Goal: Information Seeking & Learning: Learn about a topic

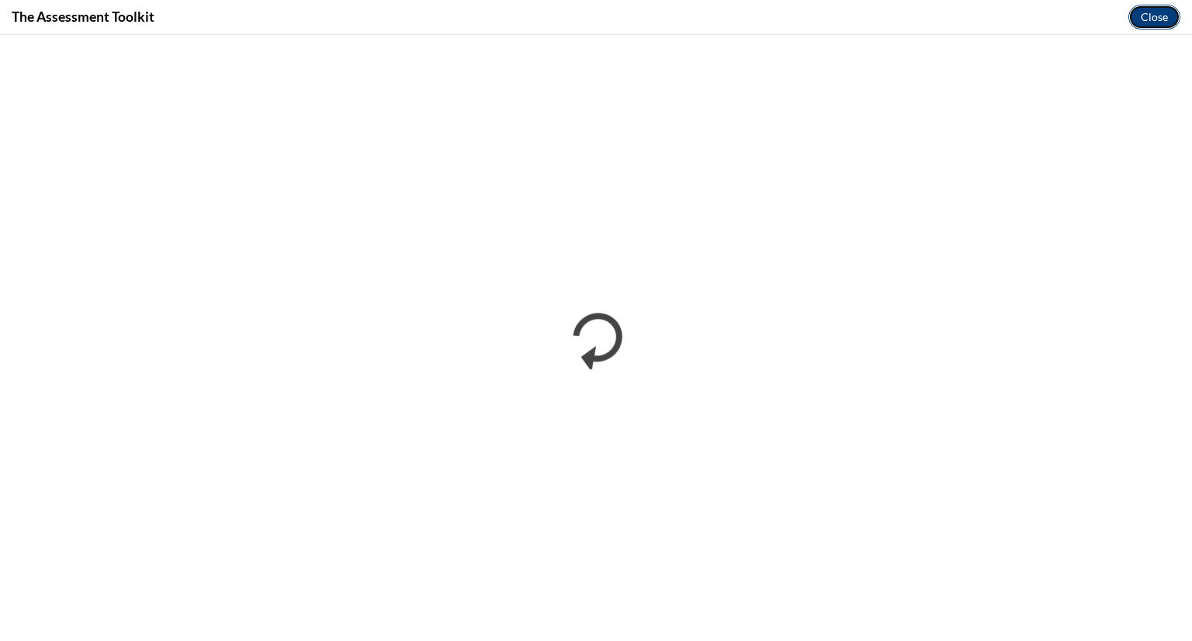
click at [1165, 11] on button "Close" at bounding box center [1155, 17] width 52 height 25
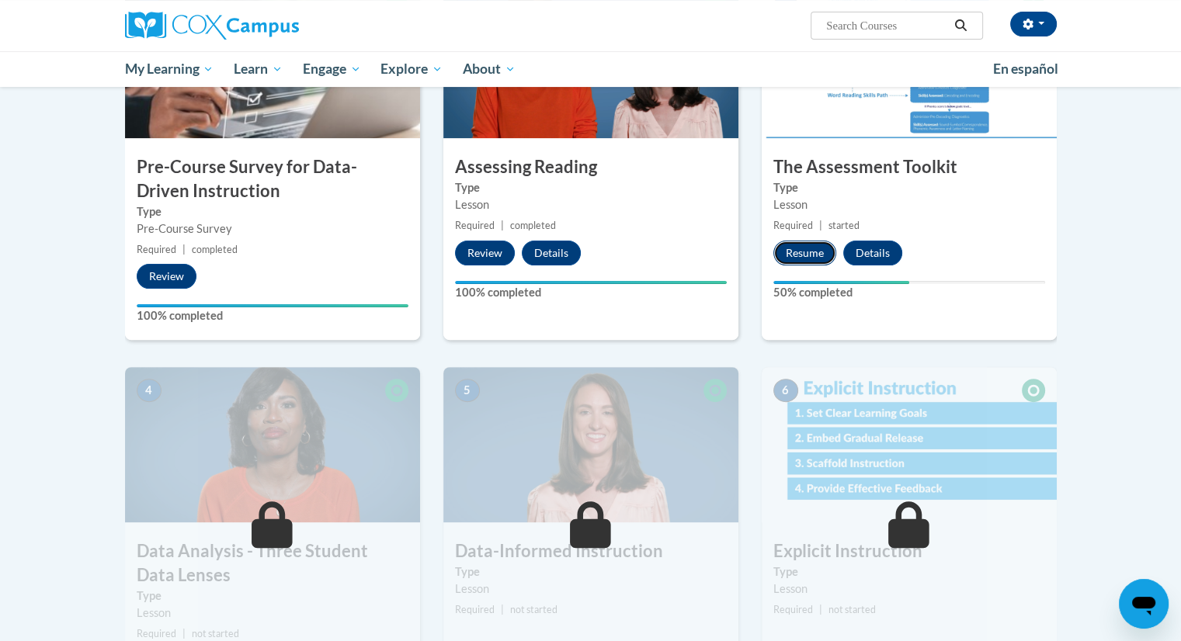
click at [806, 249] on button "Resume" at bounding box center [804, 253] width 63 height 25
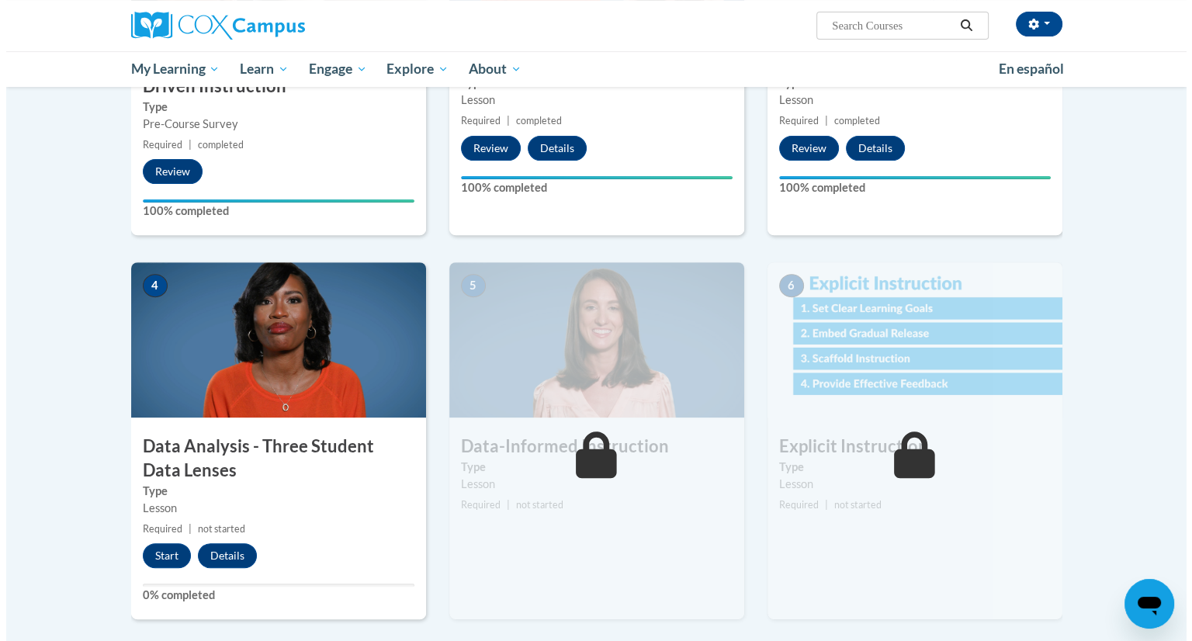
scroll to position [534, 0]
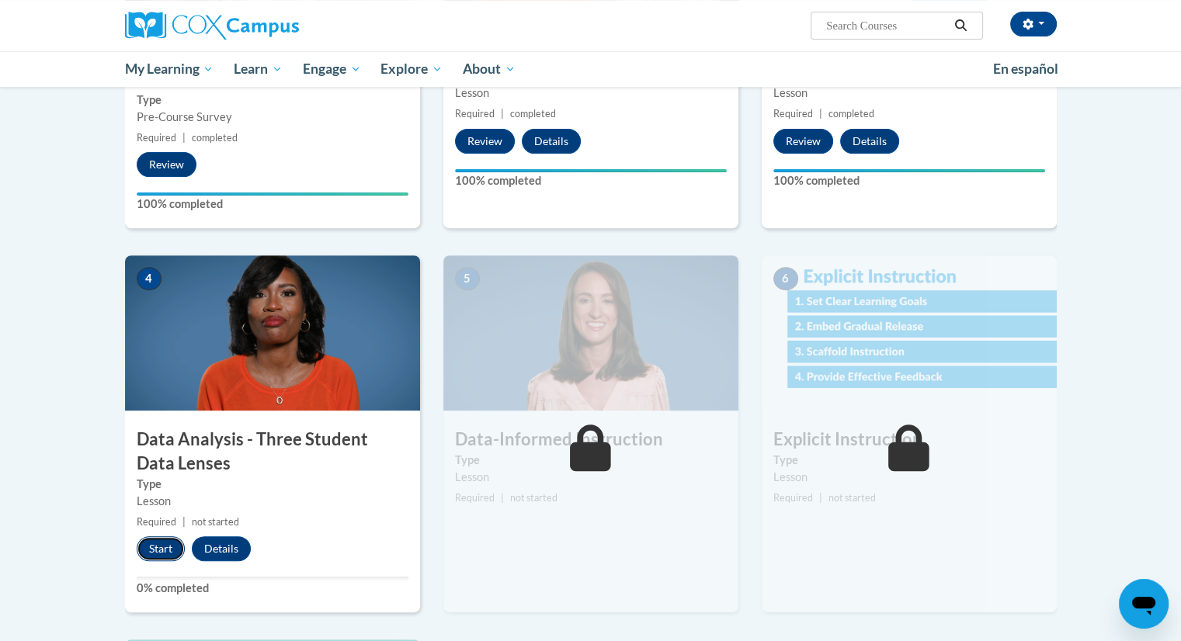
click at [158, 541] on button "Start" at bounding box center [161, 548] width 48 height 25
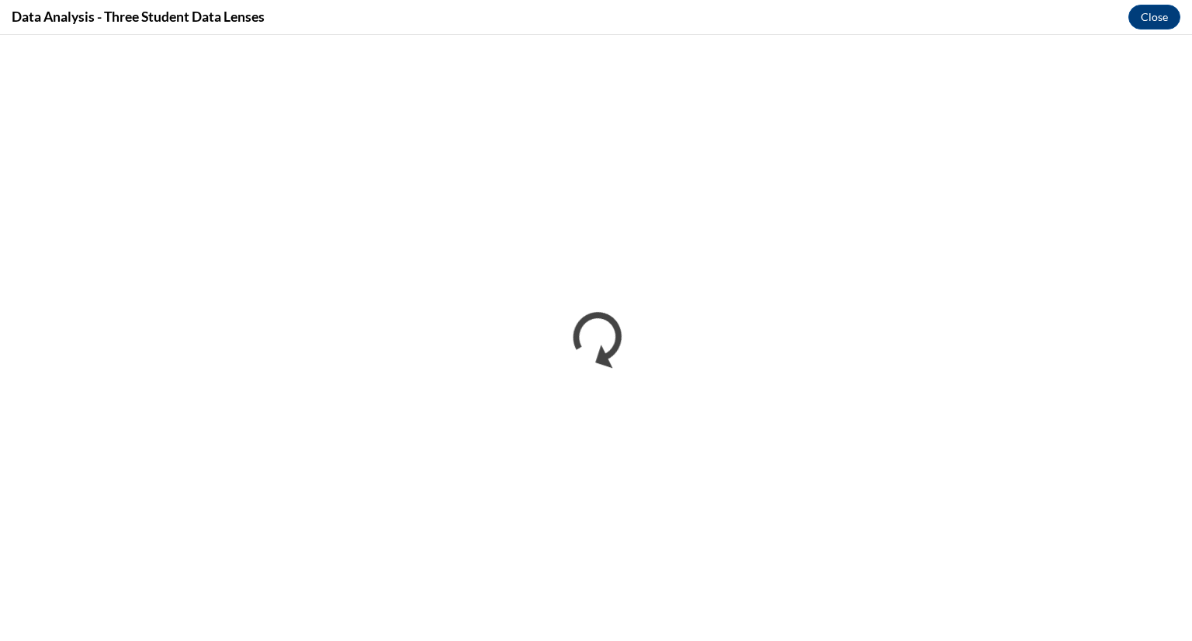
scroll to position [0, 0]
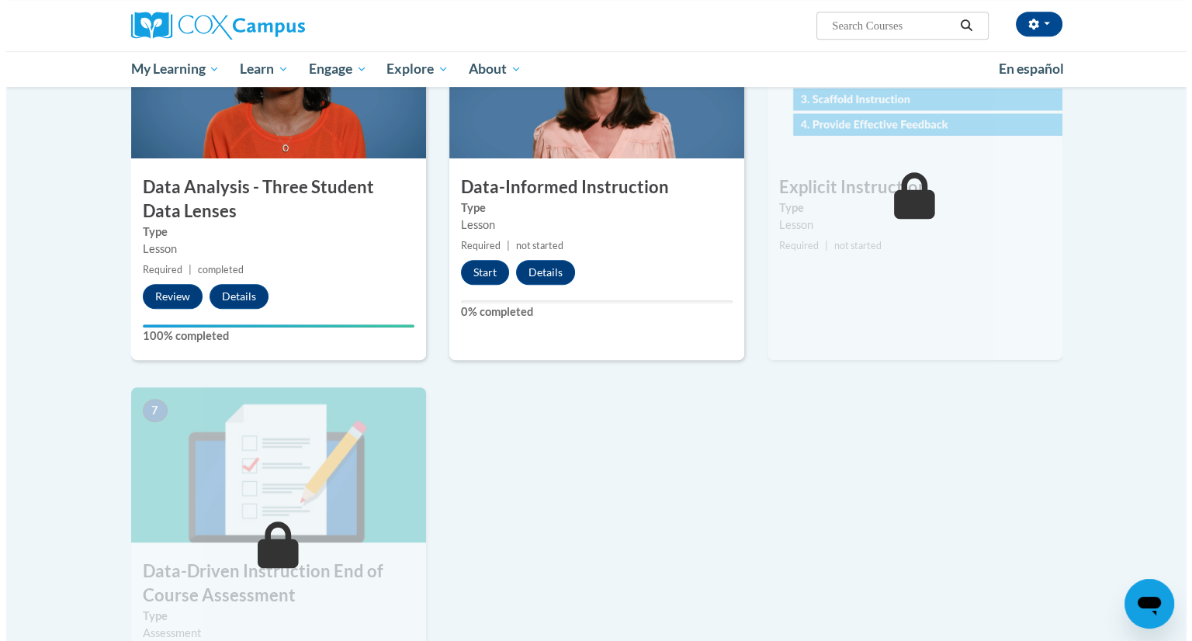
scroll to position [790, 0]
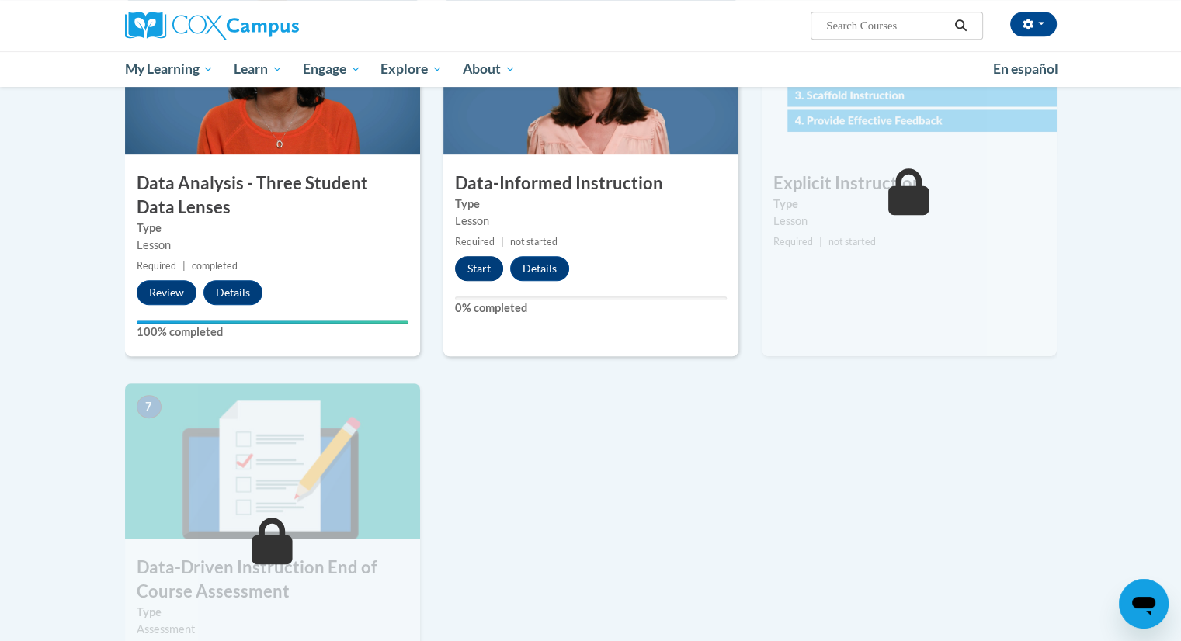
click at [482, 261] on button "Start" at bounding box center [479, 268] width 48 height 25
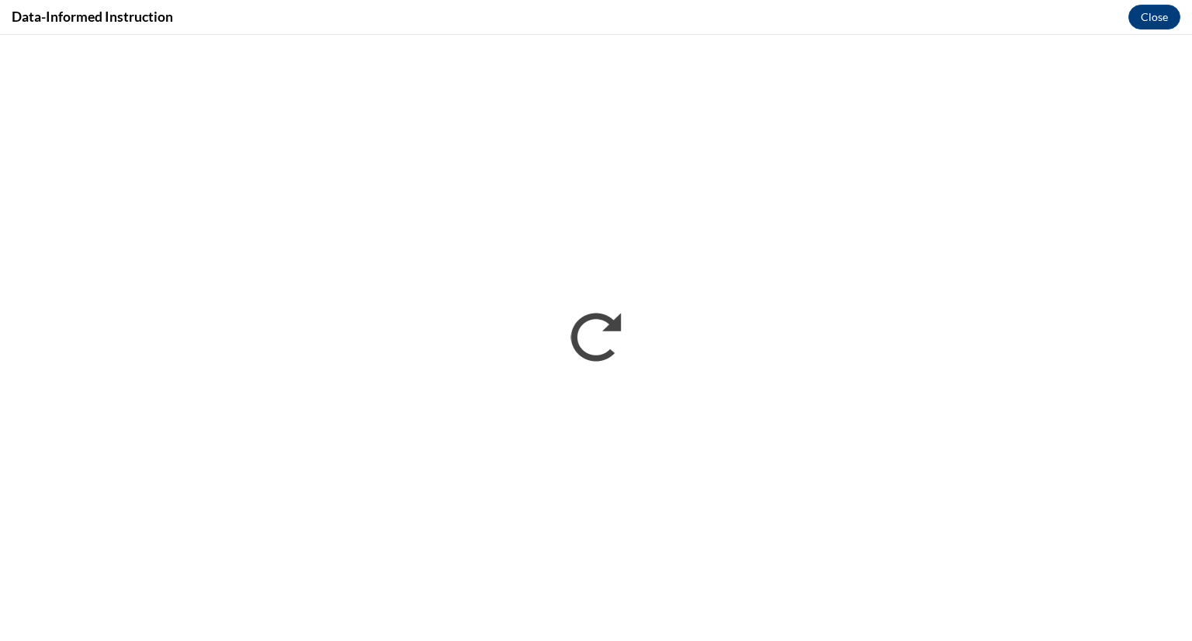
scroll to position [0, 0]
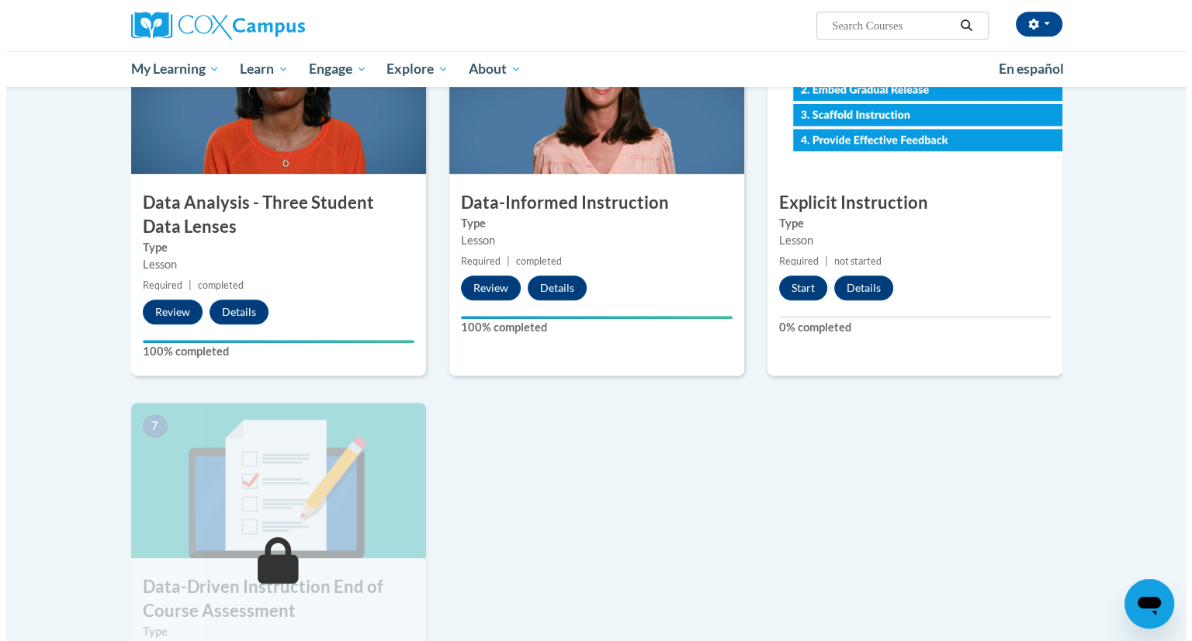
scroll to position [773, 0]
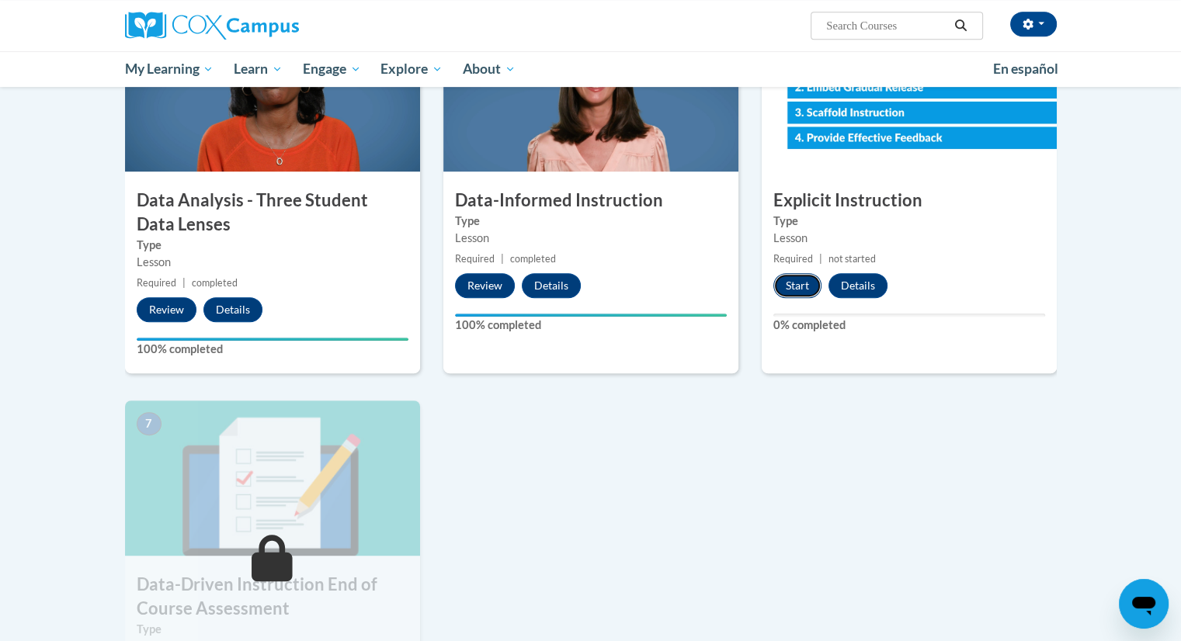
click at [795, 289] on button "Start" at bounding box center [797, 285] width 48 height 25
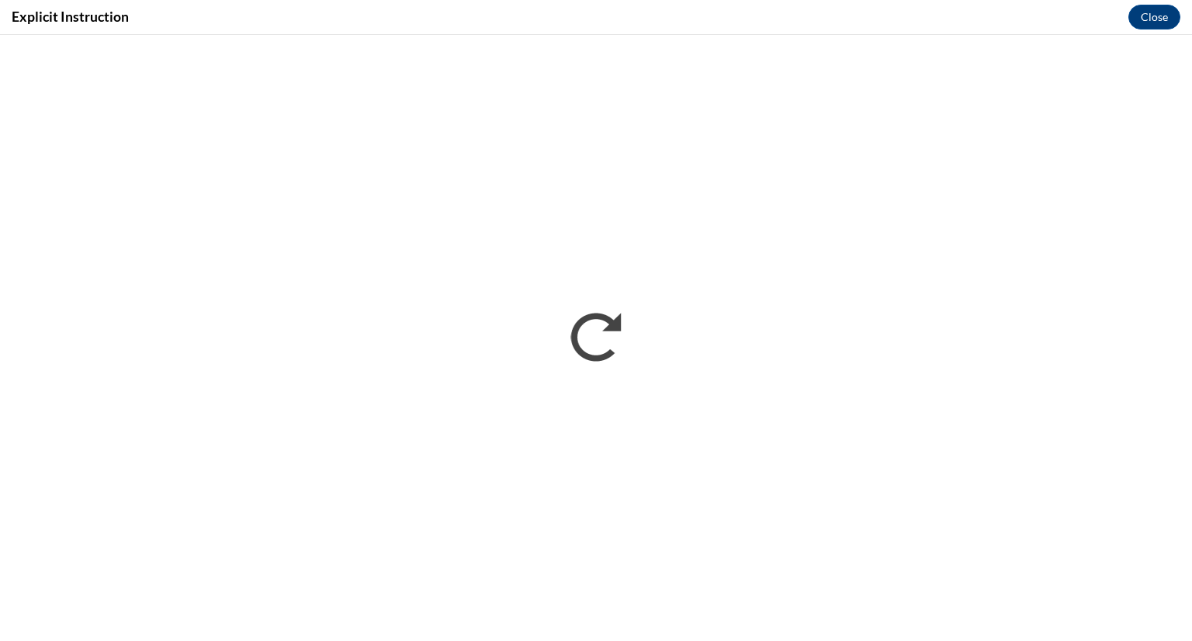
scroll to position [0, 0]
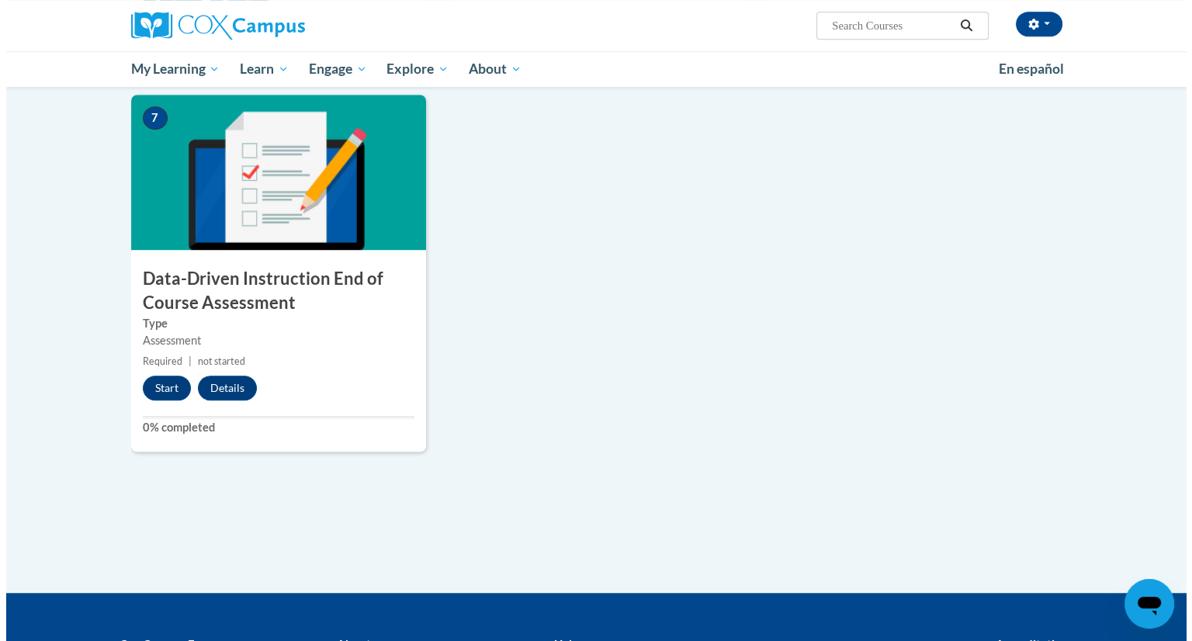
scroll to position [1073, 0]
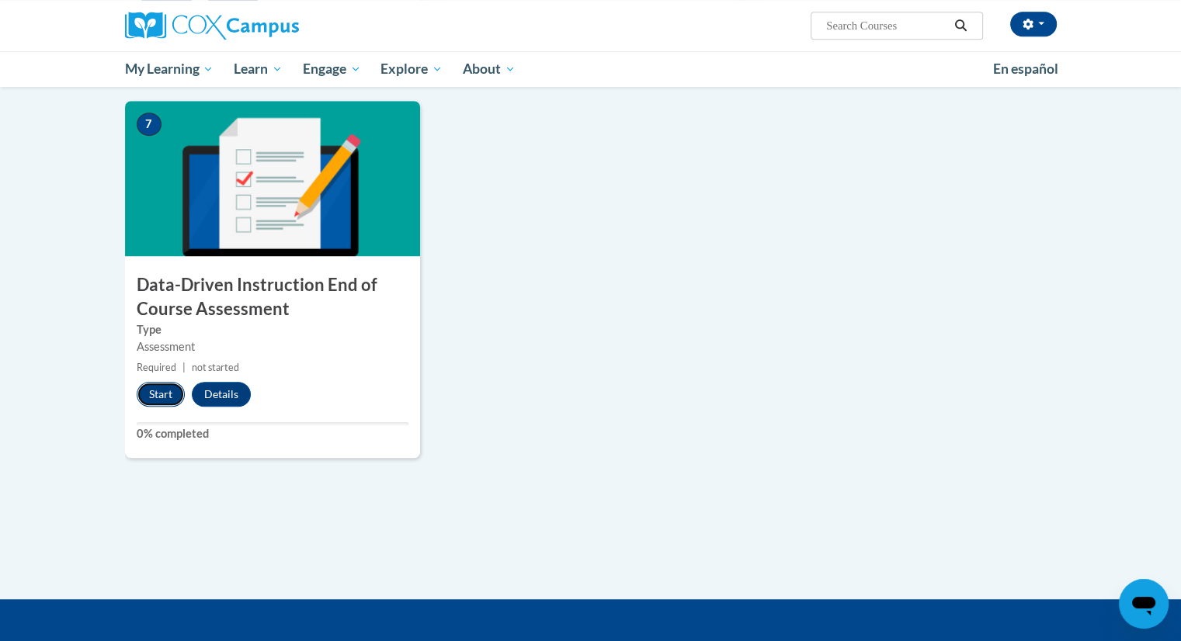
click at [165, 392] on button "Start" at bounding box center [161, 394] width 48 height 25
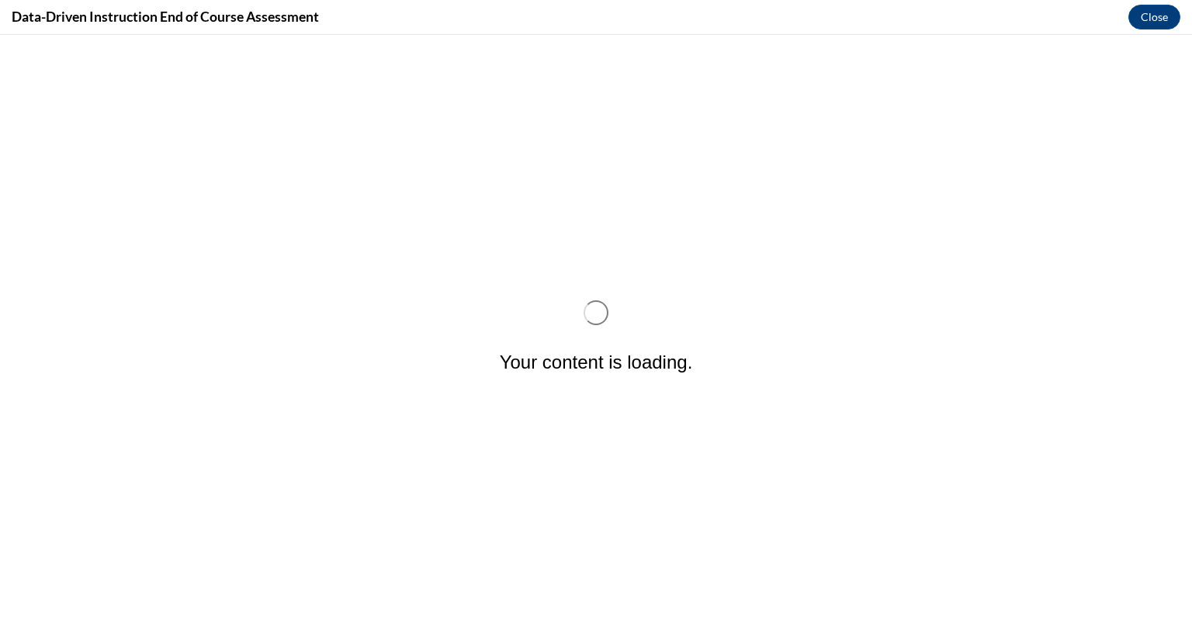
scroll to position [0, 0]
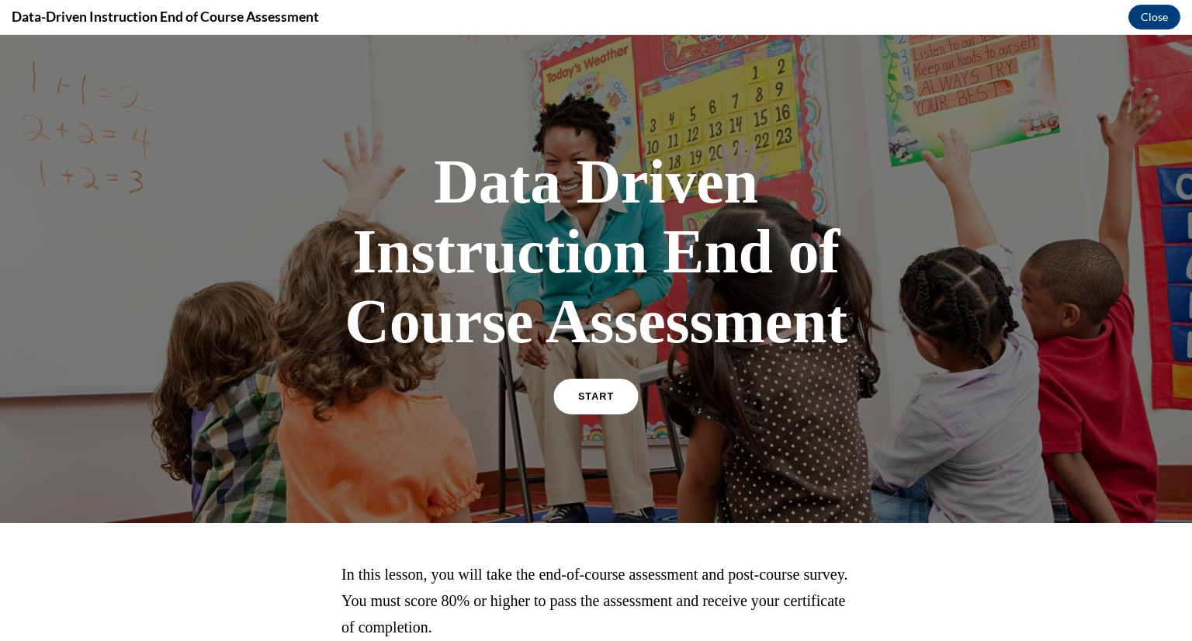
click at [587, 391] on span "START" at bounding box center [596, 397] width 36 height 12
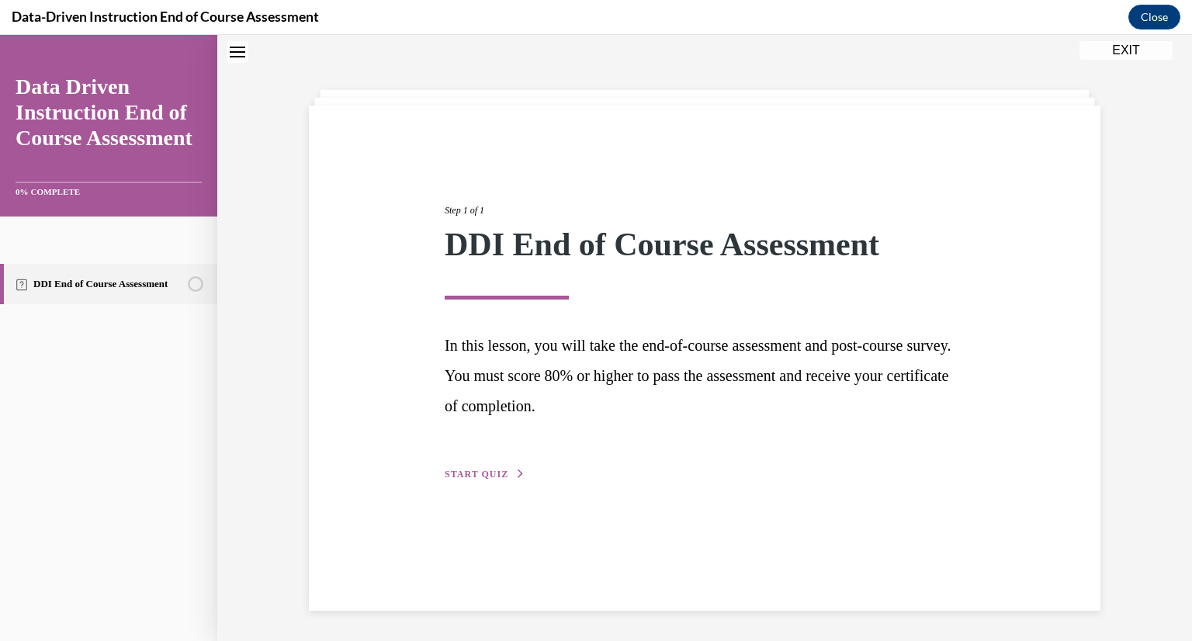
scroll to position [49, 0]
click at [487, 473] on span "START QUIZ" at bounding box center [477, 473] width 64 height 11
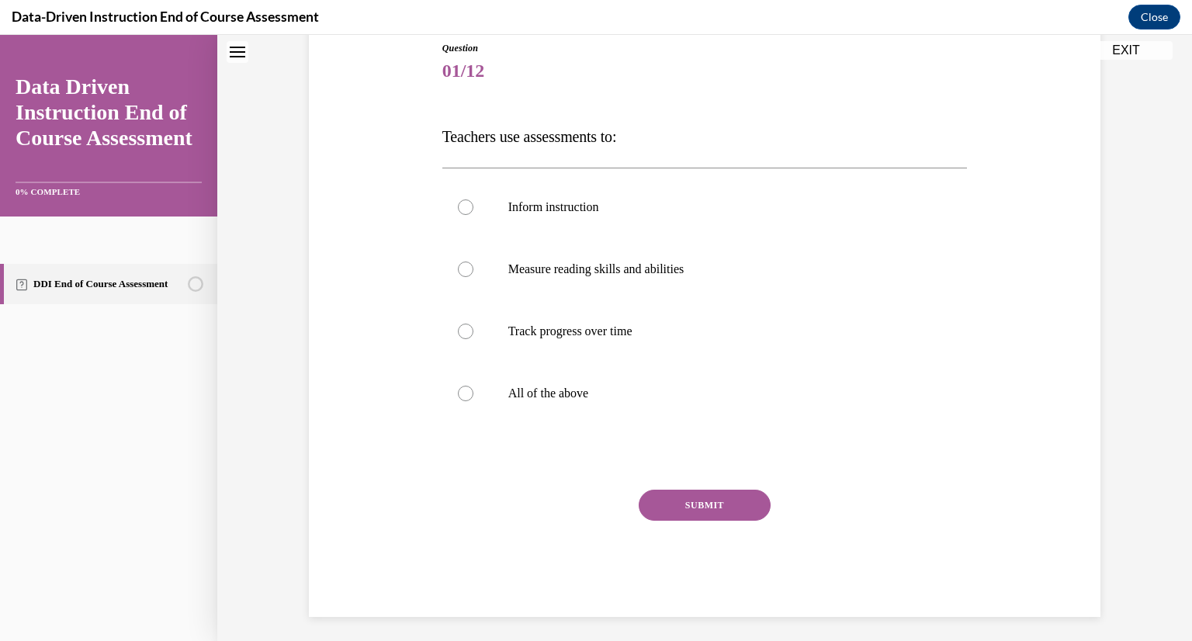
scroll to position [182, 0]
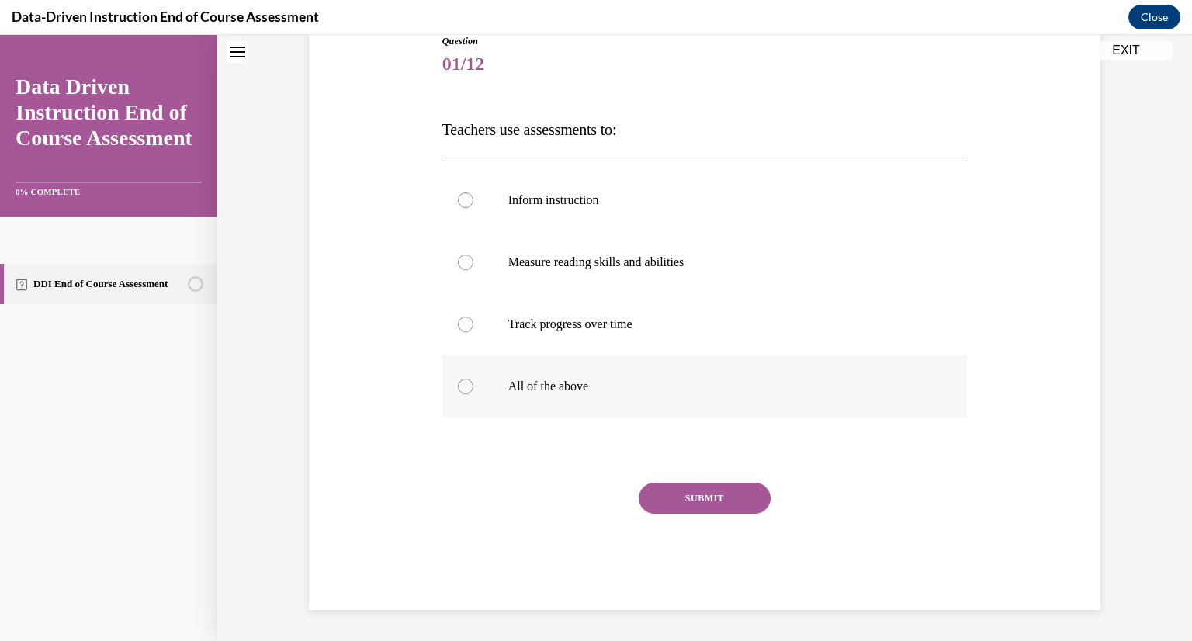
click at [473, 385] on label "All of the above" at bounding box center [704, 386] width 525 height 62
click at [473, 385] on input "All of the above" at bounding box center [466, 387] width 16 height 16
radio input "true"
click at [716, 500] on button "SUBMIT" at bounding box center [705, 498] width 132 height 31
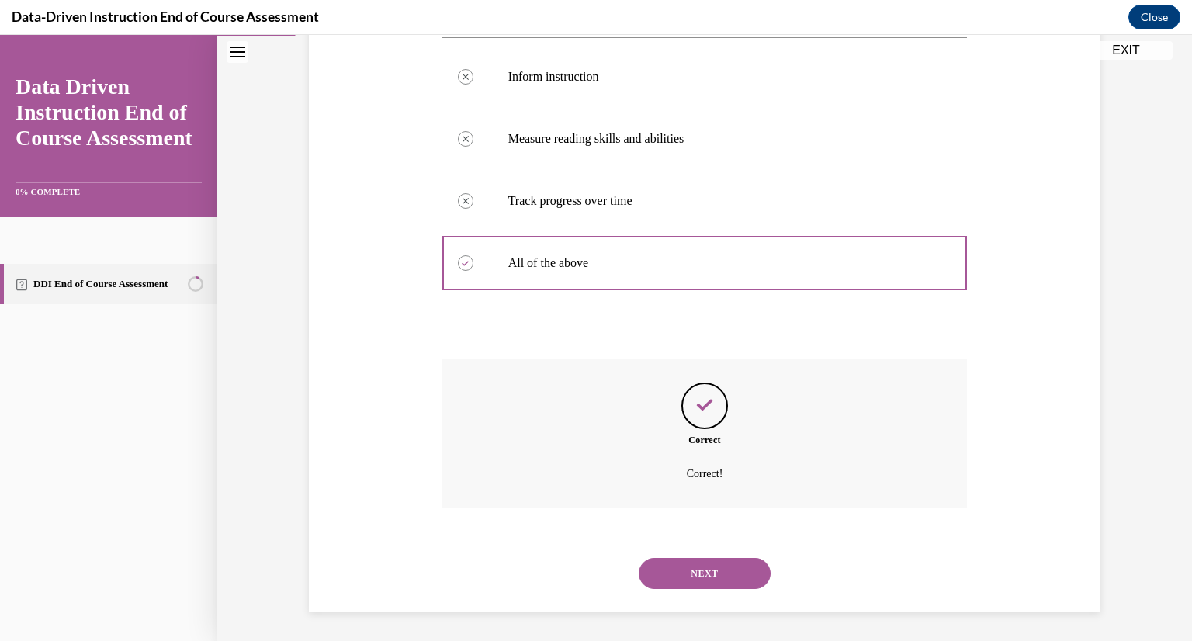
scroll to position [307, 0]
click at [713, 577] on button "NEXT" at bounding box center [705, 571] width 132 height 31
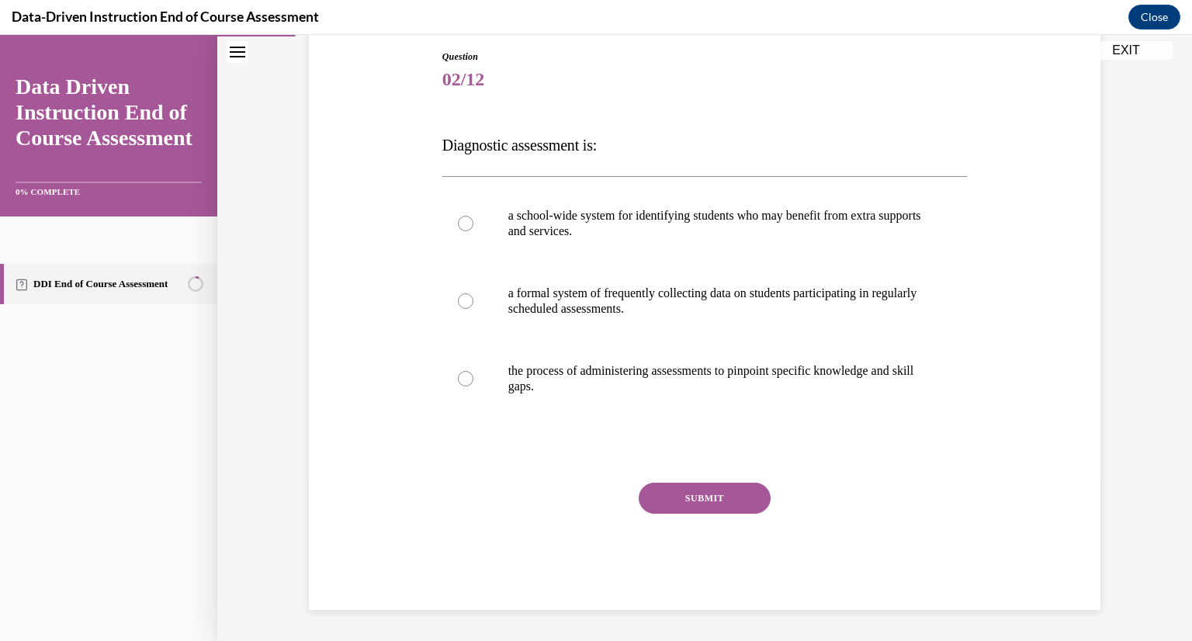
scroll to position [166, 0]
click at [677, 511] on button "SUBMIT" at bounding box center [705, 498] width 132 height 31
click at [491, 371] on label "the process of administering assessments to pinpoint specific knowledge and ski…" at bounding box center [704, 379] width 525 height 78
click at [473, 371] on input "the process of administering assessments to pinpoint specific knowledge and ski…" at bounding box center [466, 379] width 16 height 16
radio input "true"
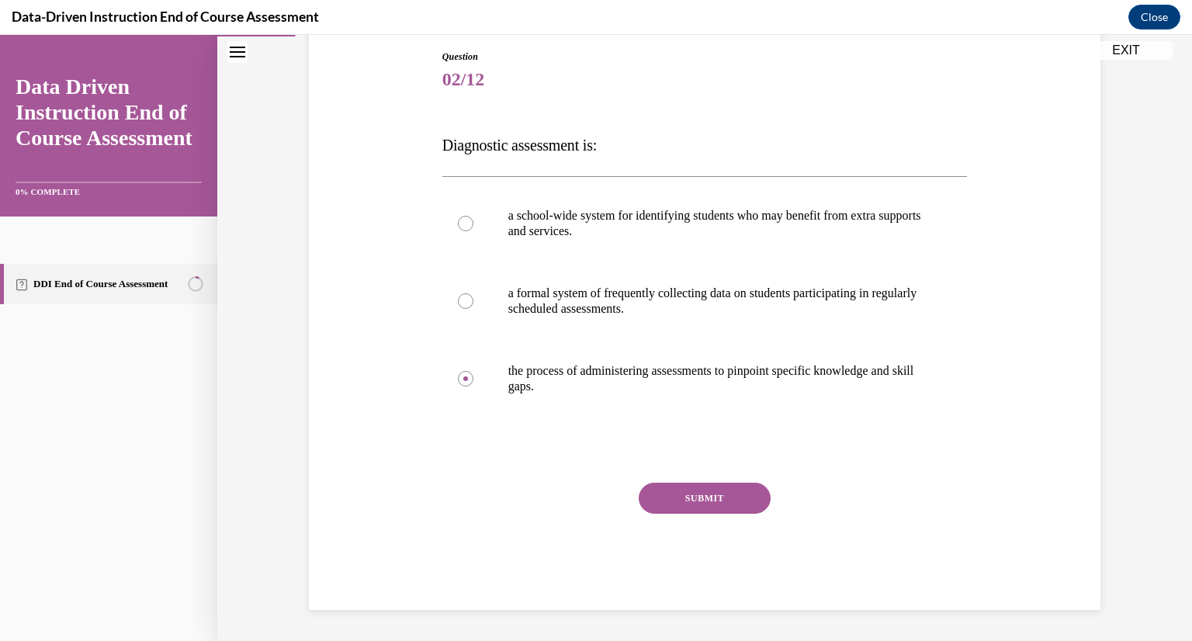
click at [695, 493] on button "SUBMIT" at bounding box center [705, 498] width 132 height 31
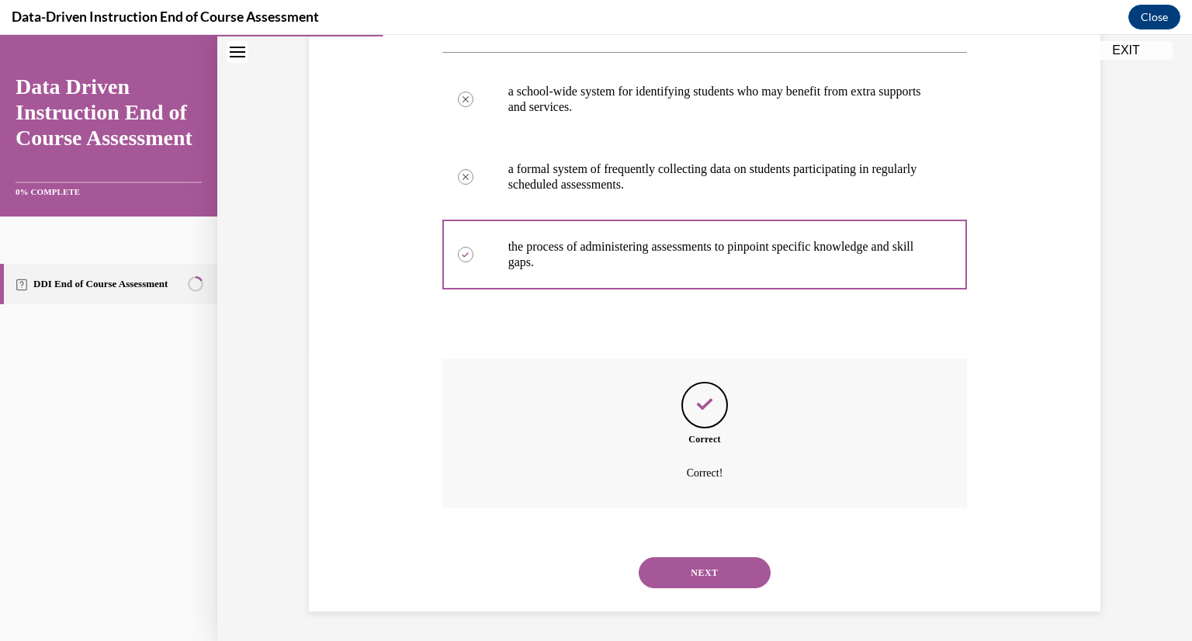
scroll to position [292, 0]
click at [679, 568] on button "NEXT" at bounding box center [705, 571] width 132 height 31
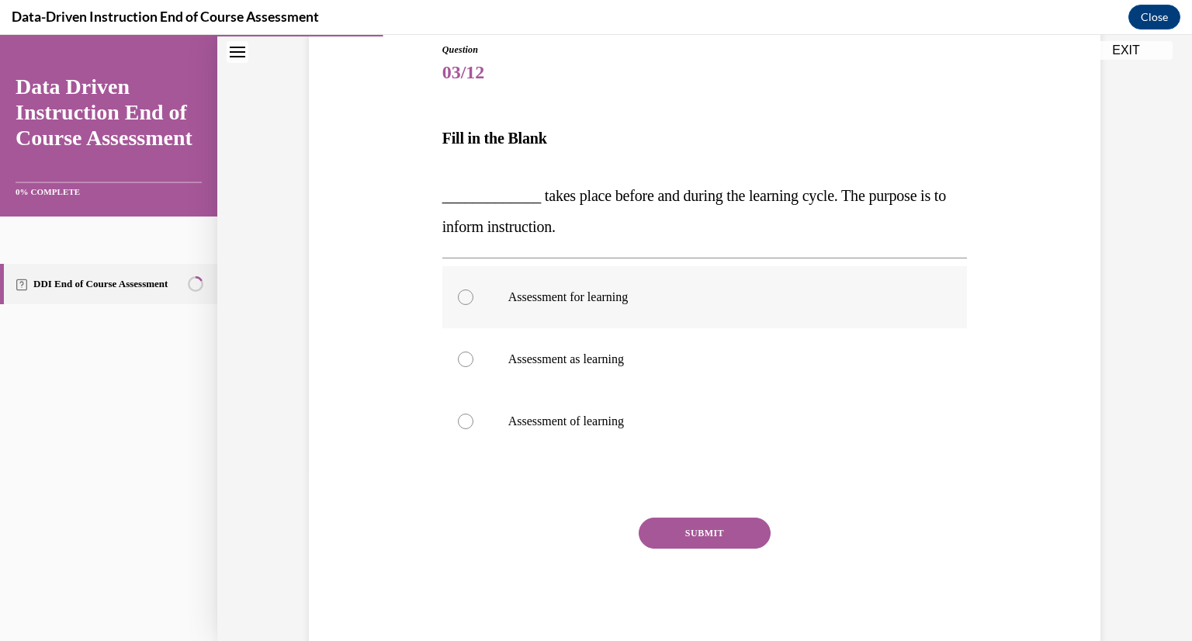
click at [465, 294] on div at bounding box center [466, 298] width 16 height 16
click at [465, 294] on input "Assessment for learning" at bounding box center [466, 298] width 16 height 16
radio input "true"
click at [461, 415] on div at bounding box center [466, 422] width 16 height 16
click at [461, 415] on input "Assessment of learning" at bounding box center [466, 422] width 16 height 16
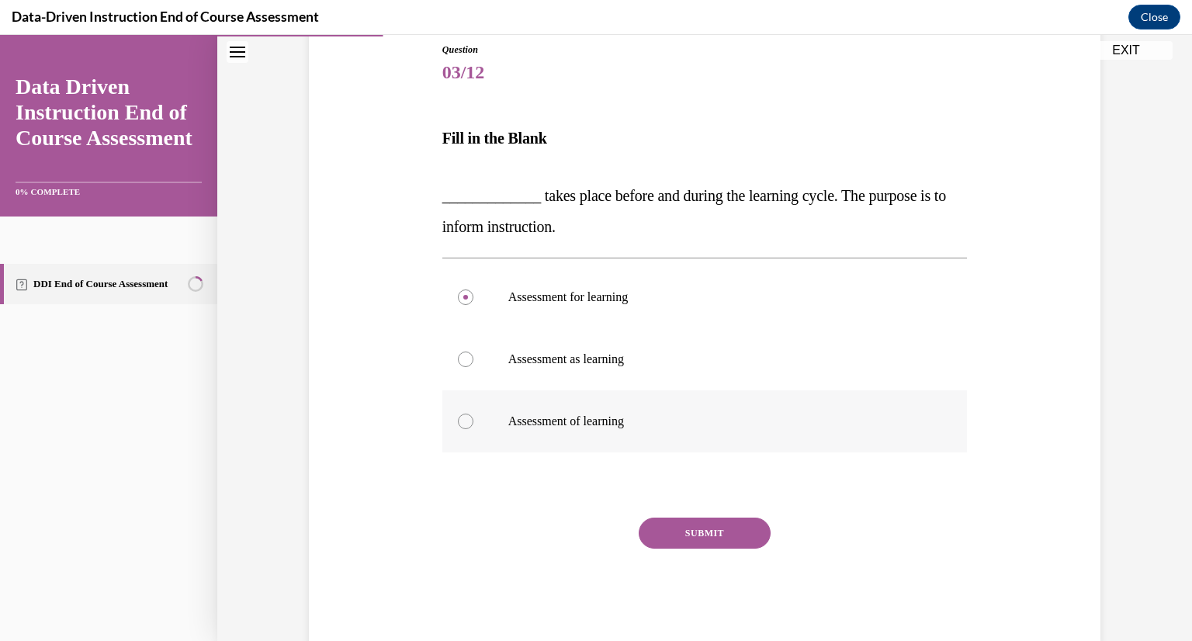
radio input "true"
click at [712, 533] on button "SUBMIT" at bounding box center [705, 533] width 132 height 31
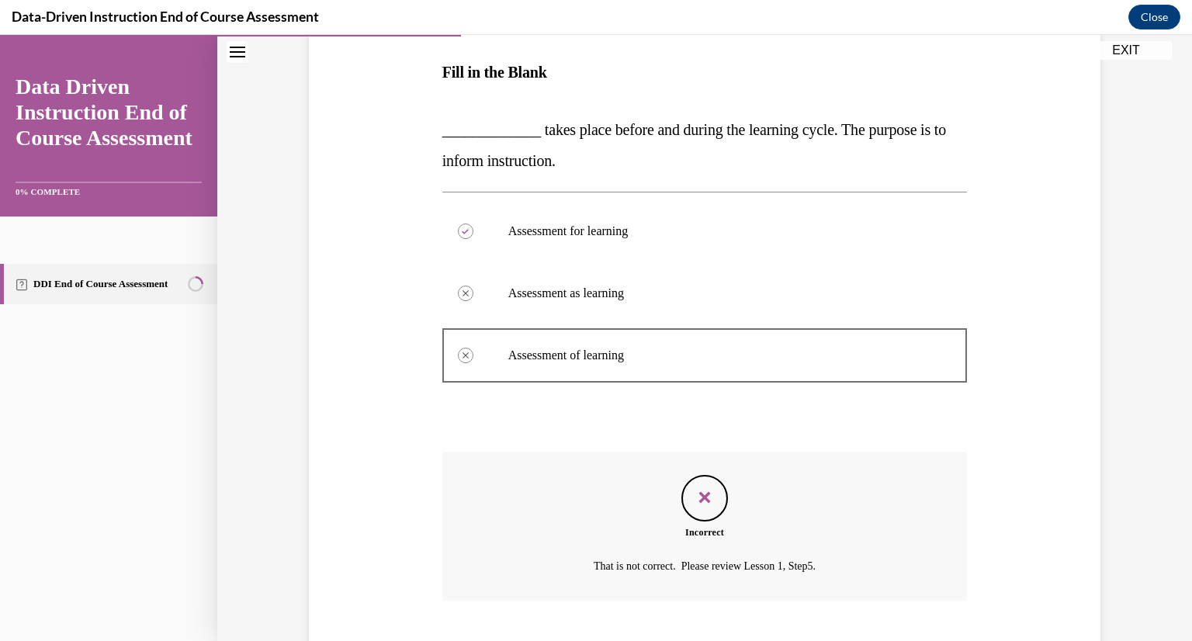
scroll to position [333, 0]
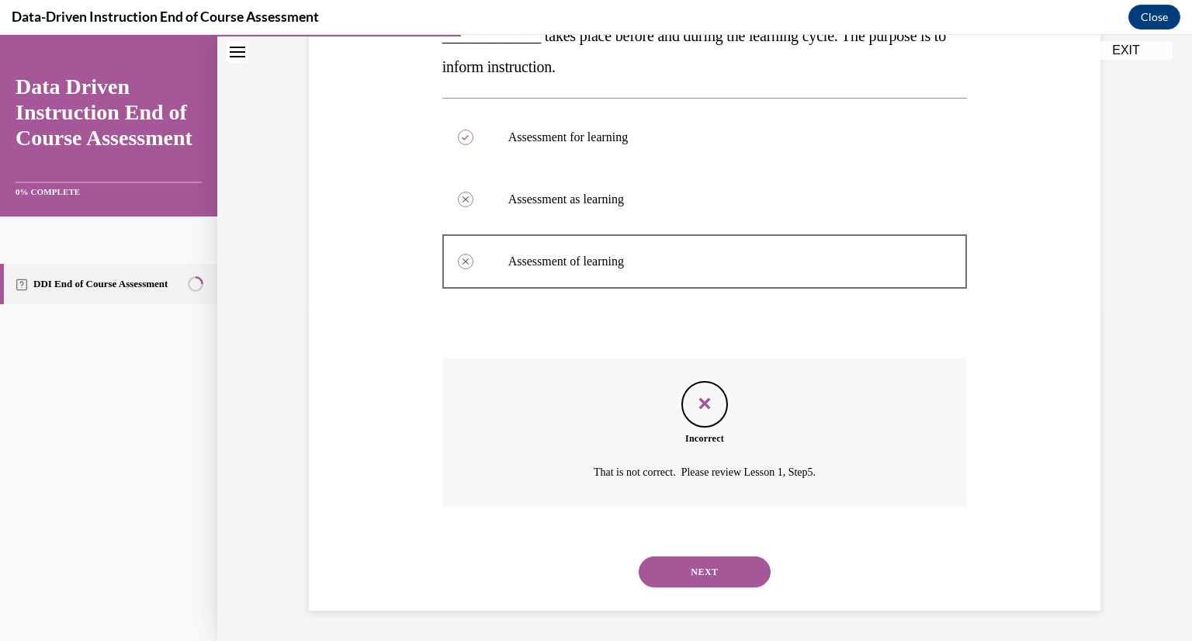
click at [695, 568] on button "NEXT" at bounding box center [705, 572] width 132 height 31
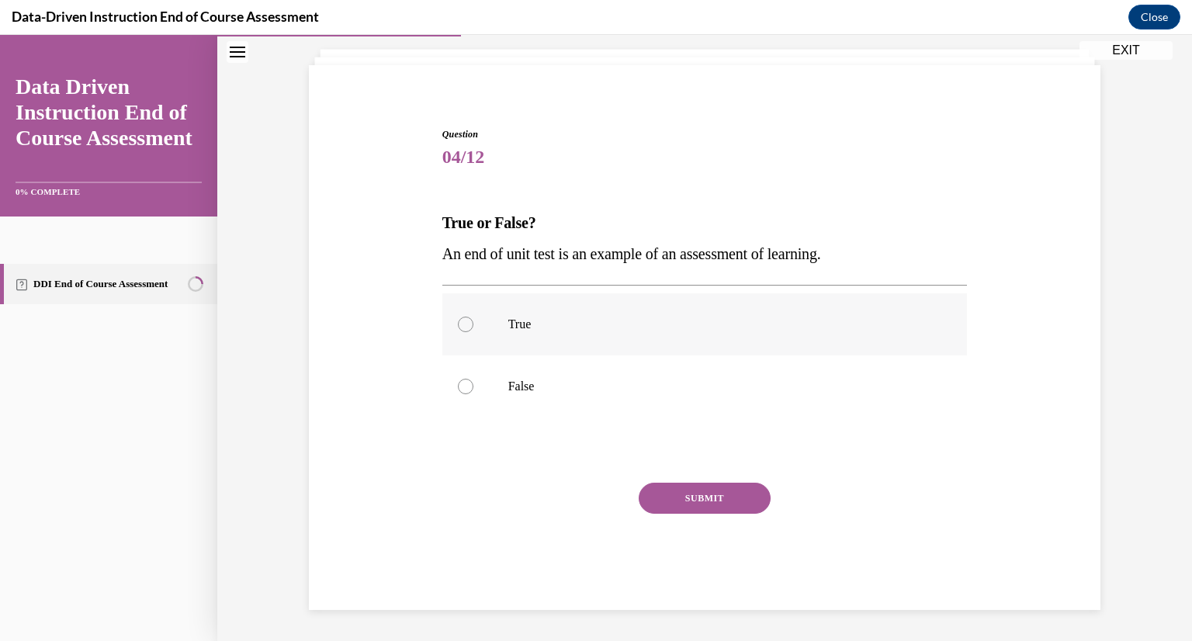
click at [460, 330] on div at bounding box center [466, 325] width 16 height 16
click at [460, 330] on input "True" at bounding box center [466, 325] width 16 height 16
radio input "true"
click at [665, 491] on button "SUBMIT" at bounding box center [705, 498] width 132 height 31
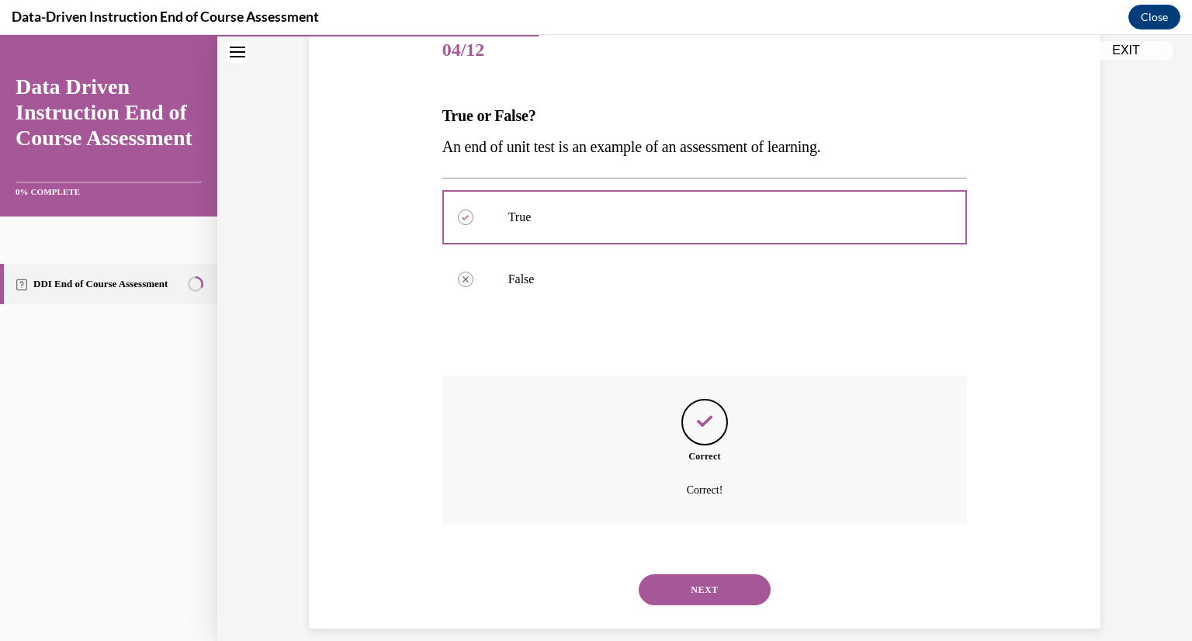
scroll to position [214, 0]
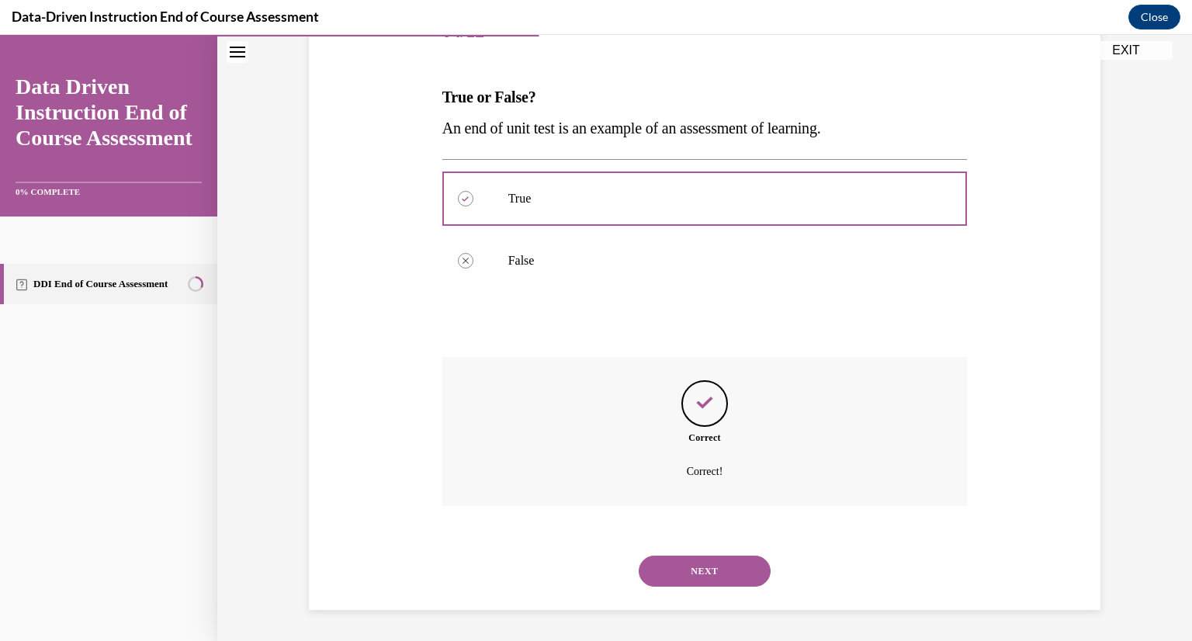
click at [683, 565] on button "NEXT" at bounding box center [705, 571] width 132 height 31
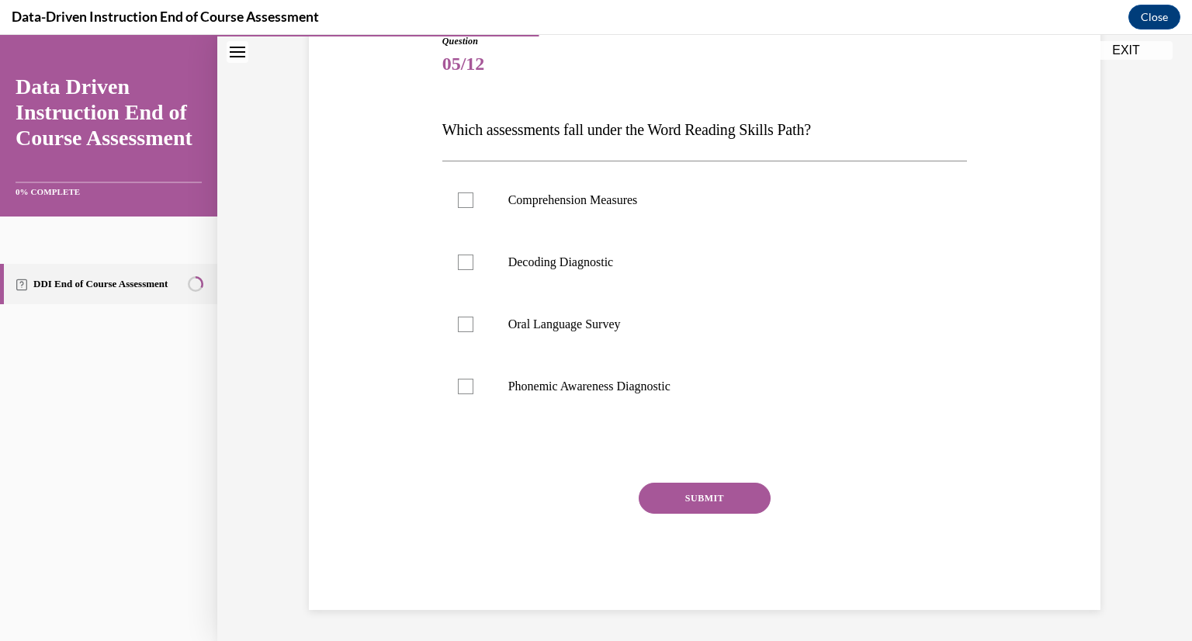
scroll to position [172, 0]
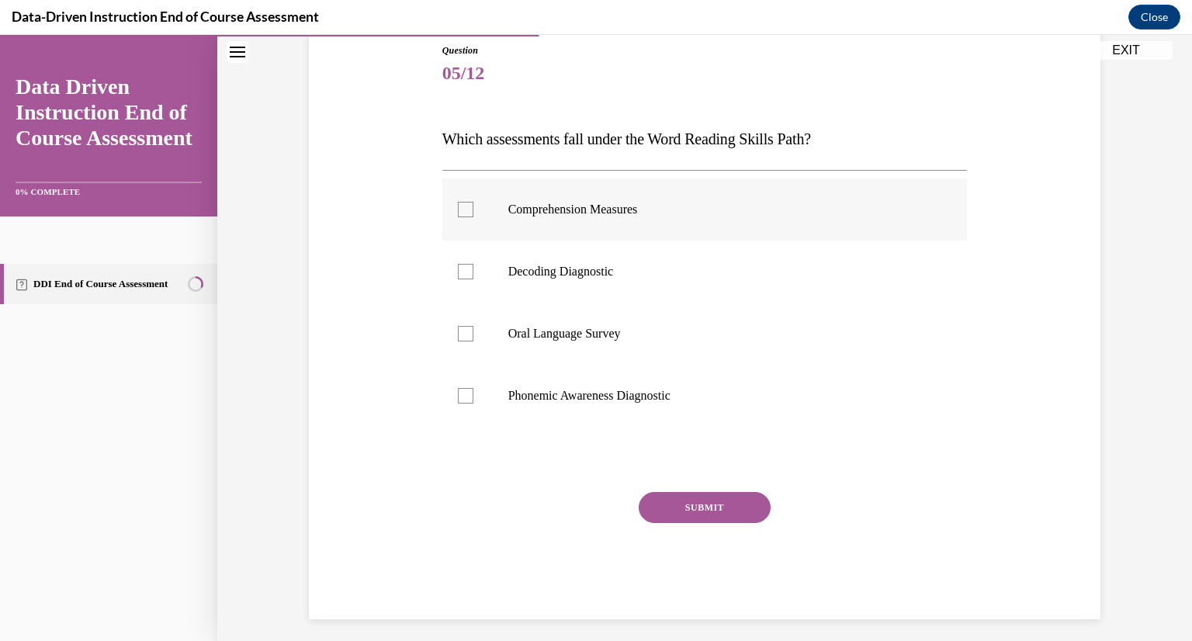
click at [543, 206] on p "Comprehension Measures" at bounding box center [718, 210] width 421 height 16
click at [473, 206] on input "Comprehension Measures" at bounding box center [466, 210] width 16 height 16
checkbox input "true"
click at [680, 507] on button "SUBMIT" at bounding box center [705, 507] width 132 height 31
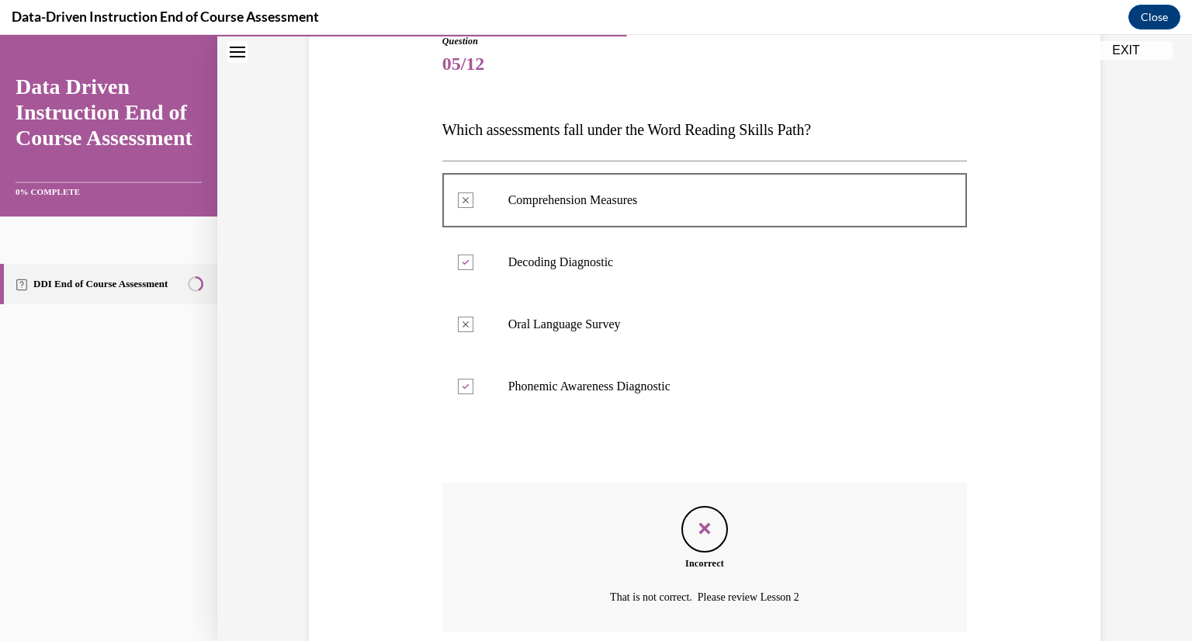
scroll to position [307, 0]
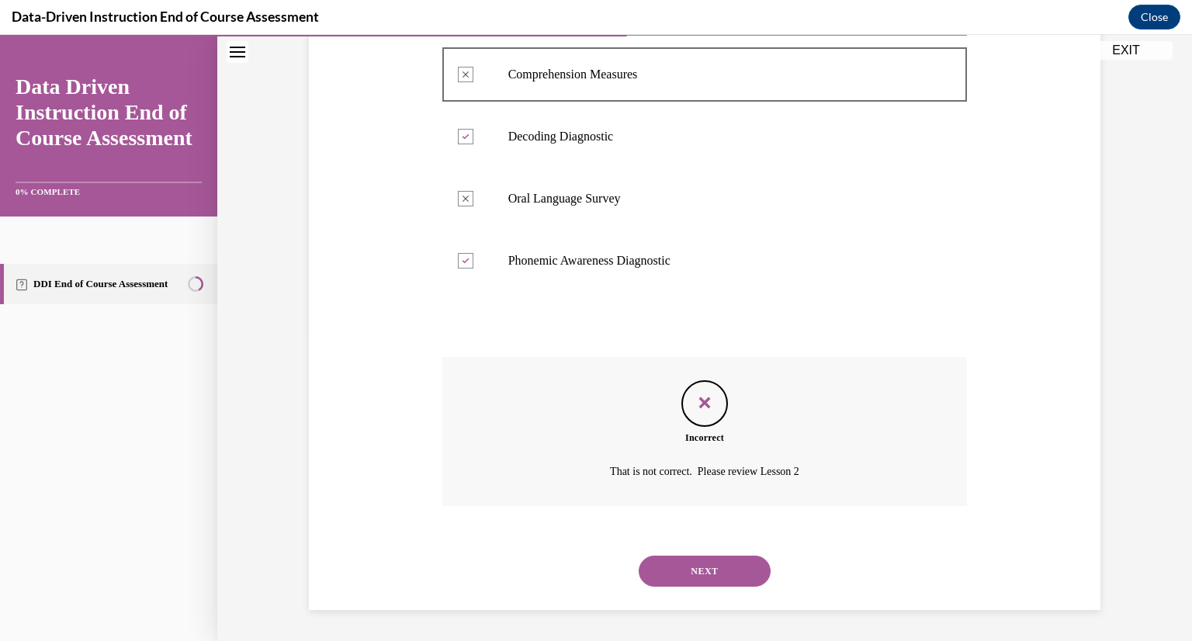
click at [705, 572] on button "NEXT" at bounding box center [705, 571] width 132 height 31
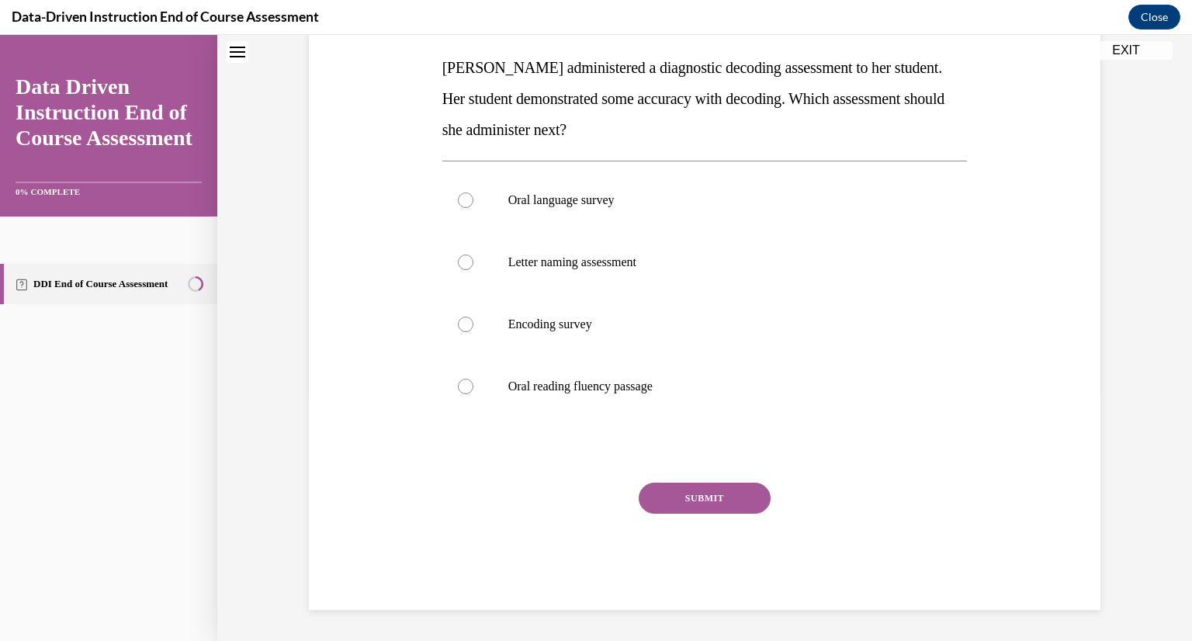
scroll to position [0, 0]
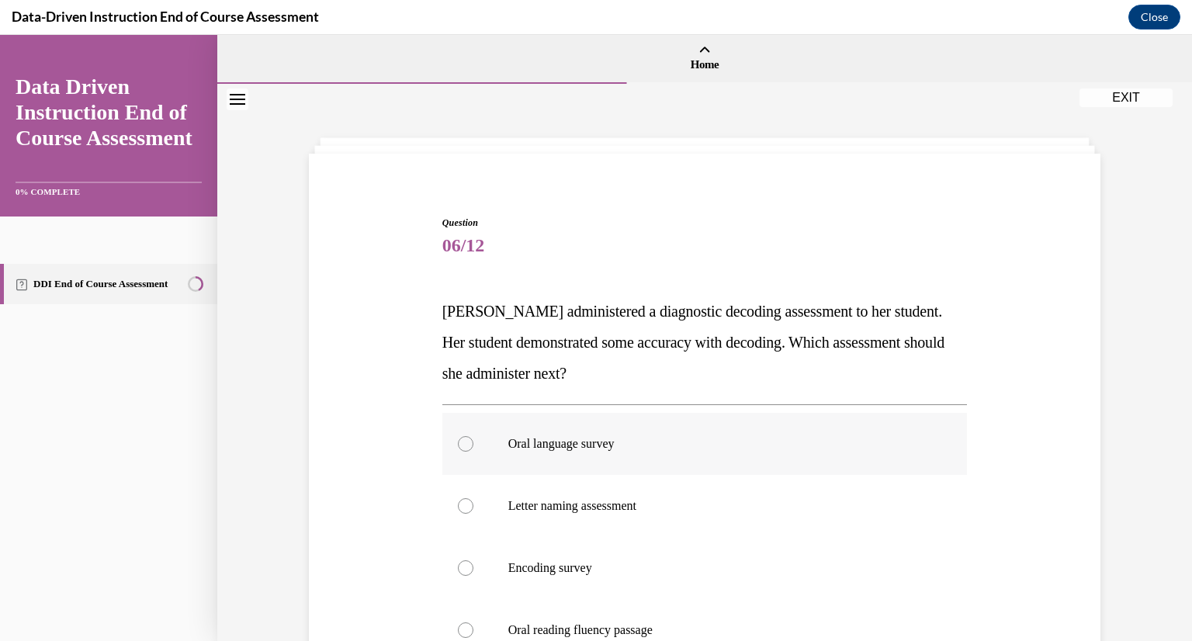
click at [898, 444] on p "Oral language survey" at bounding box center [718, 444] width 421 height 16
click at [473, 444] on input "Oral language survey" at bounding box center [466, 444] width 16 height 16
radio input "true"
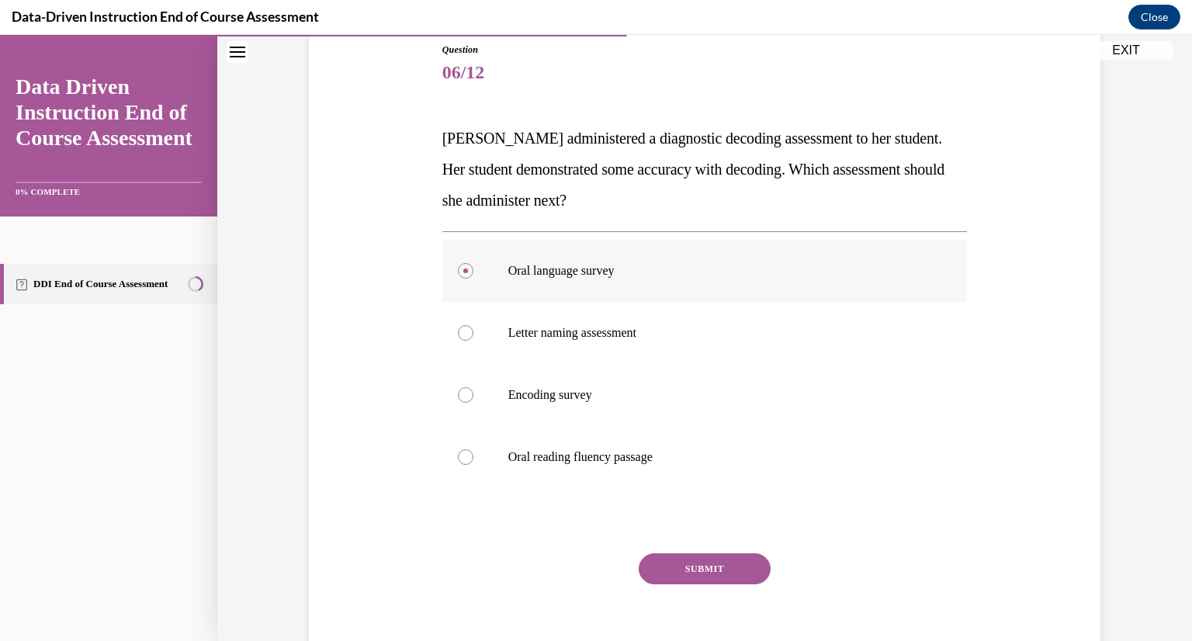
scroll to position [192, 0]
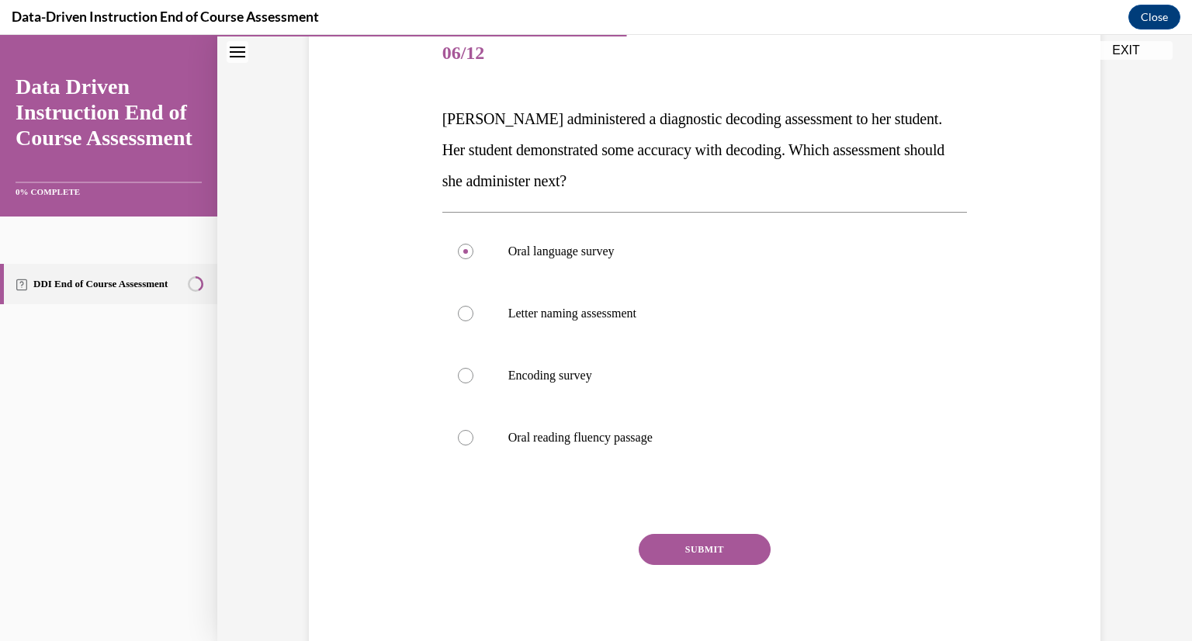
click at [702, 536] on button "SUBMIT" at bounding box center [705, 549] width 132 height 31
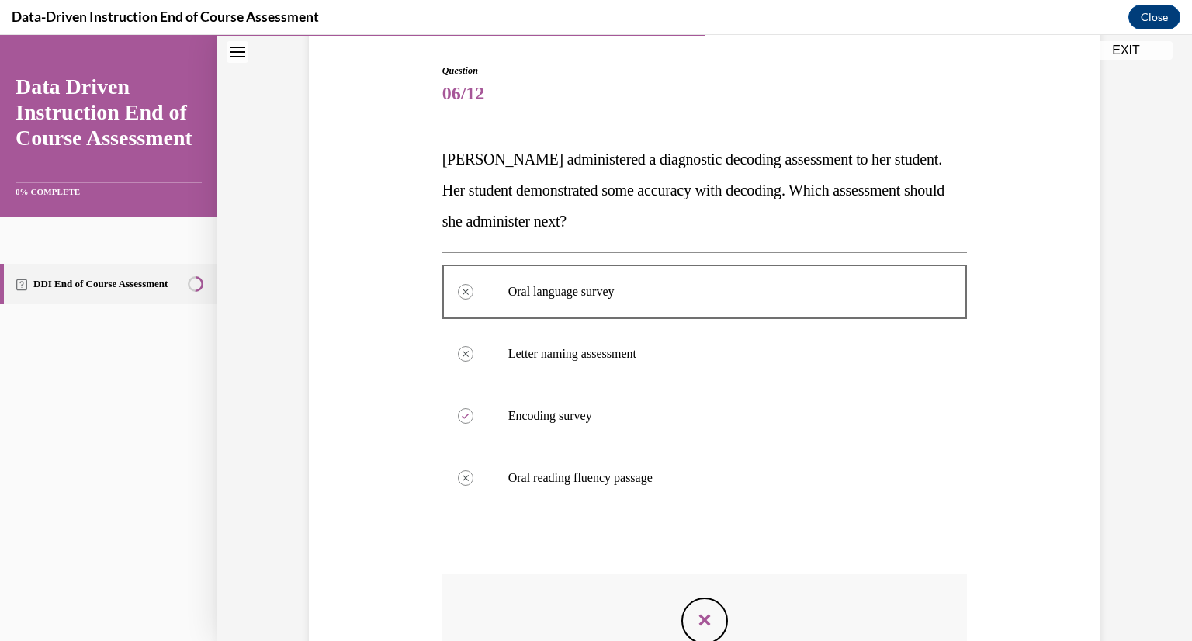
scroll to position [152, 0]
click at [693, 620] on icon "Feedback" at bounding box center [704, 620] width 23 height 23
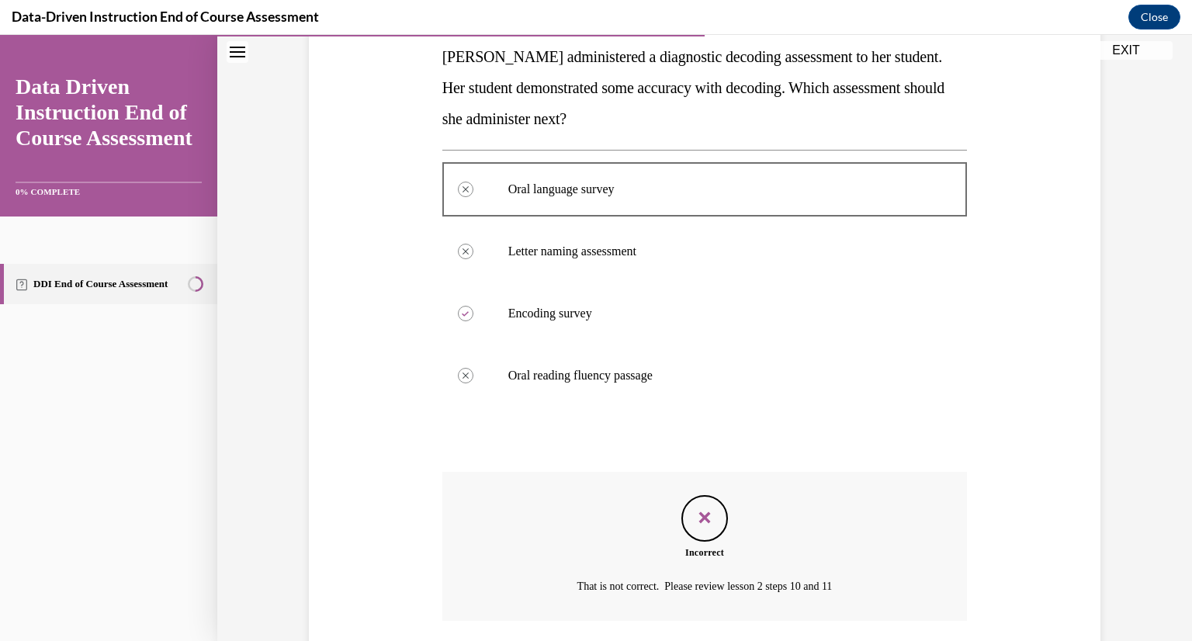
scroll to position [369, 0]
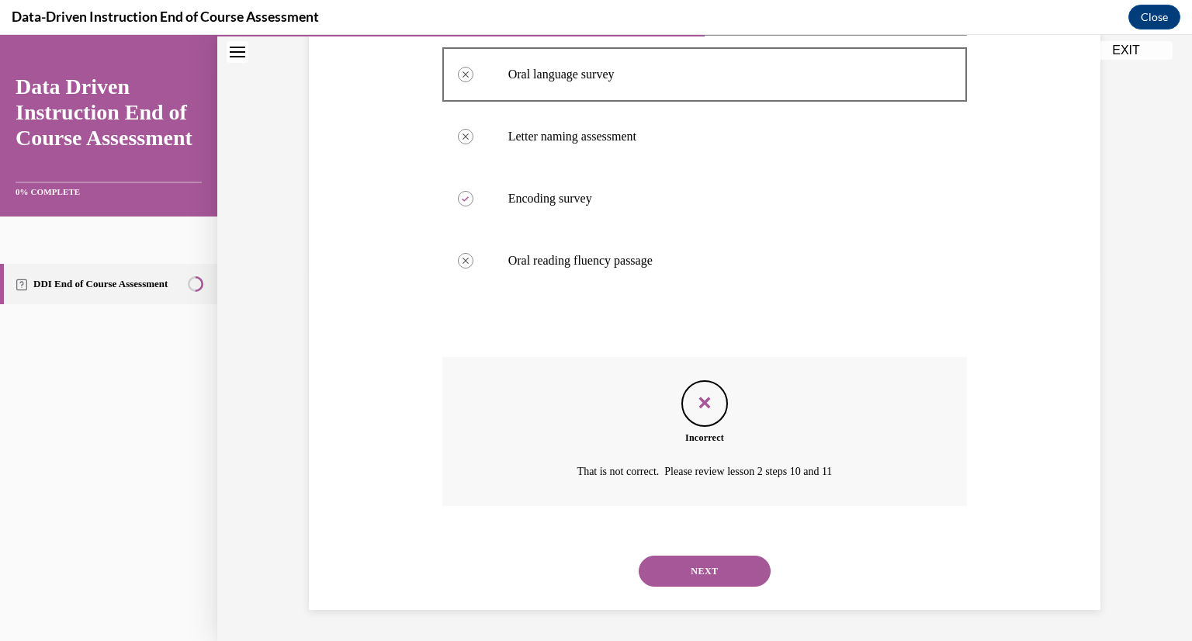
click at [721, 557] on button "NEXT" at bounding box center [705, 571] width 132 height 31
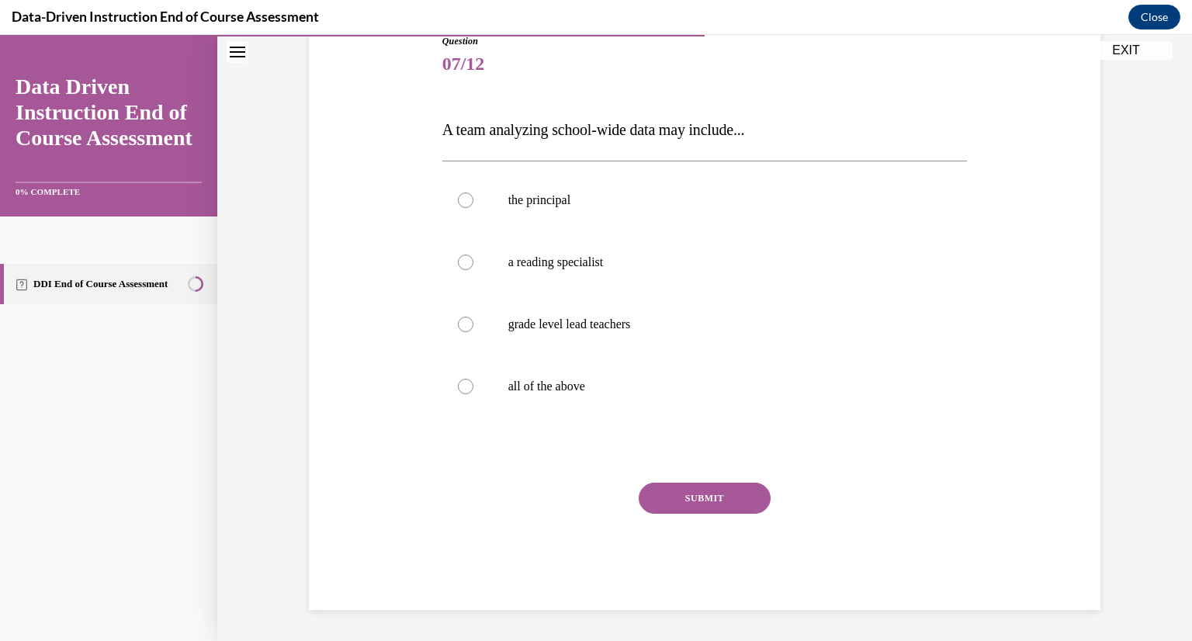
scroll to position [172, 0]
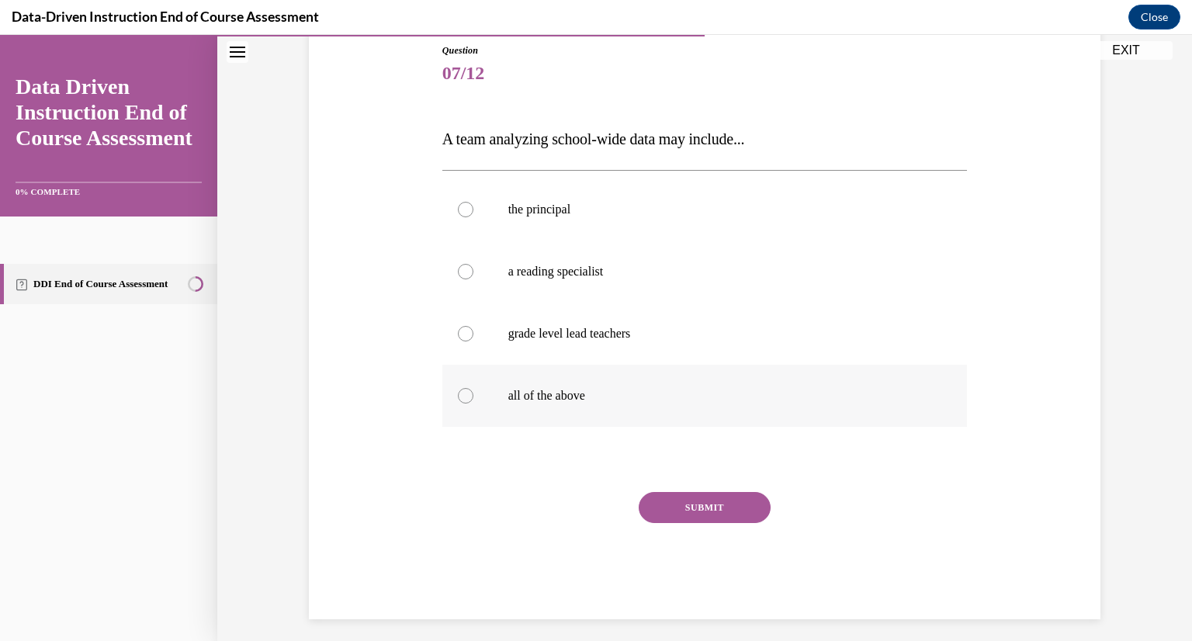
click at [525, 392] on p "all of the above" at bounding box center [718, 396] width 421 height 16
click at [473, 392] on input "all of the above" at bounding box center [466, 396] width 16 height 16
radio input "true"
click at [699, 506] on button "SUBMIT" at bounding box center [705, 507] width 132 height 31
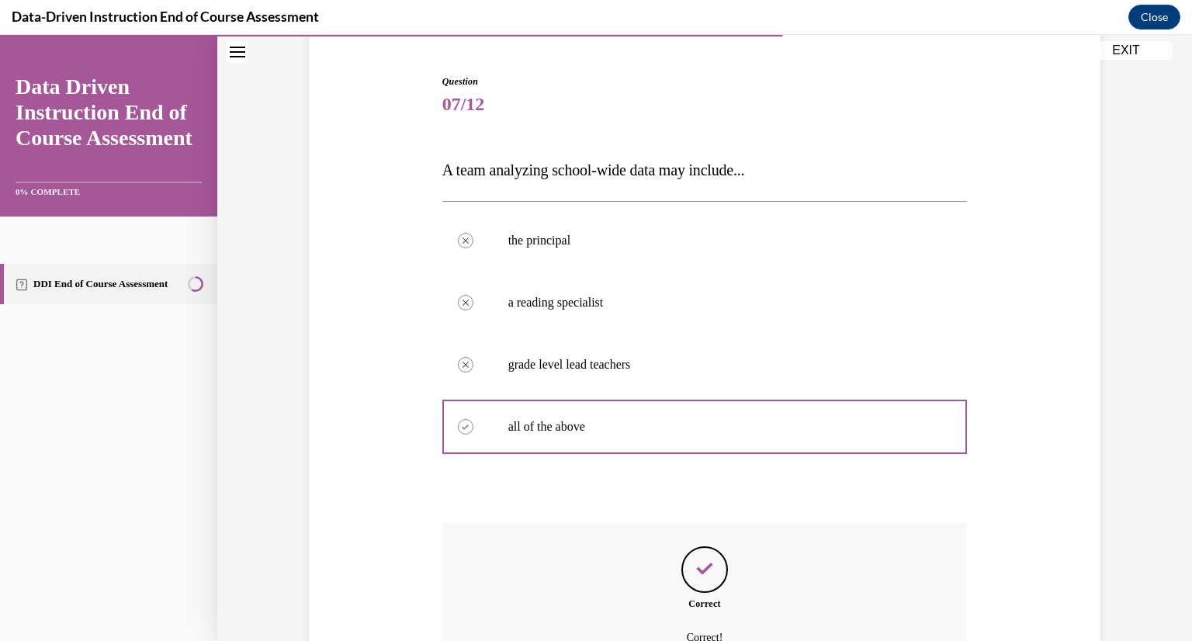
scroll to position [140, 0]
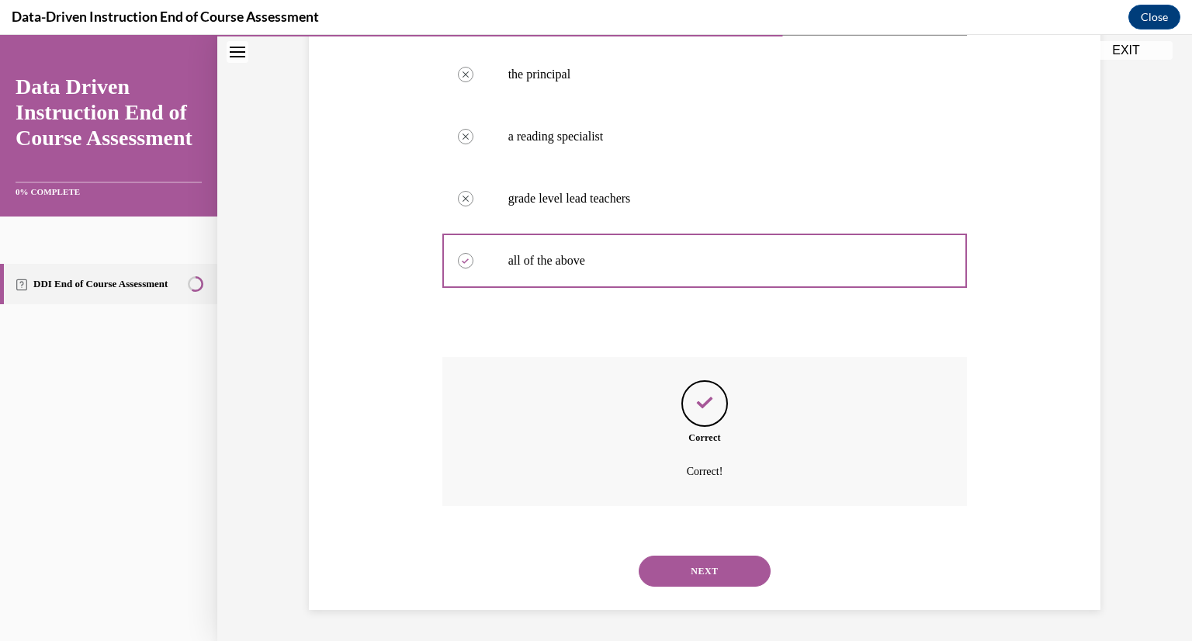
click at [711, 573] on button "NEXT" at bounding box center [705, 571] width 132 height 31
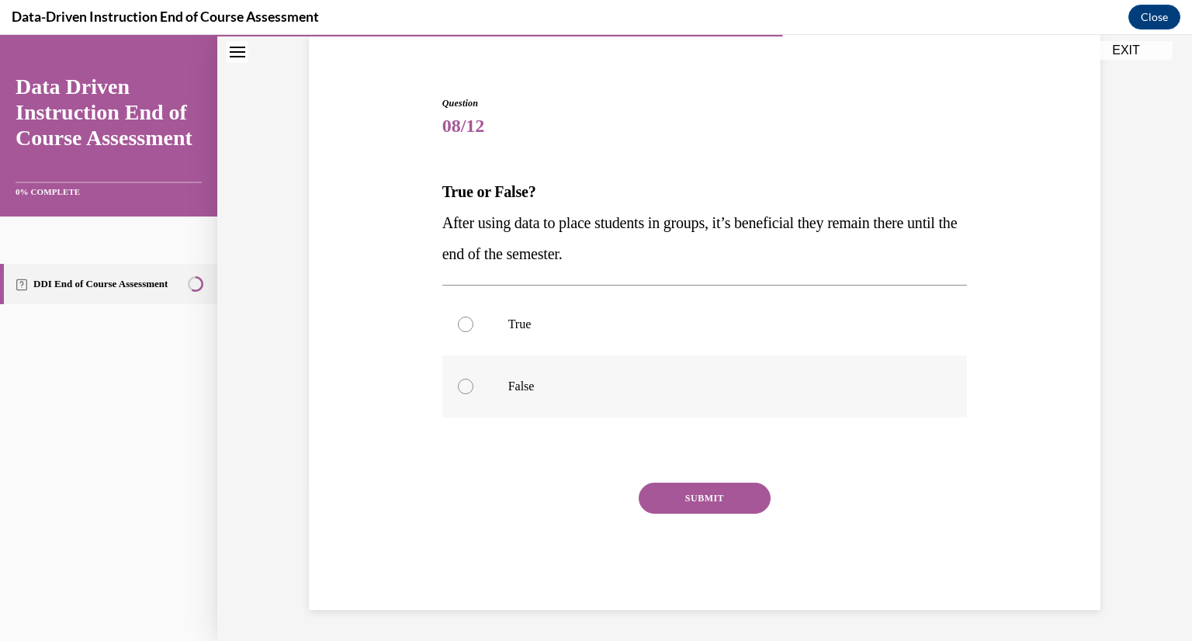
click at [461, 380] on div at bounding box center [466, 387] width 16 height 16
click at [461, 380] on input "False" at bounding box center [466, 387] width 16 height 16
radio input "true"
click at [692, 509] on button "SUBMIT" at bounding box center [705, 498] width 132 height 31
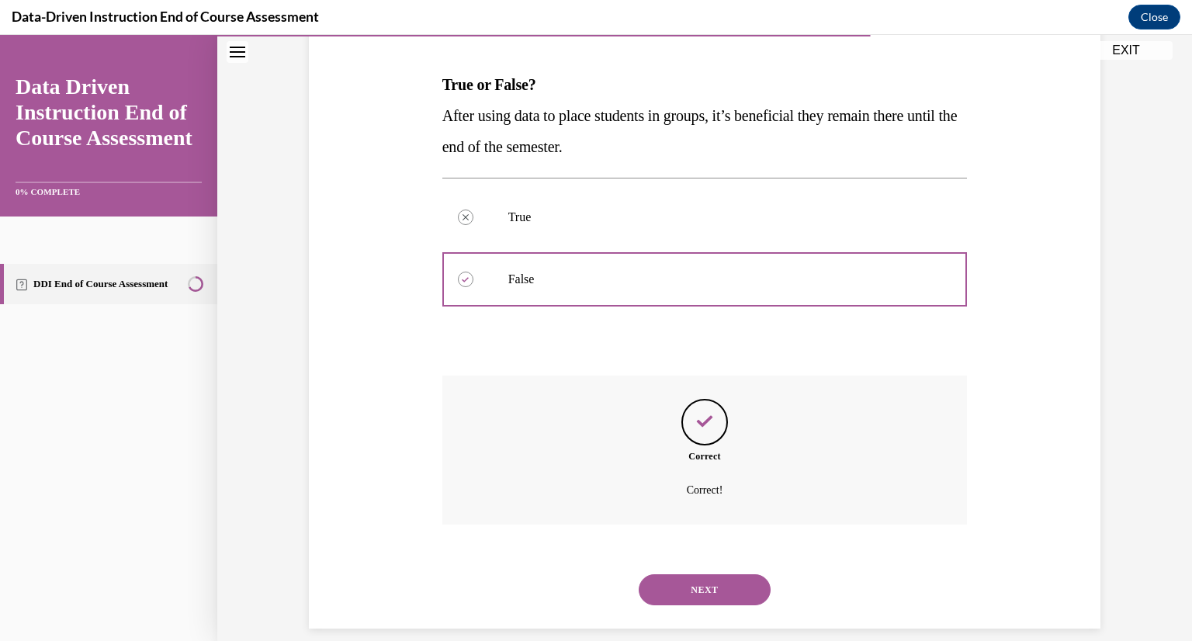
scroll to position [245, 0]
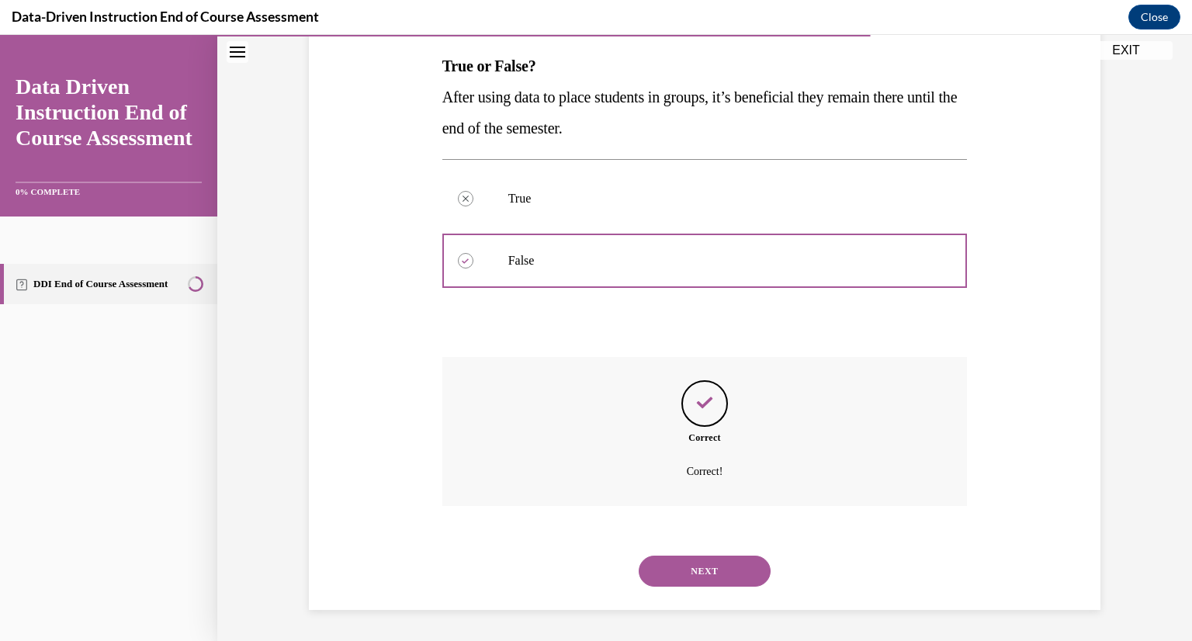
click at [703, 575] on button "NEXT" at bounding box center [705, 571] width 132 height 31
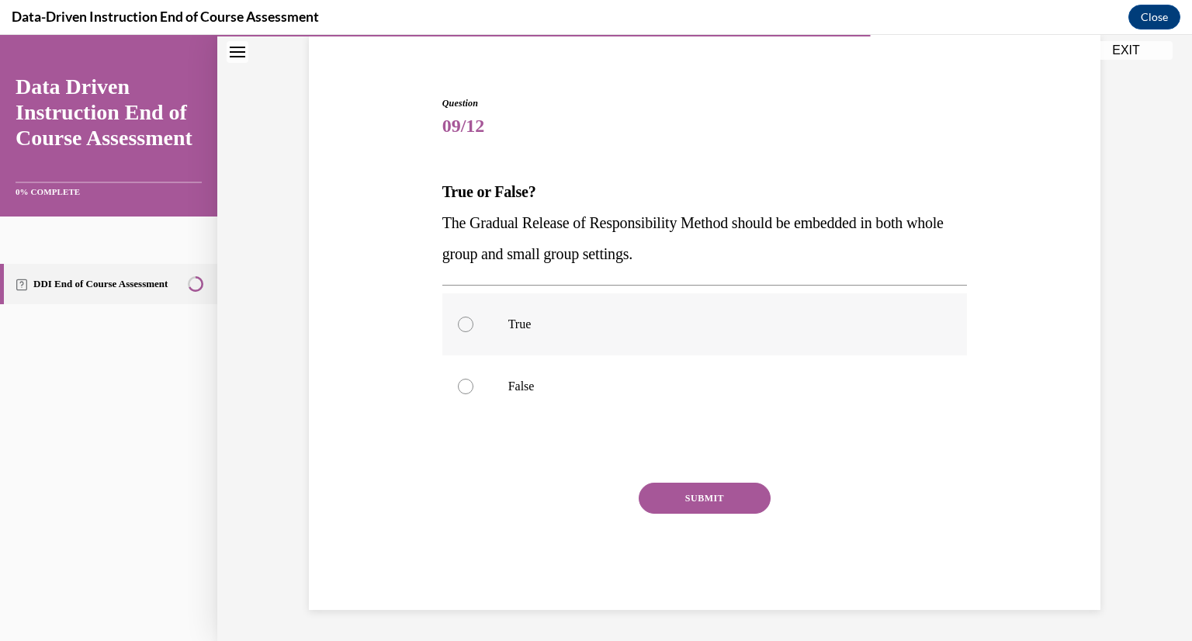
click at [463, 323] on div at bounding box center [466, 325] width 16 height 16
click at [463, 323] on input "True" at bounding box center [466, 325] width 16 height 16
radio input "true"
click at [687, 498] on button "SUBMIT" at bounding box center [705, 498] width 132 height 31
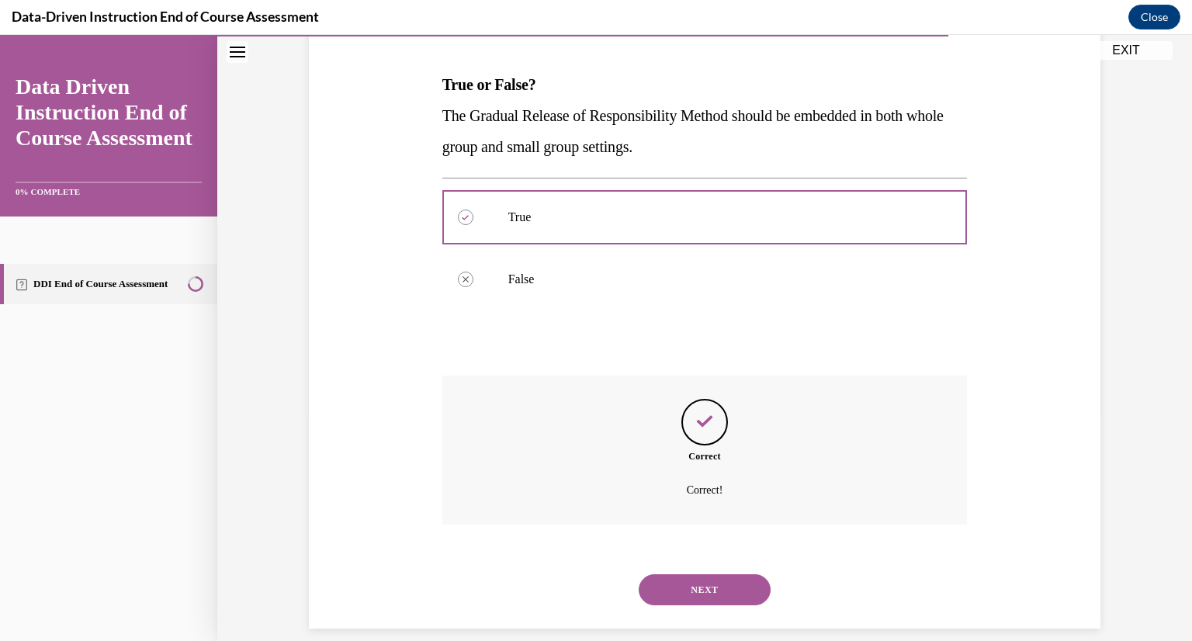
scroll to position [245, 0]
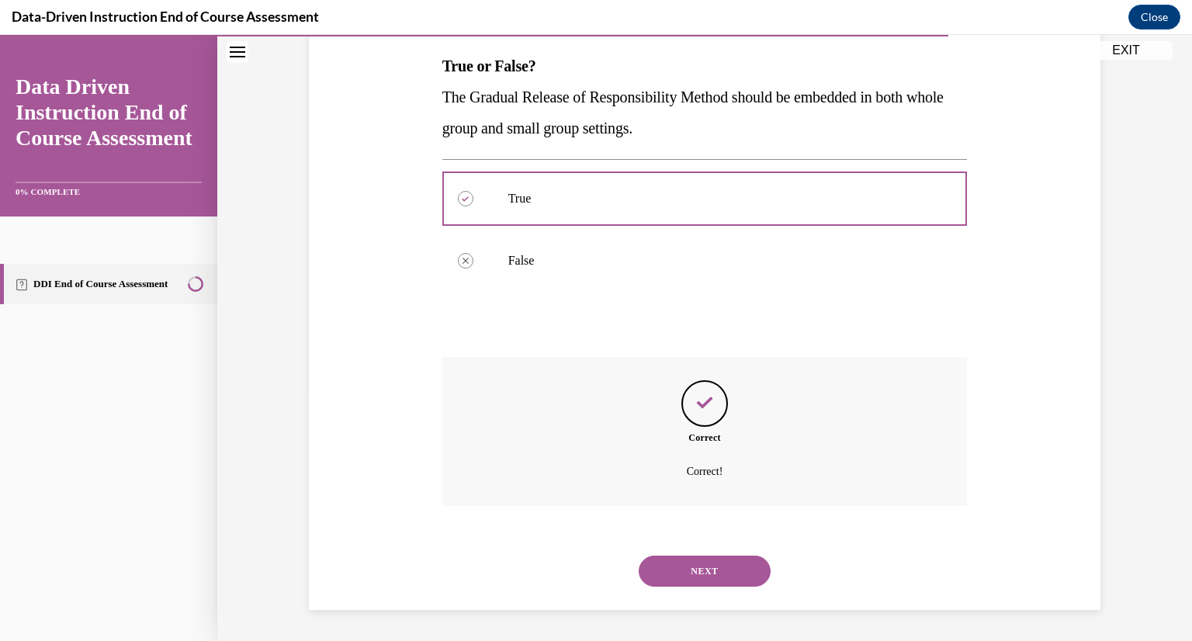
click at [695, 570] on button "NEXT" at bounding box center [705, 571] width 132 height 31
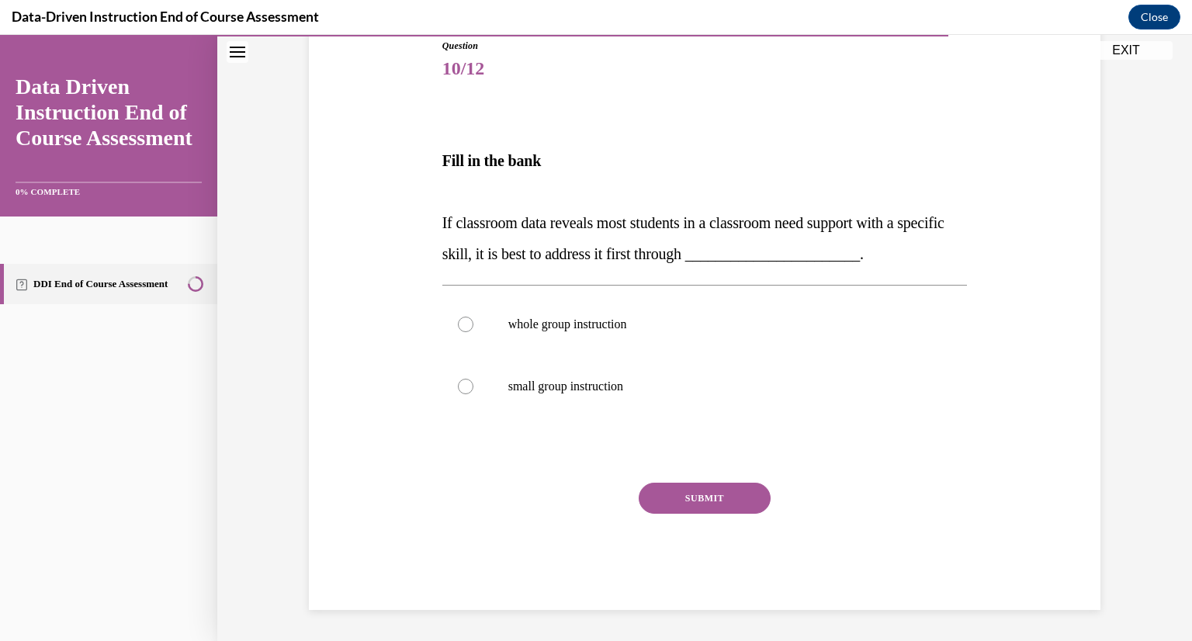
scroll to position [172, 0]
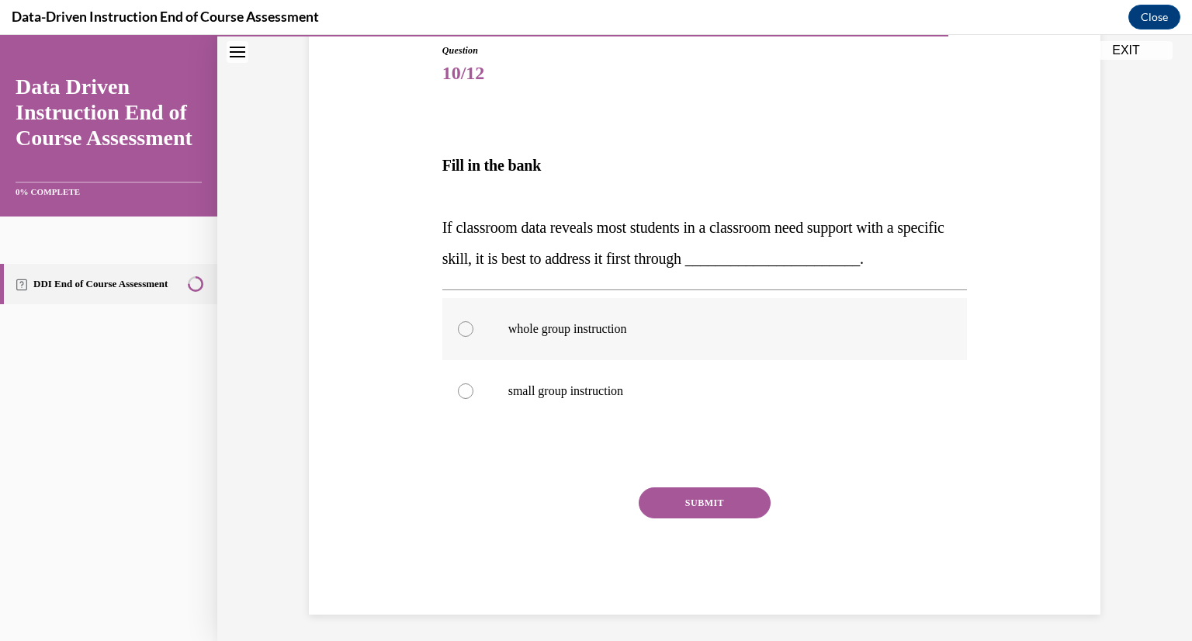
click at [522, 329] on p "whole group instruction" at bounding box center [718, 329] width 421 height 16
click at [473, 329] on input "whole group instruction" at bounding box center [466, 329] width 16 height 16
radio input "true"
click at [691, 501] on button "SUBMIT" at bounding box center [705, 502] width 132 height 31
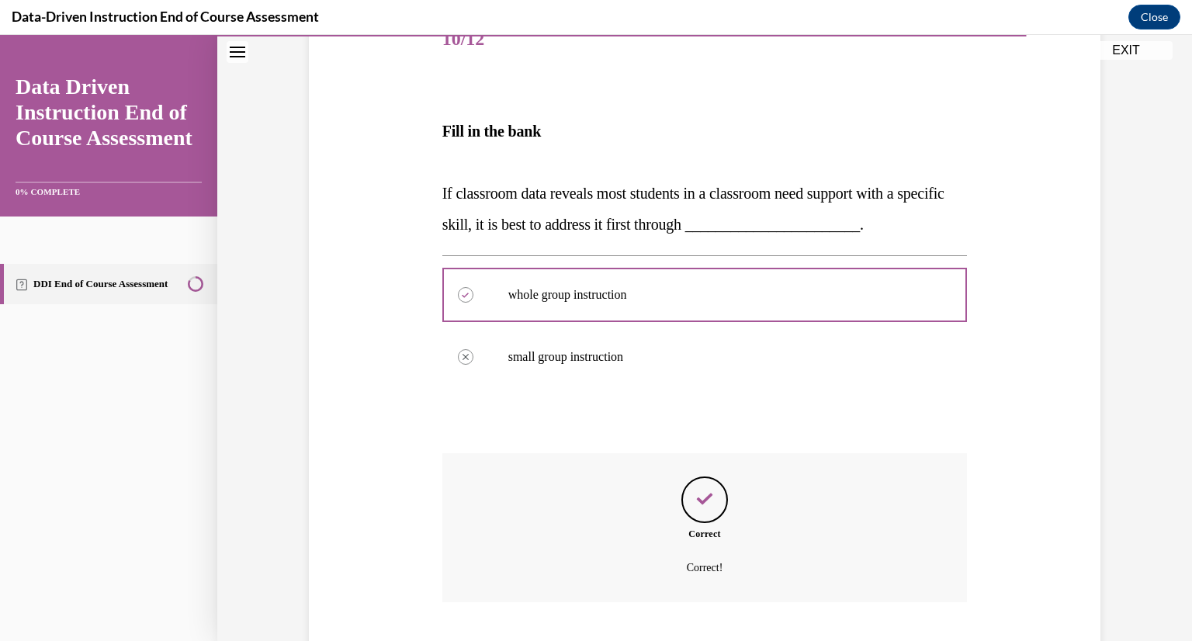
scroll to position [205, 0]
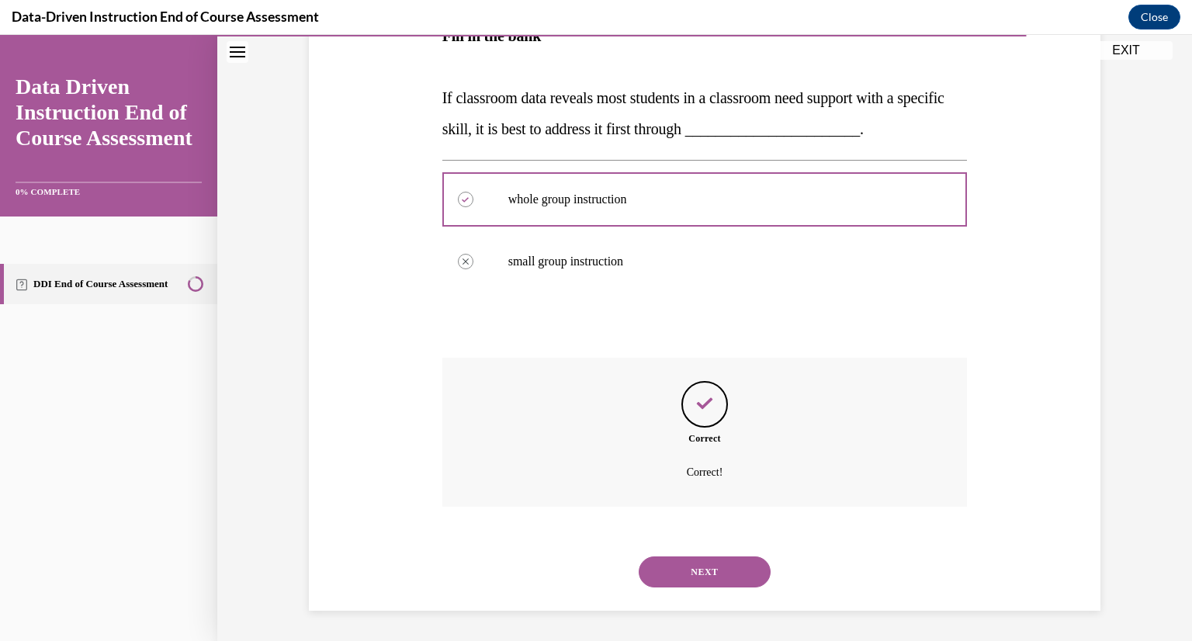
click at [707, 564] on button "NEXT" at bounding box center [705, 572] width 132 height 31
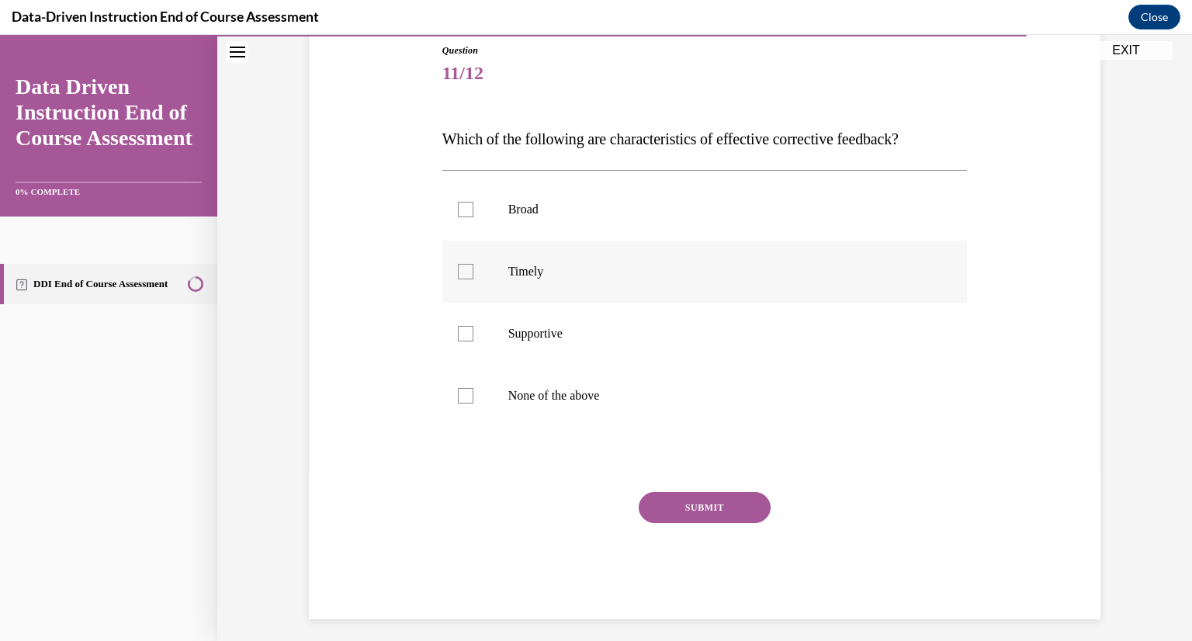
click at [463, 275] on div at bounding box center [466, 272] width 16 height 16
click at [463, 275] on input "Timely" at bounding box center [466, 272] width 16 height 16
checkbox input "true"
click at [460, 327] on div at bounding box center [466, 334] width 16 height 16
click at [460, 327] on input "Supportive" at bounding box center [466, 334] width 16 height 16
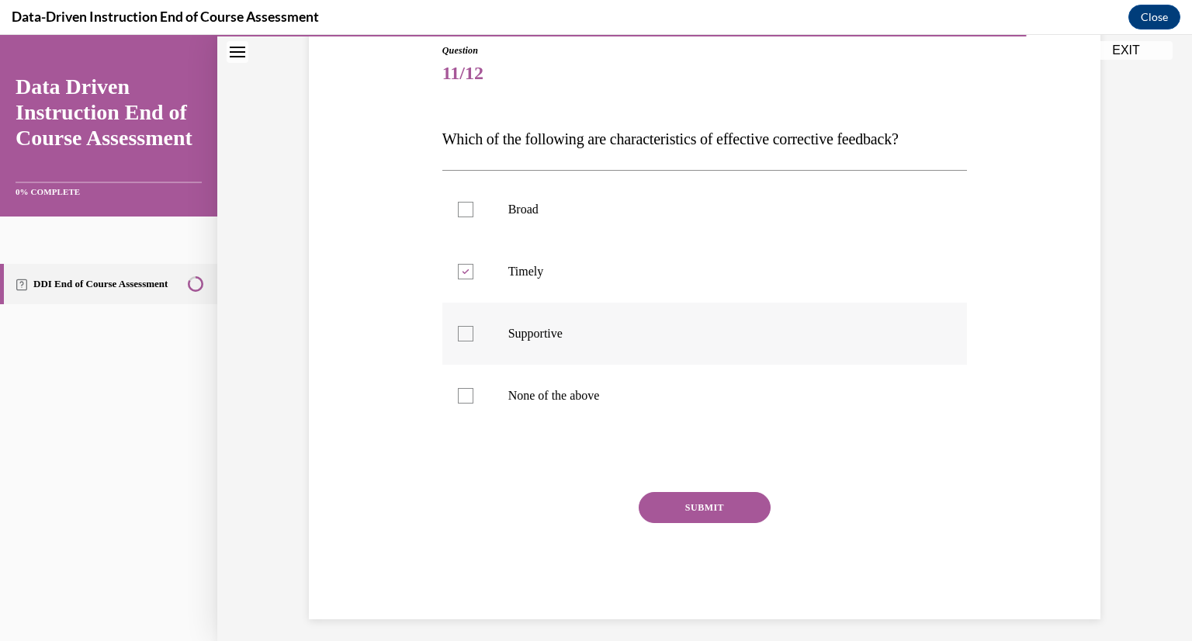
checkbox input "true"
click at [692, 509] on button "SUBMIT" at bounding box center [705, 507] width 132 height 31
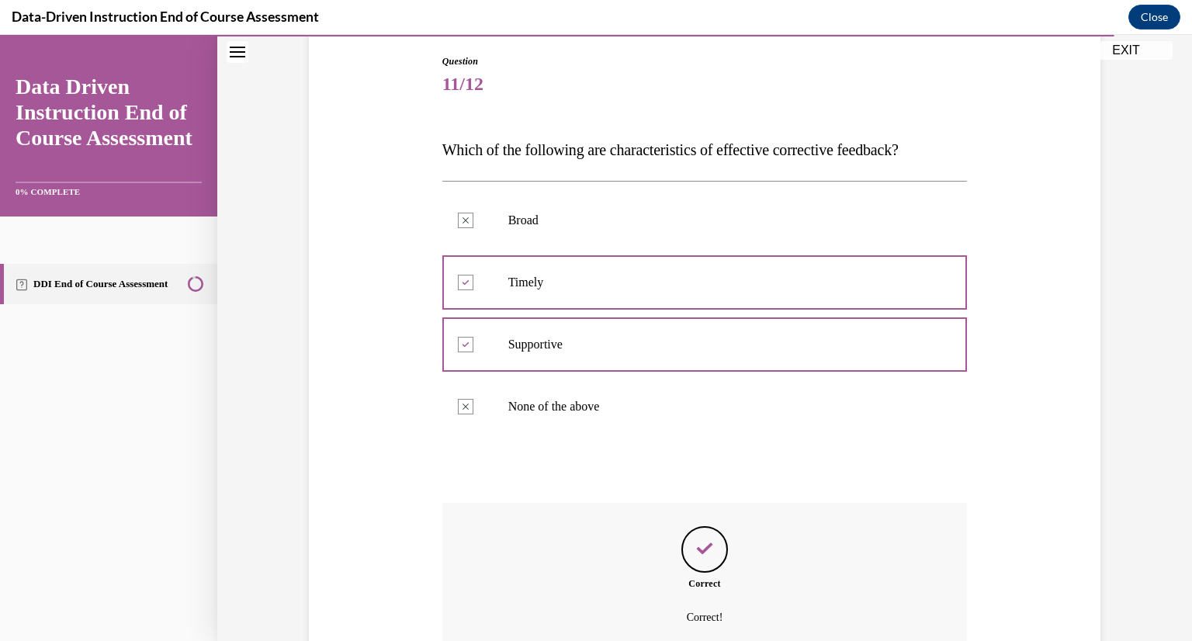
scroll to position [307, 0]
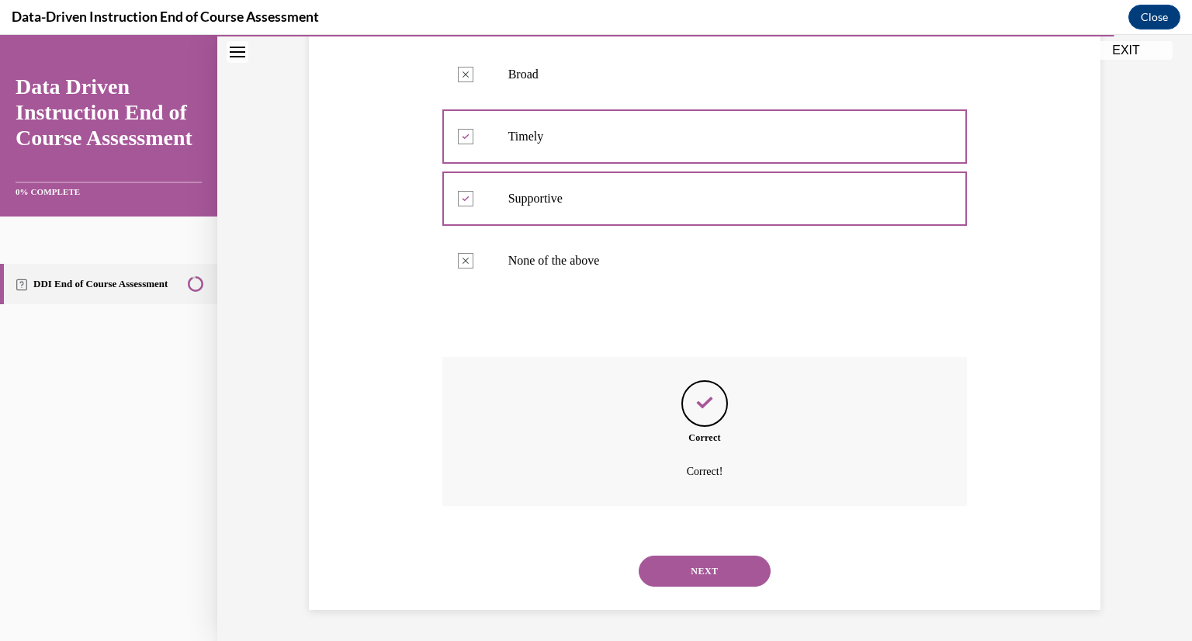
click at [716, 566] on button "NEXT" at bounding box center [705, 571] width 132 height 31
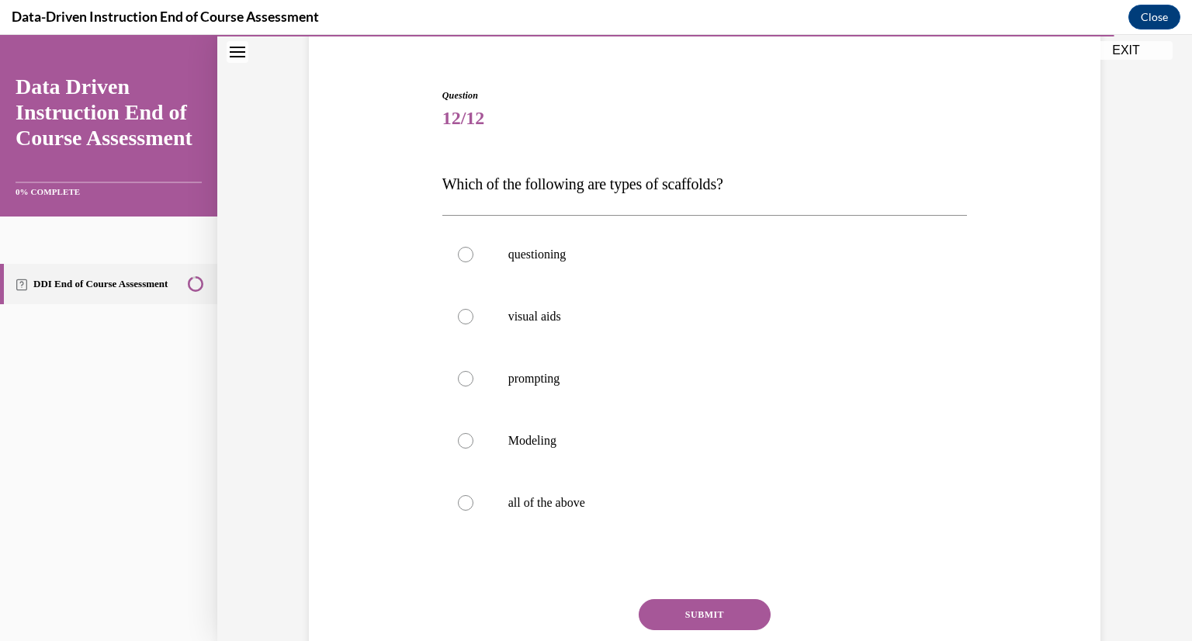
scroll to position [128, 0]
click at [467, 487] on label "all of the above" at bounding box center [704, 502] width 525 height 62
click at [467, 494] on input "all of the above" at bounding box center [466, 502] width 16 height 16
radio input "true"
click at [686, 609] on button "SUBMIT" at bounding box center [705, 613] width 132 height 31
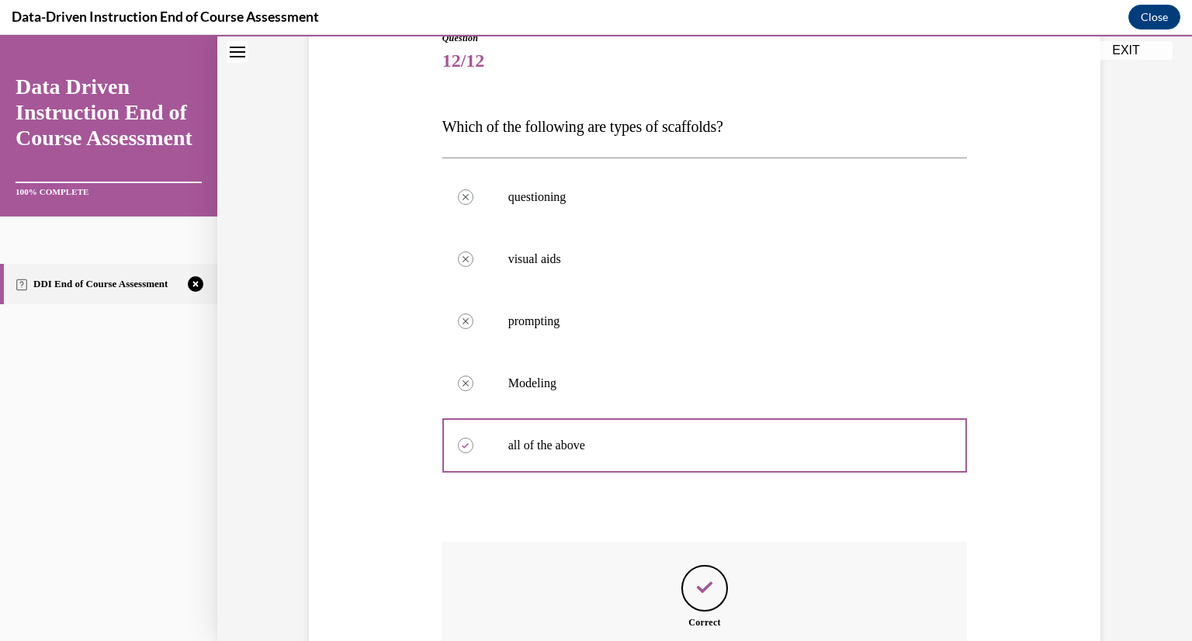
scroll to position [186, 0]
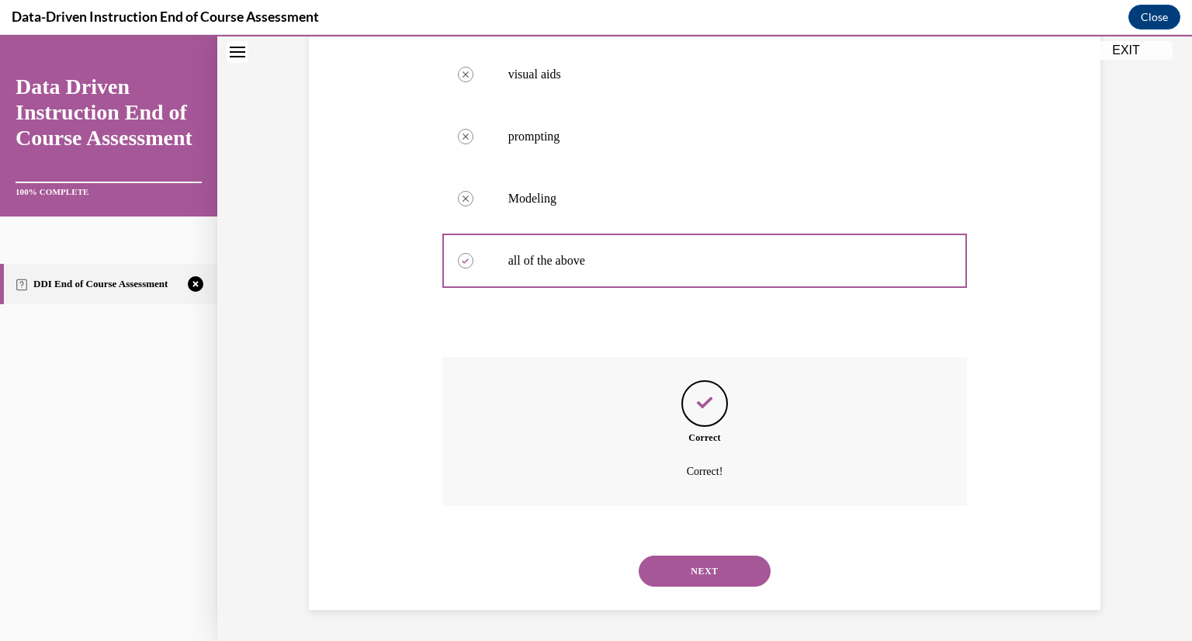
click at [700, 572] on button "NEXT" at bounding box center [705, 571] width 132 height 31
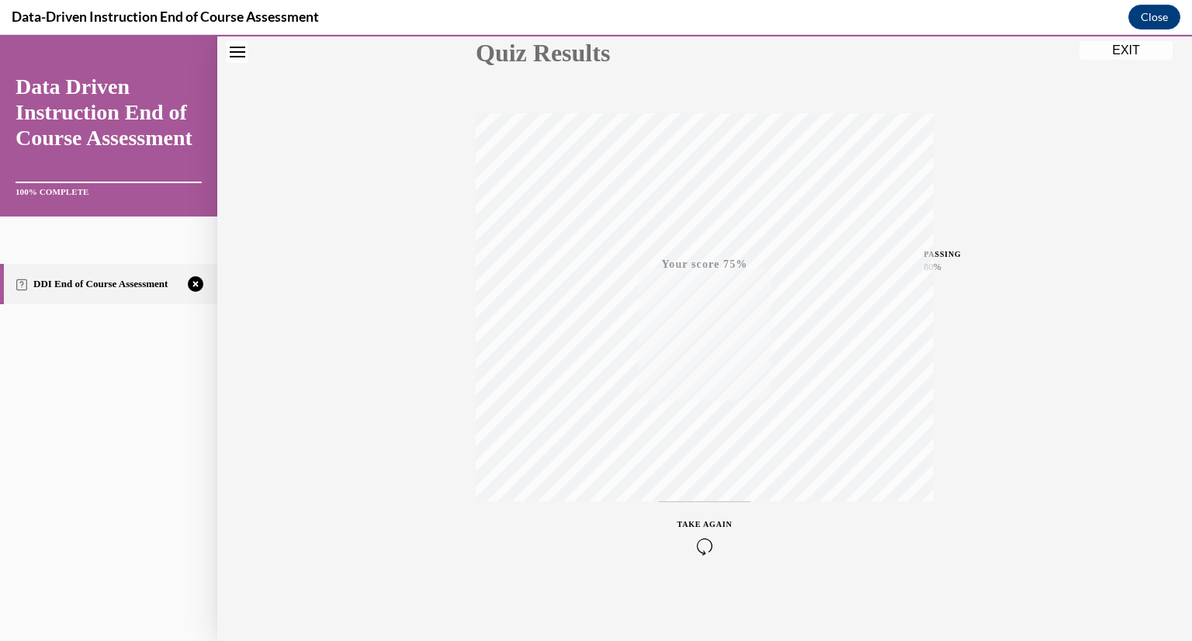
click at [694, 547] on icon "button" at bounding box center [705, 546] width 55 height 17
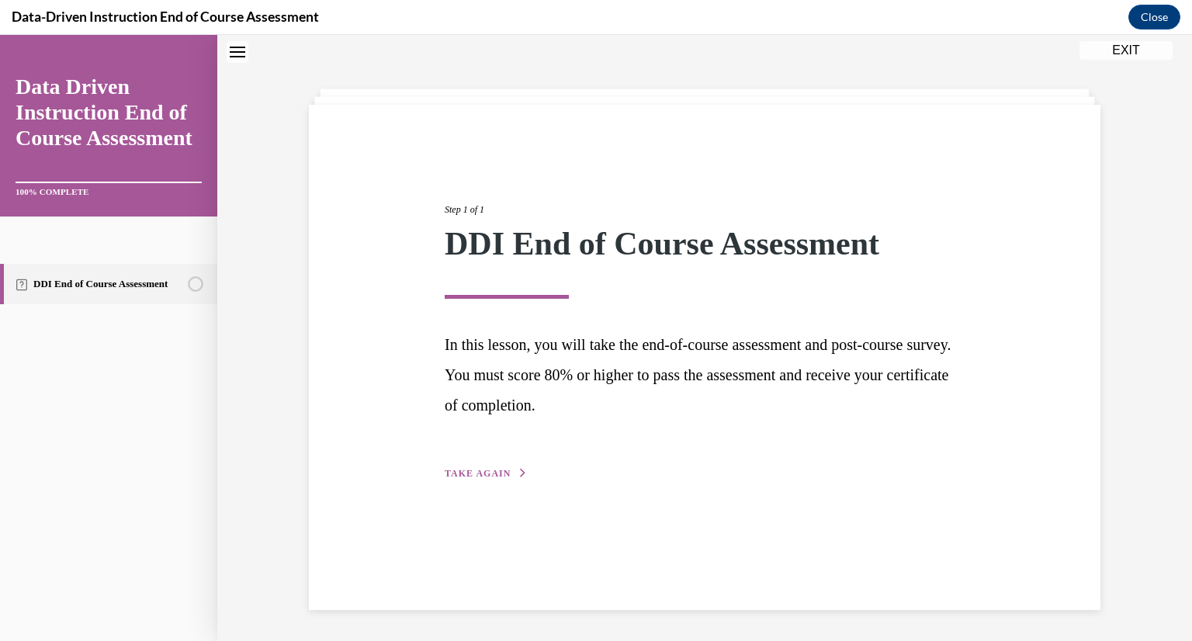
scroll to position [49, 0]
click at [485, 473] on span "TAKE AGAIN" at bounding box center [478, 473] width 66 height 11
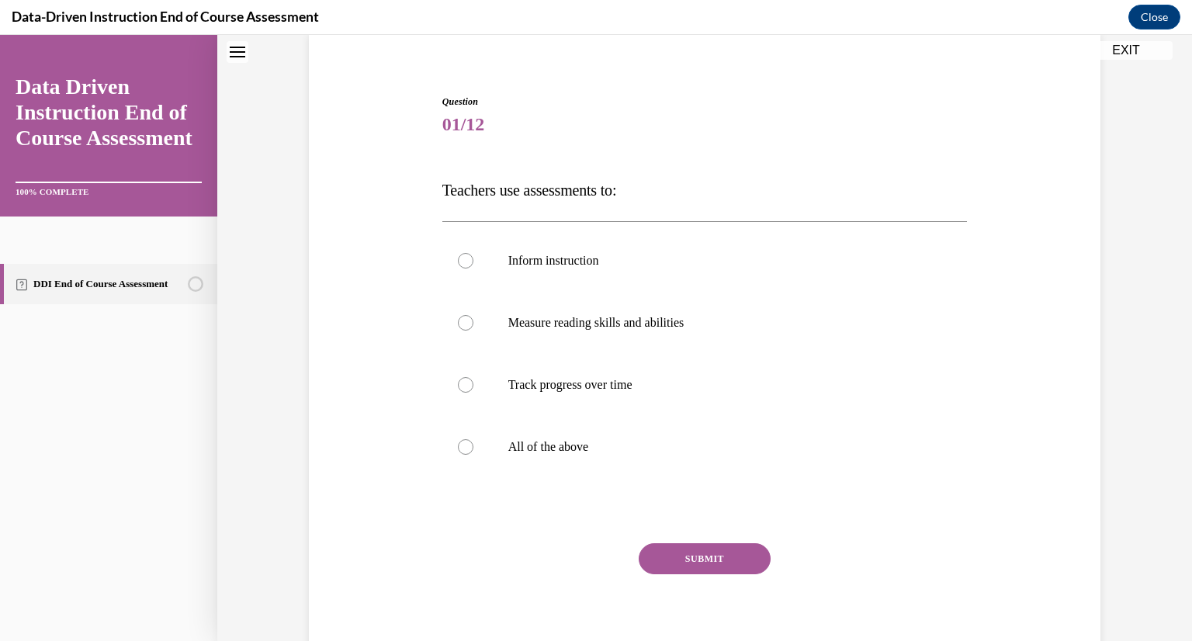
scroll to position [182, 0]
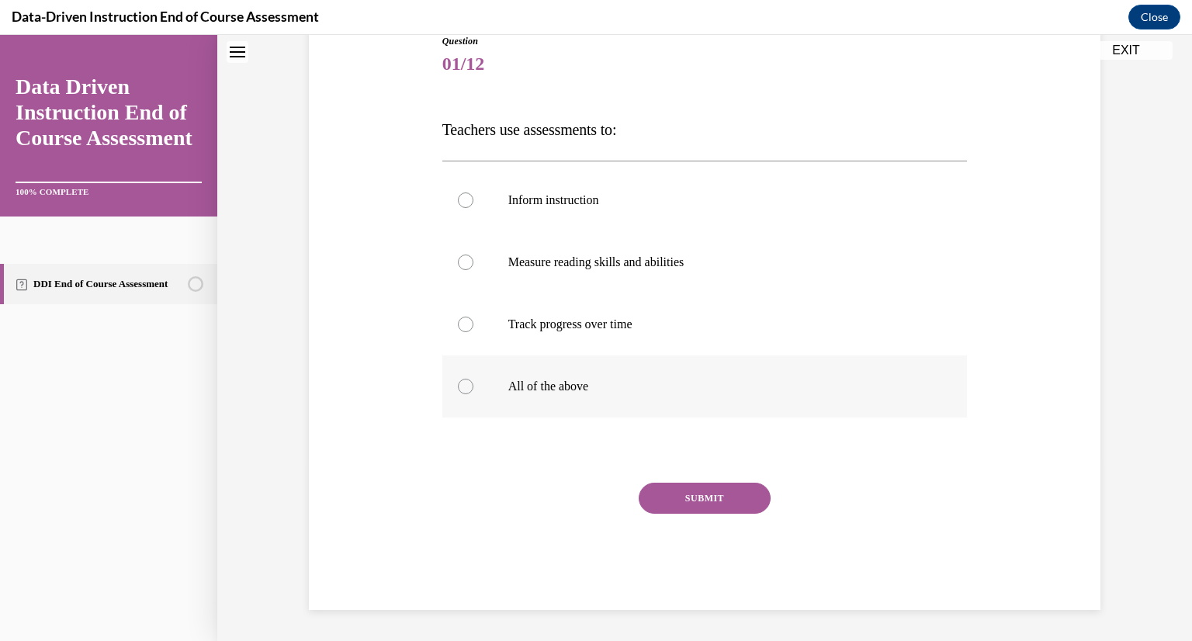
click at [456, 376] on label "All of the above" at bounding box center [704, 386] width 525 height 62
click at [458, 379] on input "All of the above" at bounding box center [466, 387] width 16 height 16
radio input "true"
click at [713, 488] on button "SUBMIT" at bounding box center [705, 498] width 132 height 31
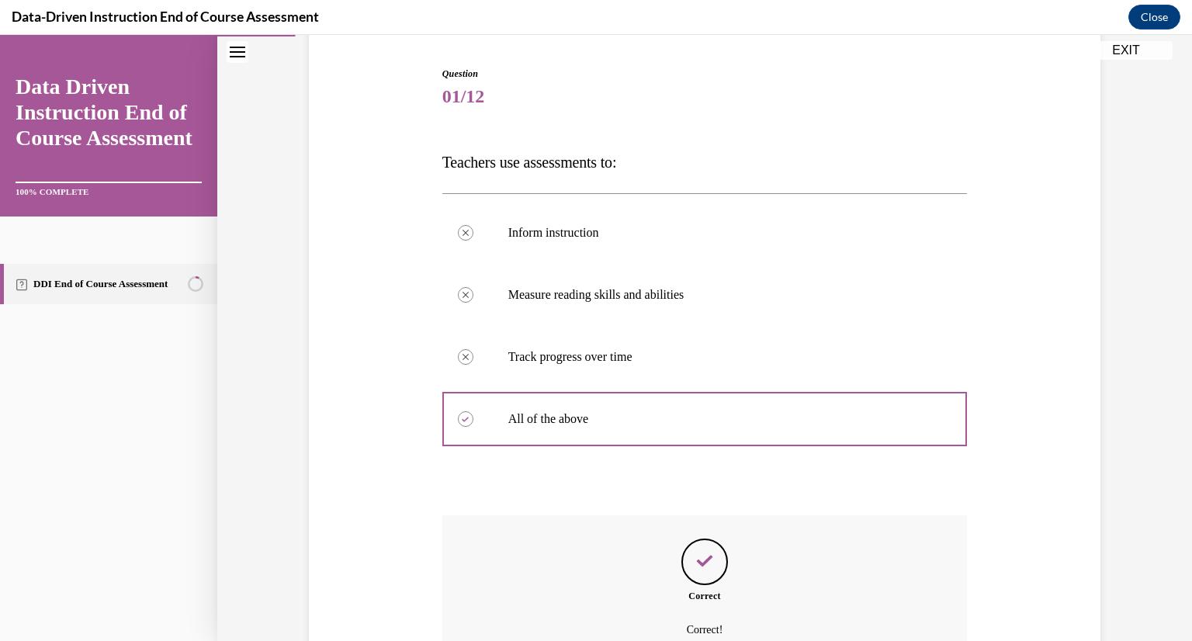
scroll to position [147, 0]
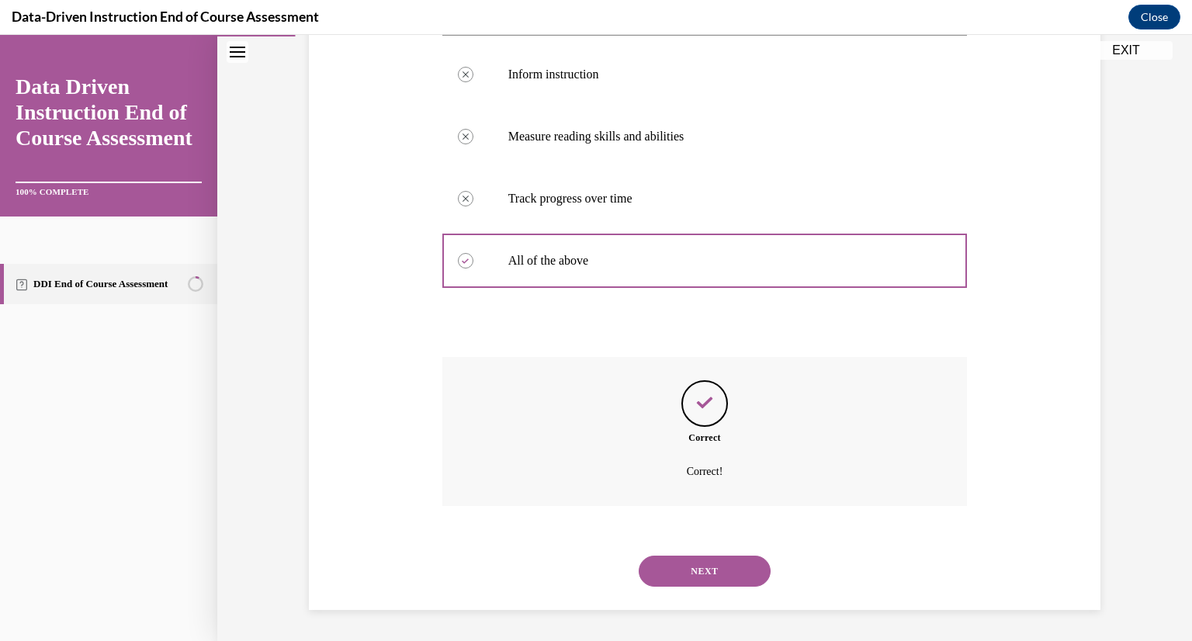
click at [705, 560] on button "NEXT" at bounding box center [705, 571] width 132 height 31
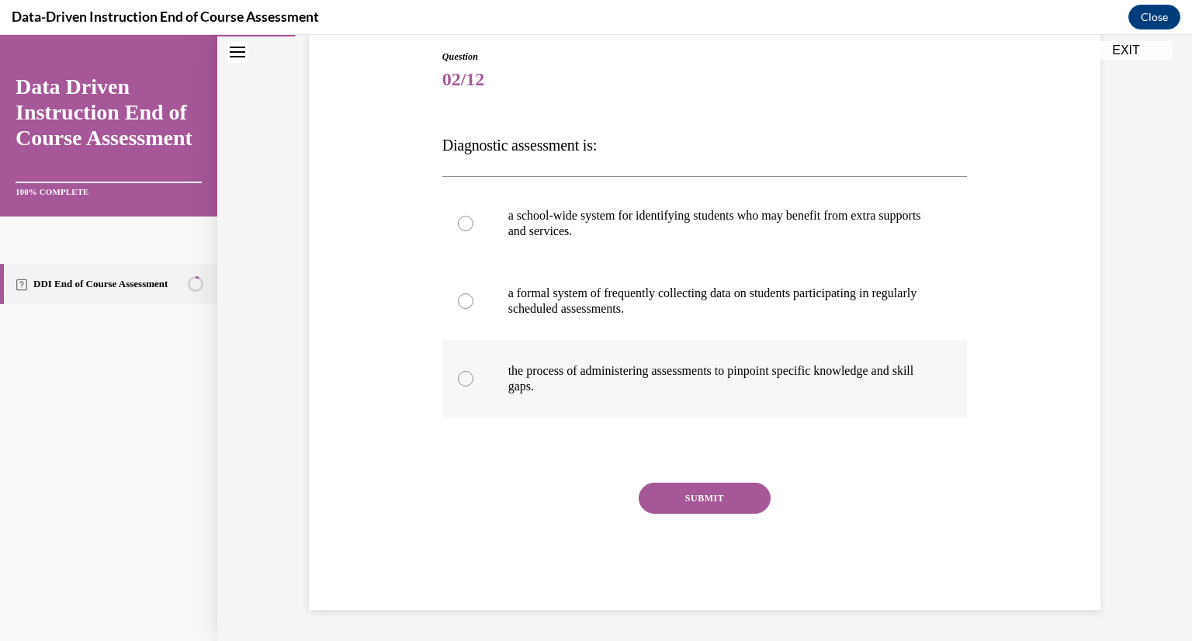
click at [469, 373] on label "the process of administering assessments to pinpoint specific knowledge and ski…" at bounding box center [704, 379] width 525 height 78
click at [469, 373] on input "the process of administering assessments to pinpoint specific knowledge and ski…" at bounding box center [466, 379] width 16 height 16
radio input "true"
click at [704, 484] on button "SUBMIT" at bounding box center [705, 498] width 132 height 31
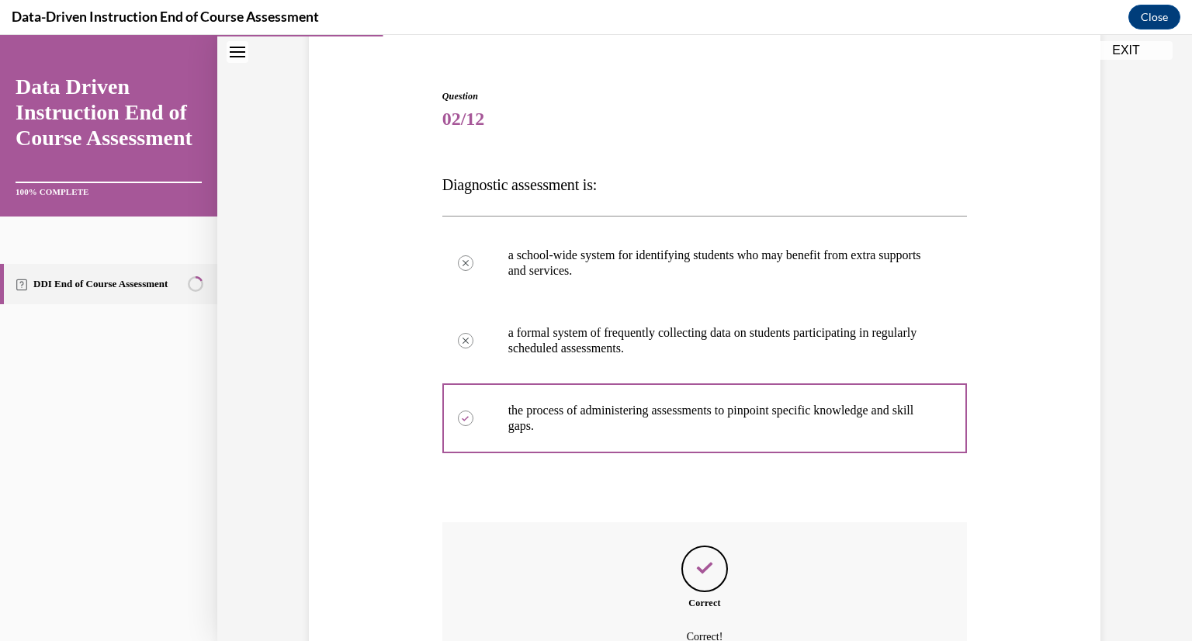
scroll to position [125, 0]
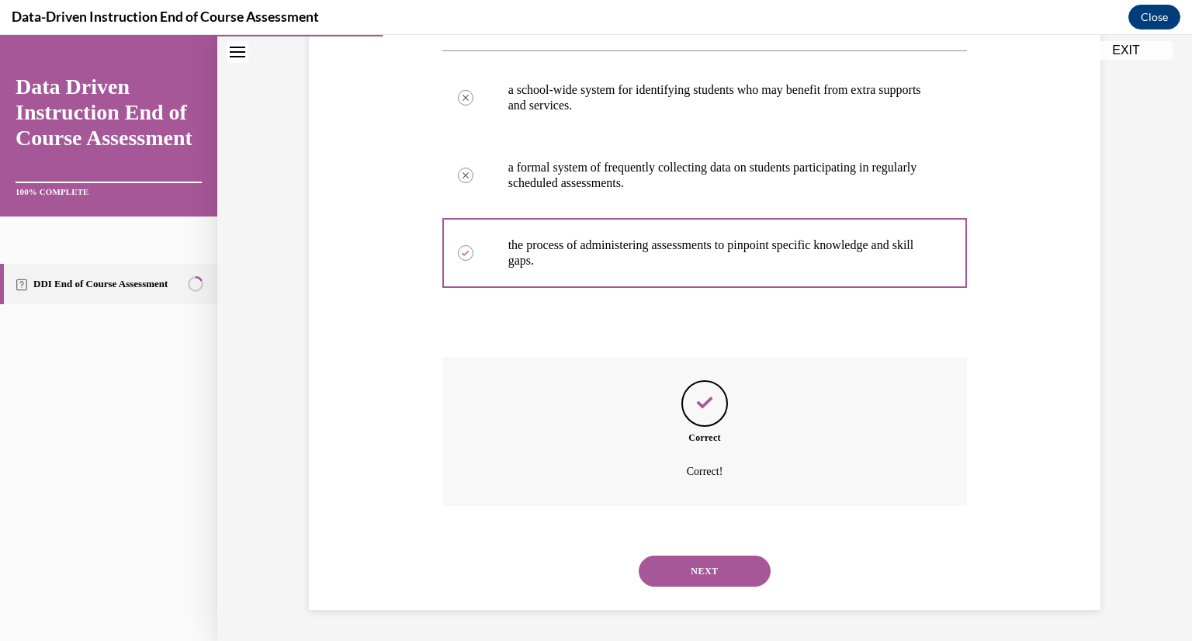
click at [713, 560] on button "NEXT" at bounding box center [705, 571] width 132 height 31
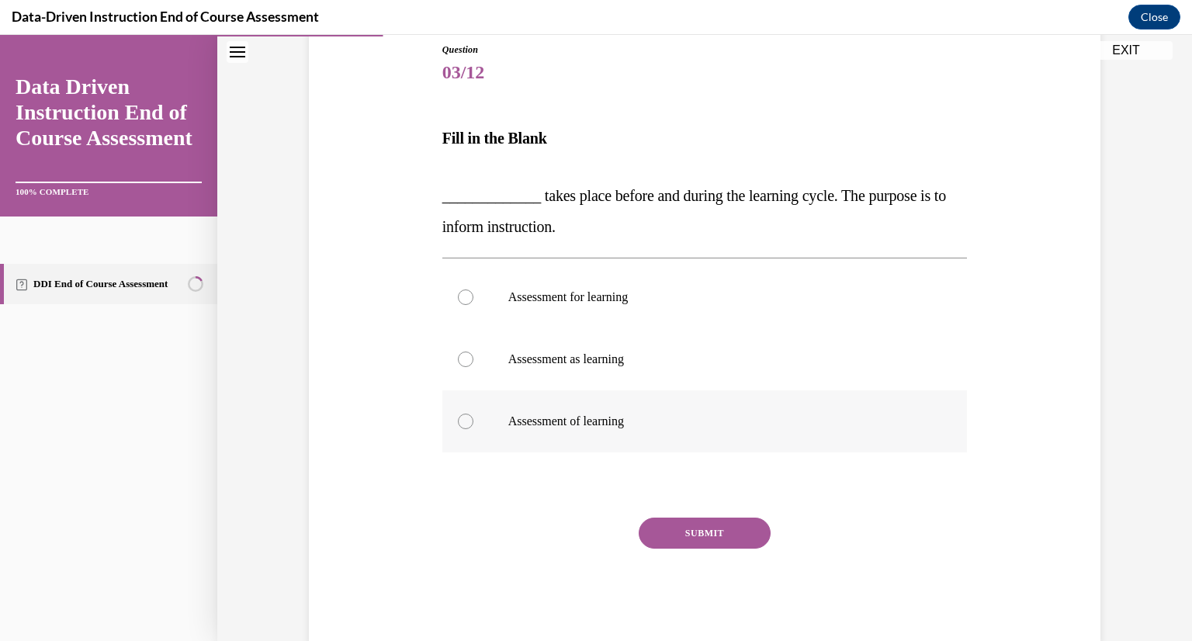
click at [550, 421] on p "Assessment of learning" at bounding box center [718, 422] width 421 height 16
click at [473, 421] on input "Assessment of learning" at bounding box center [466, 422] width 16 height 16
radio input "true"
click at [712, 532] on button "SUBMIT" at bounding box center [705, 533] width 132 height 31
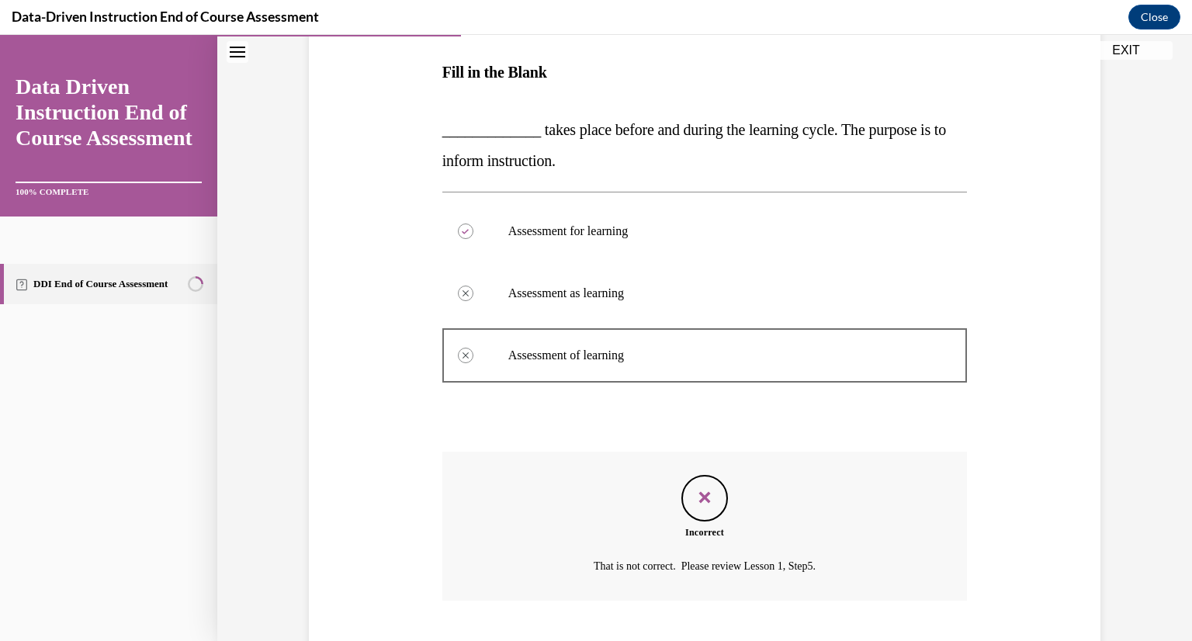
scroll to position [333, 0]
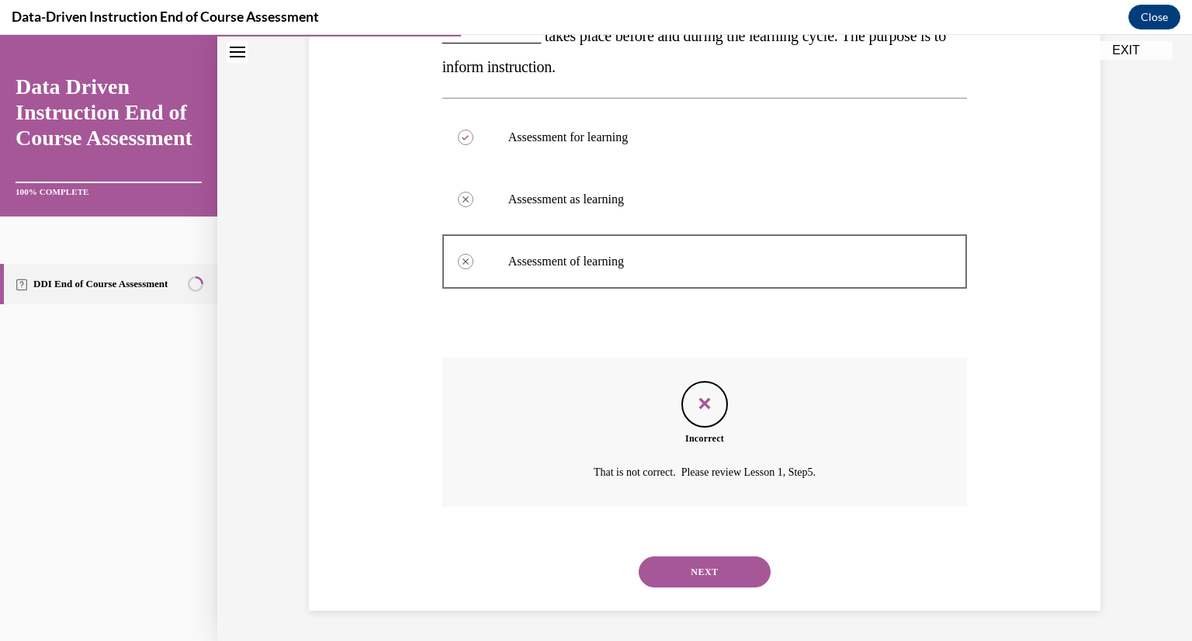
click at [698, 574] on button "NEXT" at bounding box center [705, 572] width 132 height 31
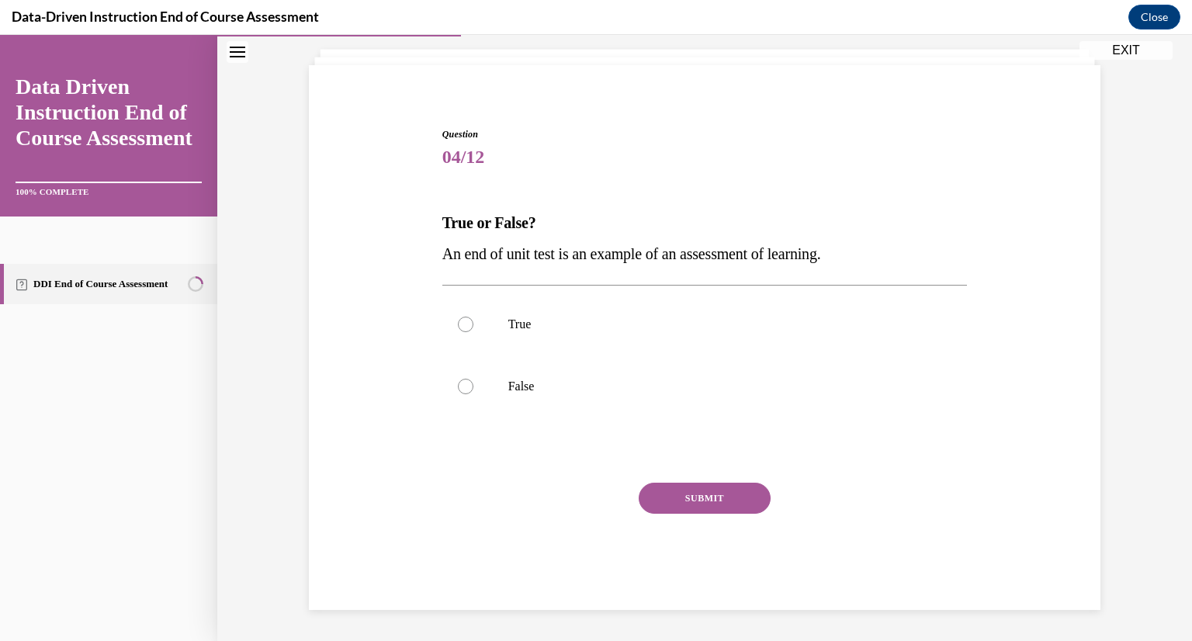
scroll to position [88, 0]
click at [453, 400] on label "False" at bounding box center [704, 386] width 525 height 62
click at [458, 394] on input "False" at bounding box center [466, 387] width 16 height 16
radio input "true"
click at [704, 500] on button "SUBMIT" at bounding box center [705, 498] width 132 height 31
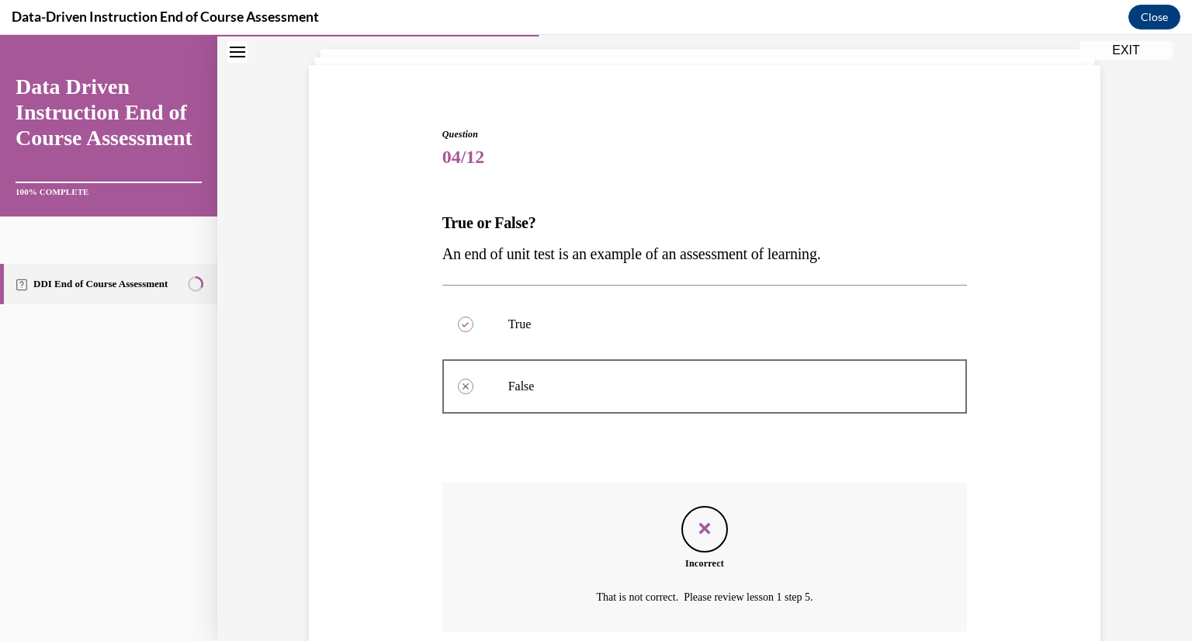
scroll to position [214, 0]
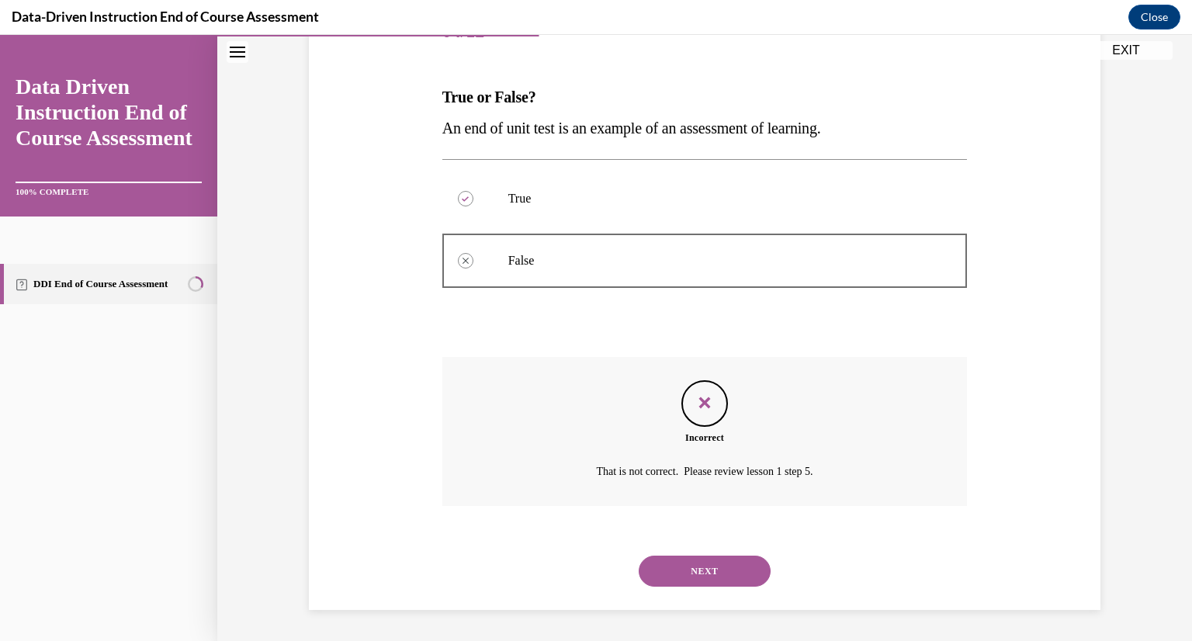
click at [714, 540] on div "NEXT" at bounding box center [704, 571] width 525 height 62
click at [707, 573] on button "NEXT" at bounding box center [705, 571] width 132 height 31
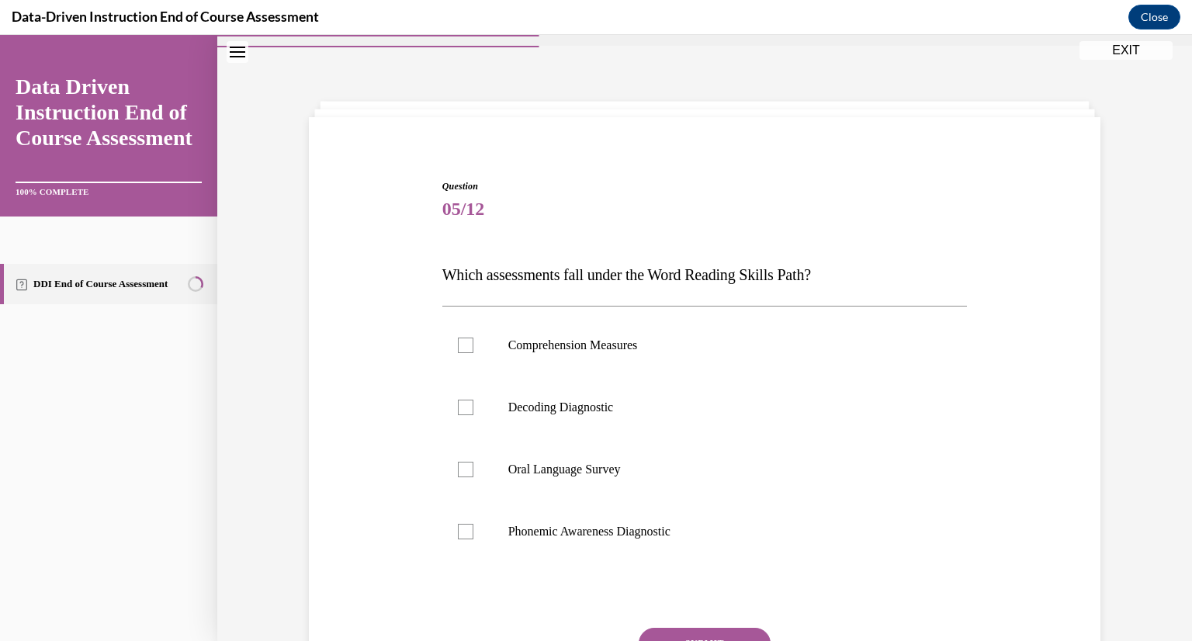
scroll to position [55, 0]
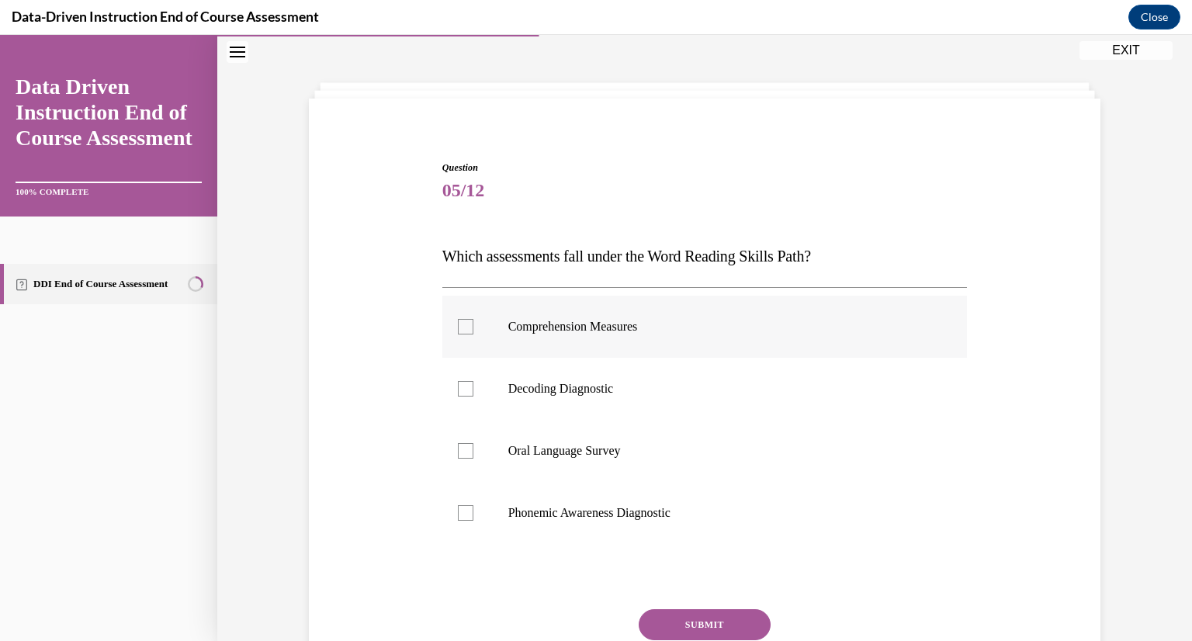
click at [453, 310] on label "Comprehension Measures" at bounding box center [704, 327] width 525 height 62
click at [458, 319] on input "Comprehension Measures" at bounding box center [466, 327] width 16 height 16
checkbox input "true"
click at [695, 611] on button "SUBMIT" at bounding box center [705, 624] width 132 height 31
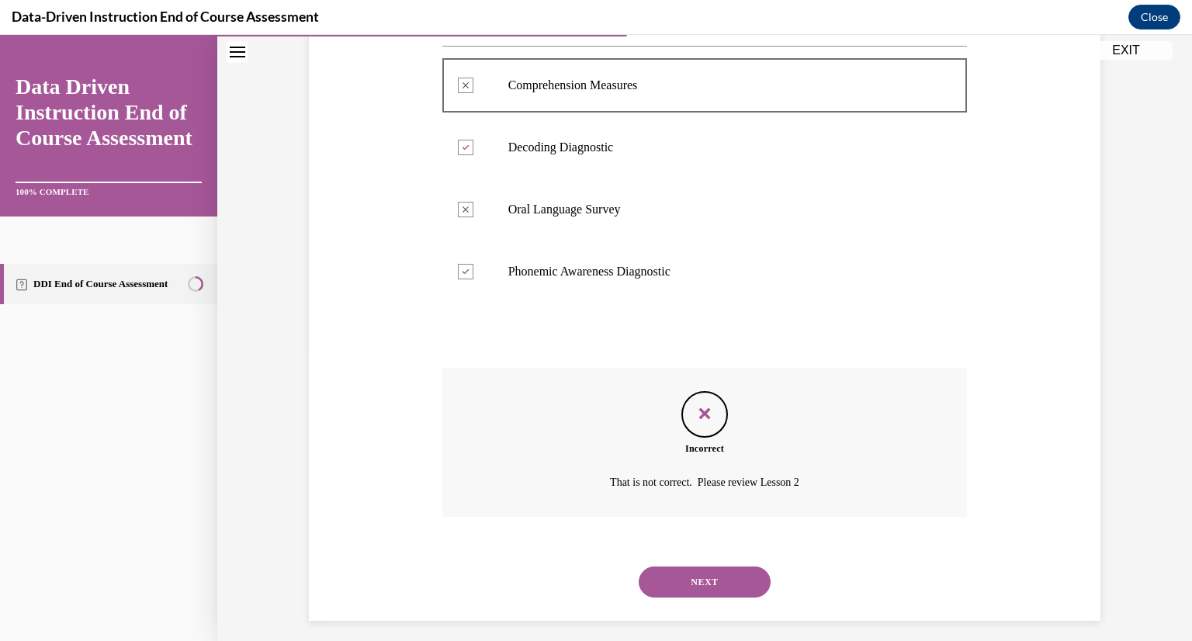
scroll to position [307, 0]
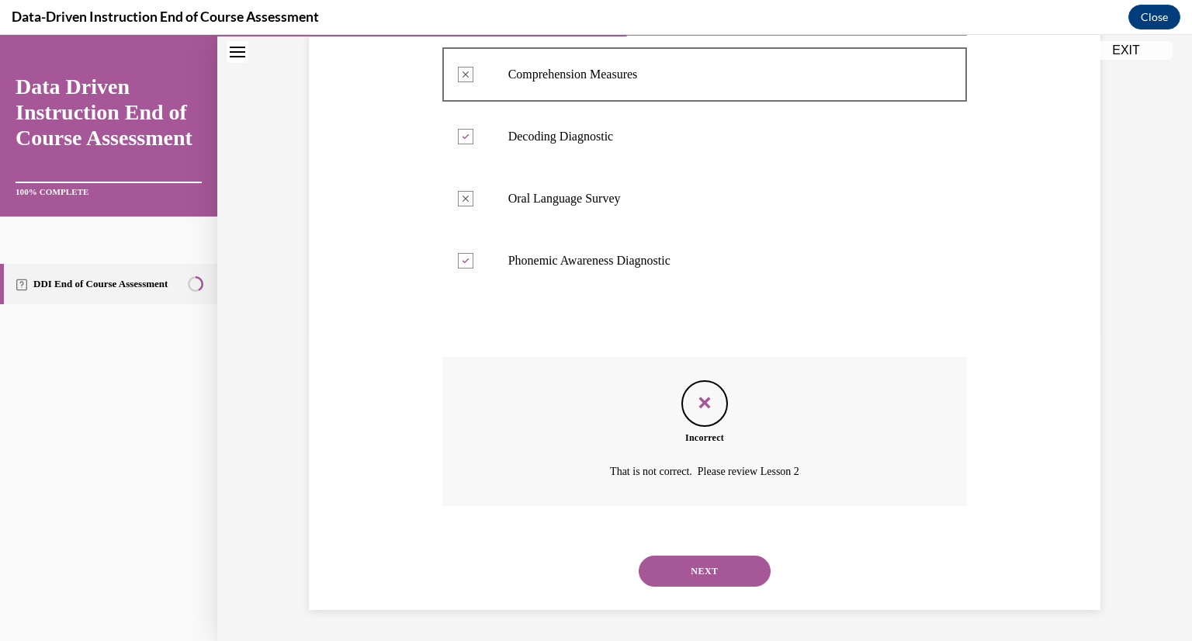
click at [708, 572] on button "NEXT" at bounding box center [705, 571] width 132 height 31
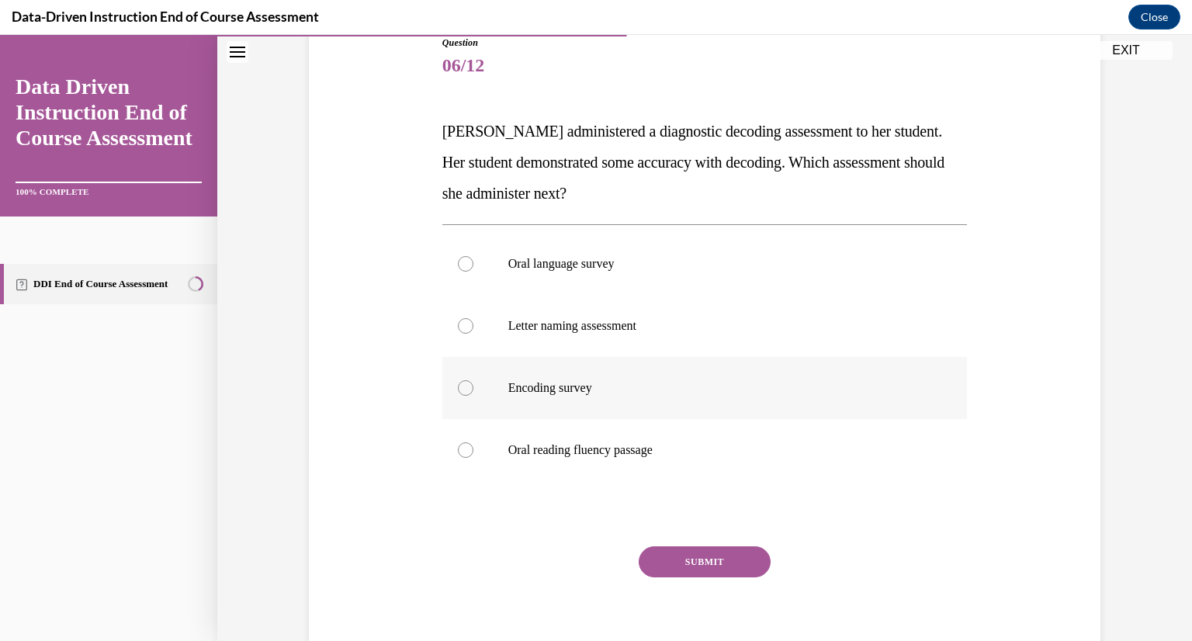
scroll to position [181, 0]
click at [474, 387] on label "Encoding survey" at bounding box center [704, 387] width 525 height 62
click at [473, 387] on input "Encoding survey" at bounding box center [466, 388] width 16 height 16
radio input "true"
click at [688, 560] on button "SUBMIT" at bounding box center [705, 561] width 132 height 31
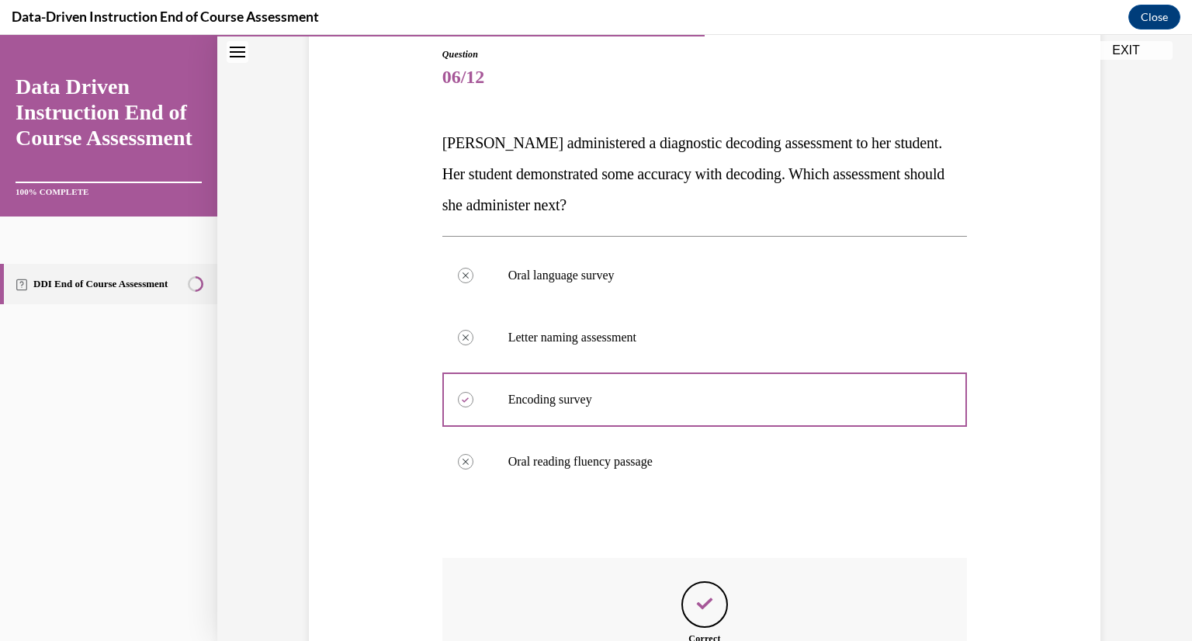
scroll to position [168, 0]
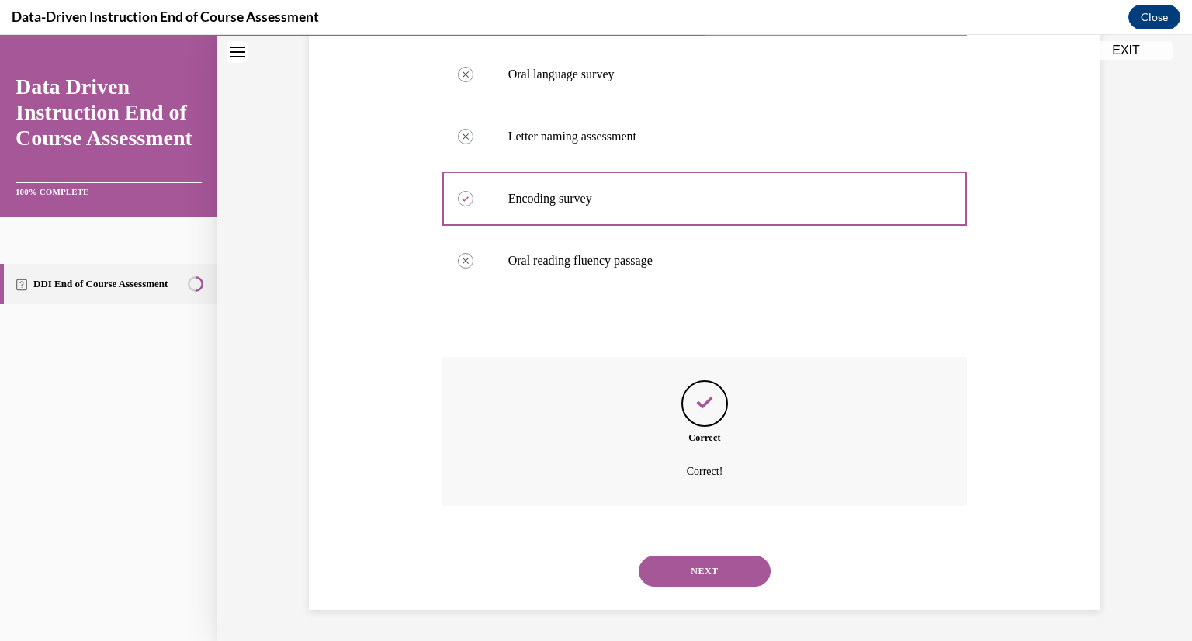
click at [715, 570] on button "NEXT" at bounding box center [705, 571] width 132 height 31
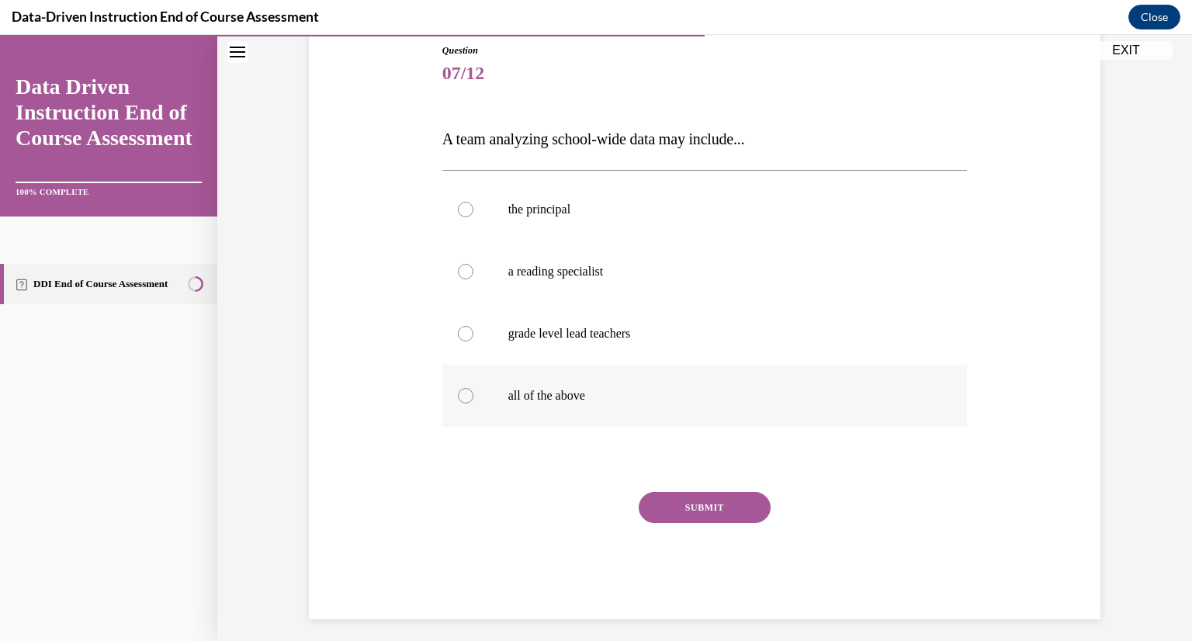
click at [458, 393] on div at bounding box center [466, 396] width 16 height 16
click at [458, 393] on input "all of the above" at bounding box center [466, 396] width 16 height 16
radio input "true"
click at [706, 508] on button "SUBMIT" at bounding box center [705, 507] width 132 height 31
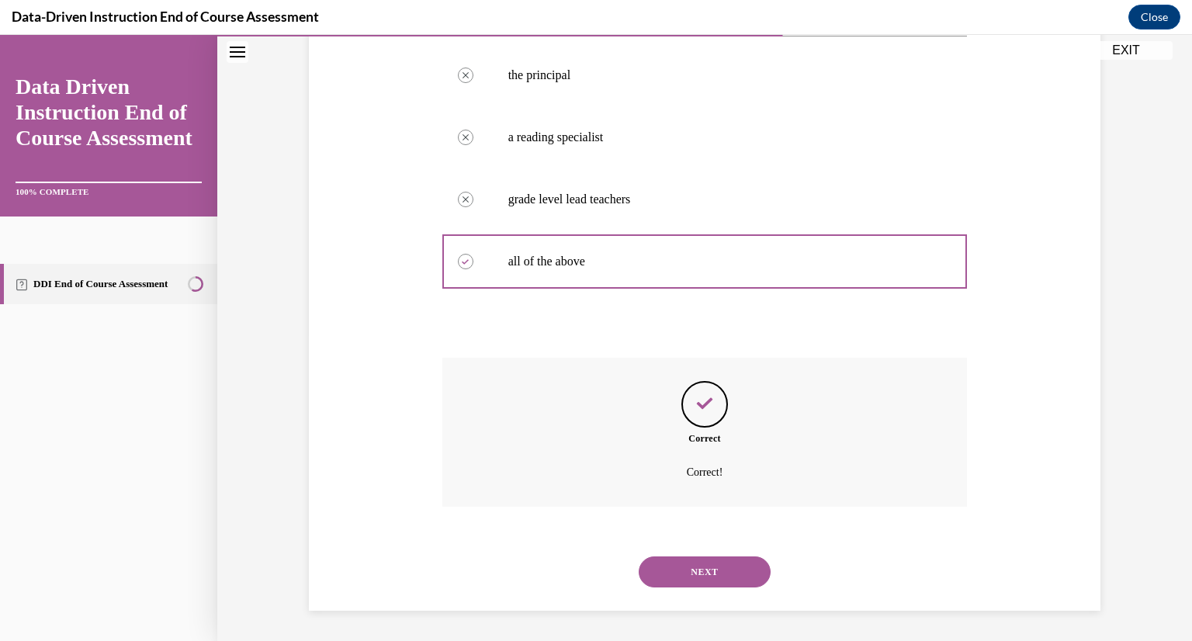
scroll to position [307, 0]
click at [703, 577] on button "NEXT" at bounding box center [705, 571] width 132 height 31
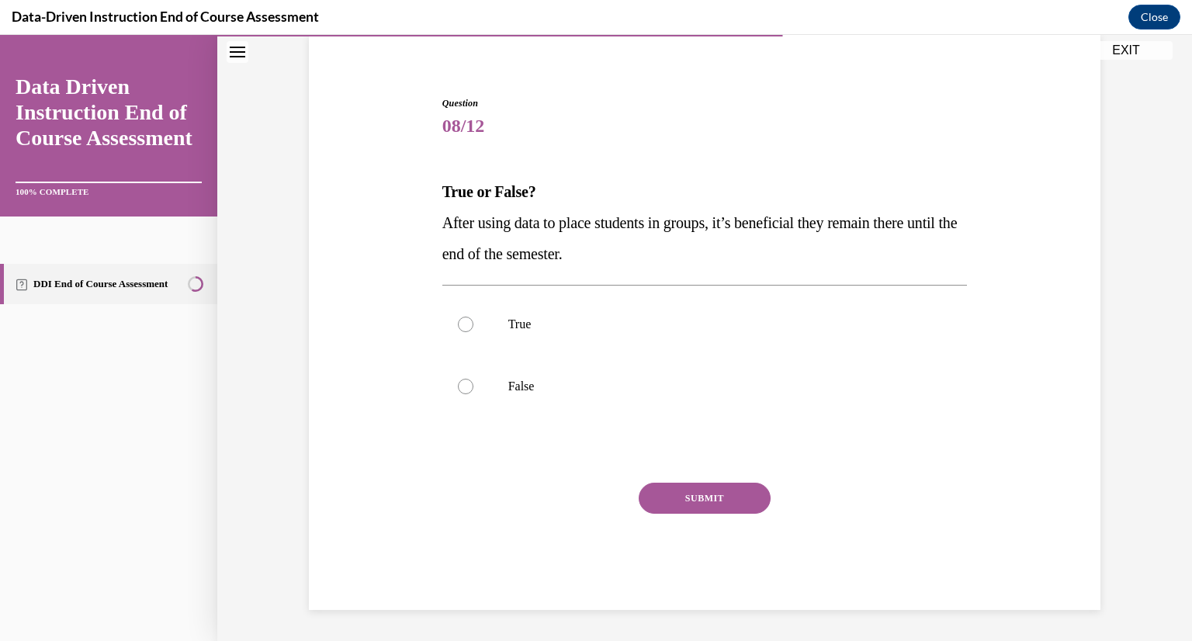
scroll to position [120, 0]
click at [454, 371] on label "False" at bounding box center [704, 386] width 525 height 62
click at [458, 379] on input "False" at bounding box center [466, 387] width 16 height 16
radio input "true"
click at [670, 492] on button "SUBMIT" at bounding box center [705, 498] width 132 height 31
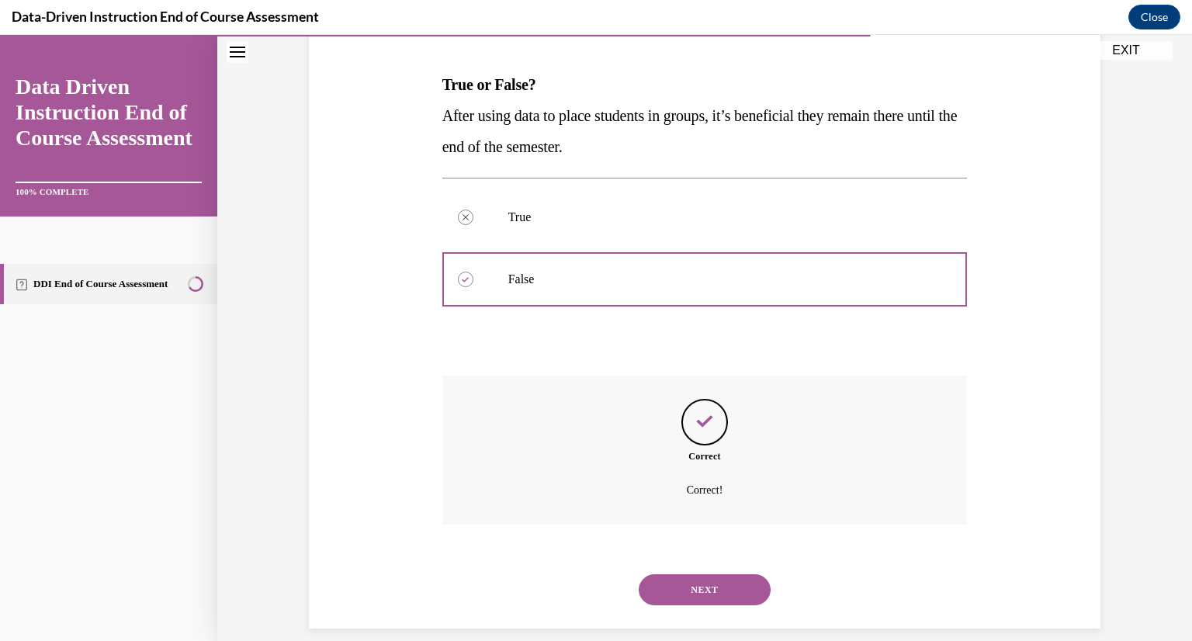
scroll to position [245, 0]
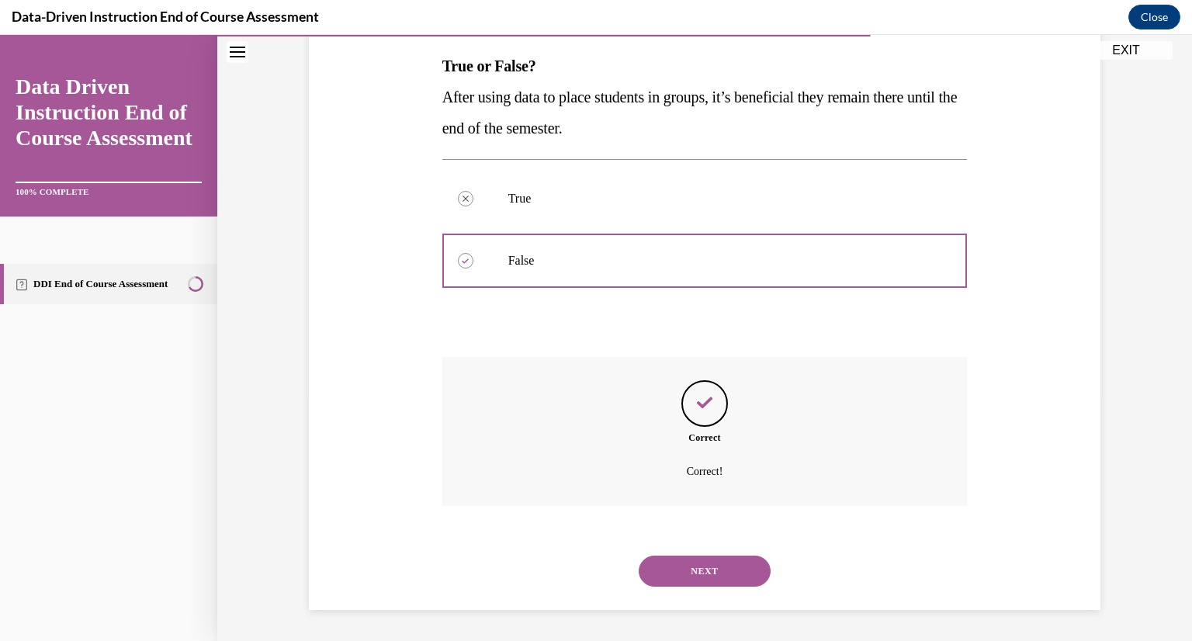
click at [699, 570] on button "NEXT" at bounding box center [705, 571] width 132 height 31
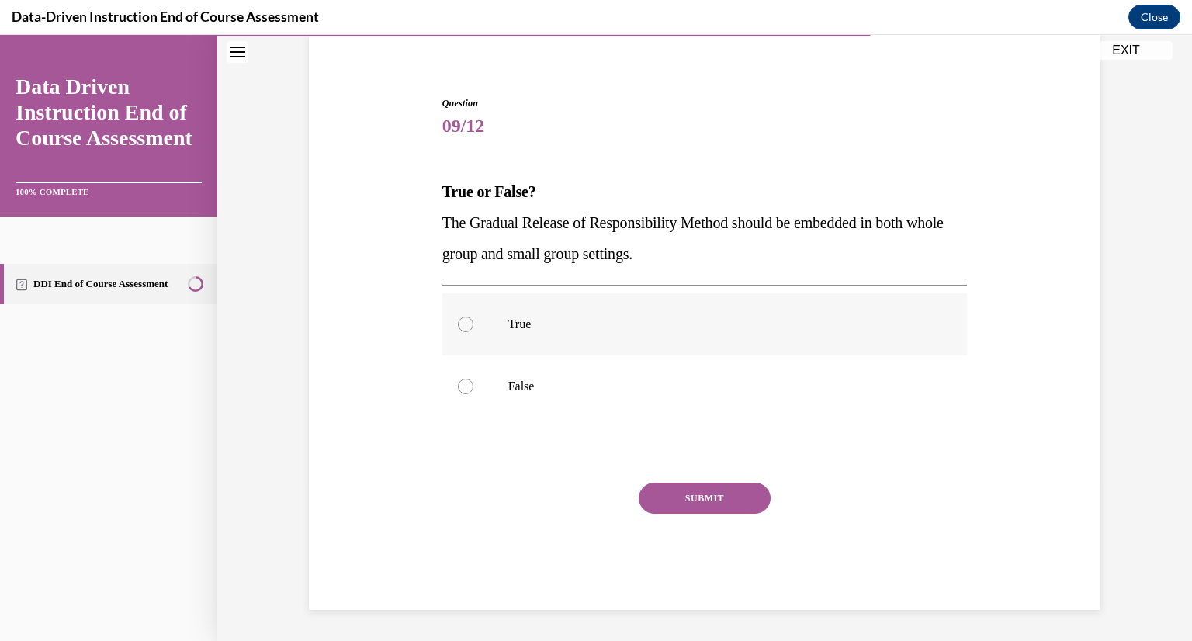
click at [470, 338] on label "True" at bounding box center [704, 324] width 525 height 62
click at [470, 332] on input "True" at bounding box center [466, 325] width 16 height 16
radio input "true"
click at [707, 499] on button "SUBMIT" at bounding box center [705, 498] width 132 height 31
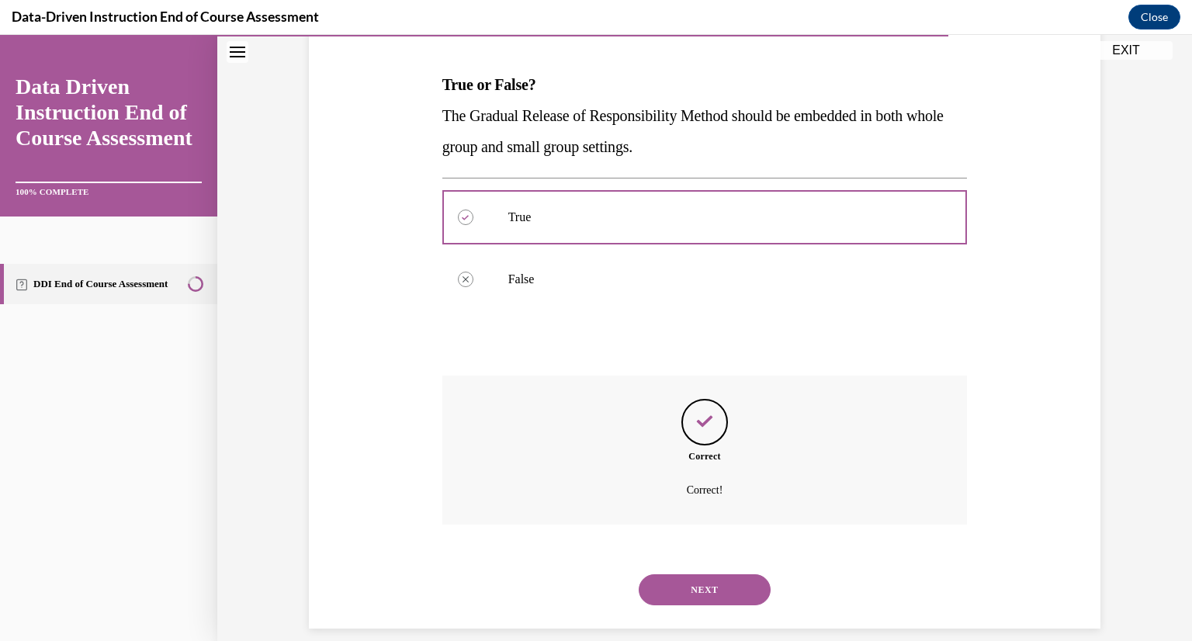
scroll to position [245, 0]
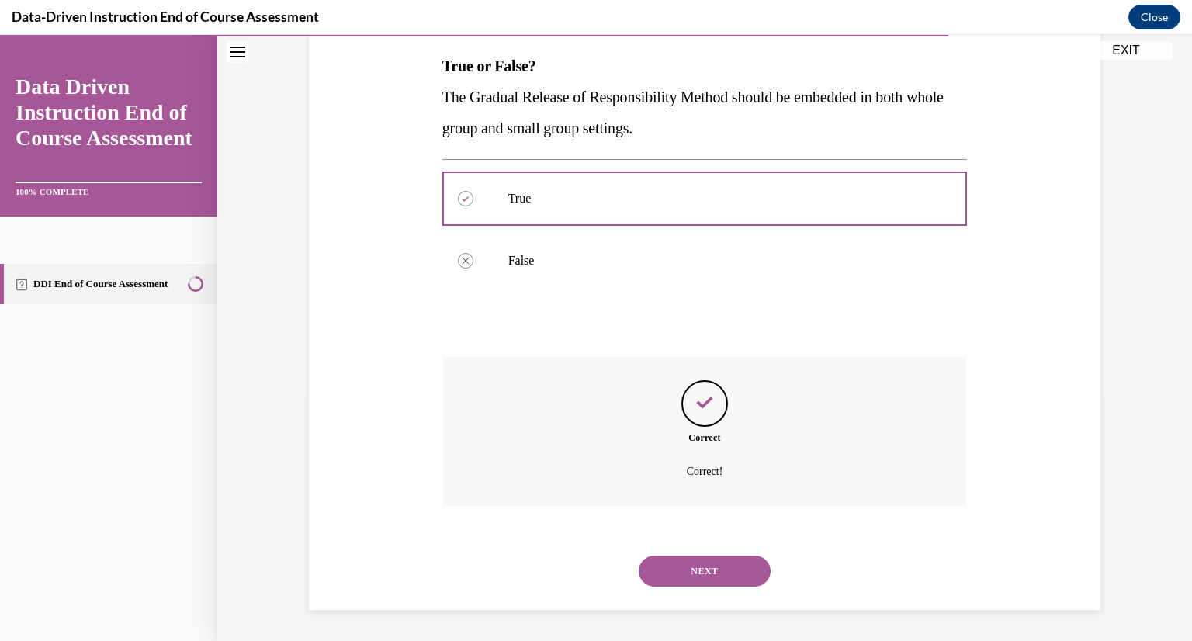
click at [707, 570] on button "NEXT" at bounding box center [705, 571] width 132 height 31
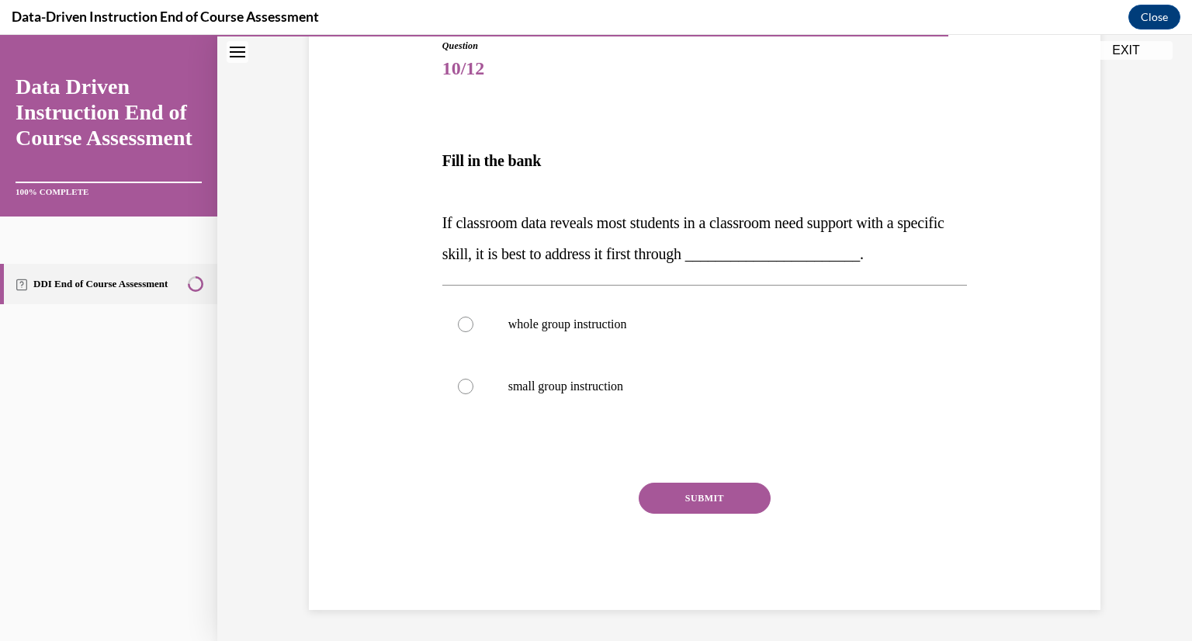
scroll to position [172, 0]
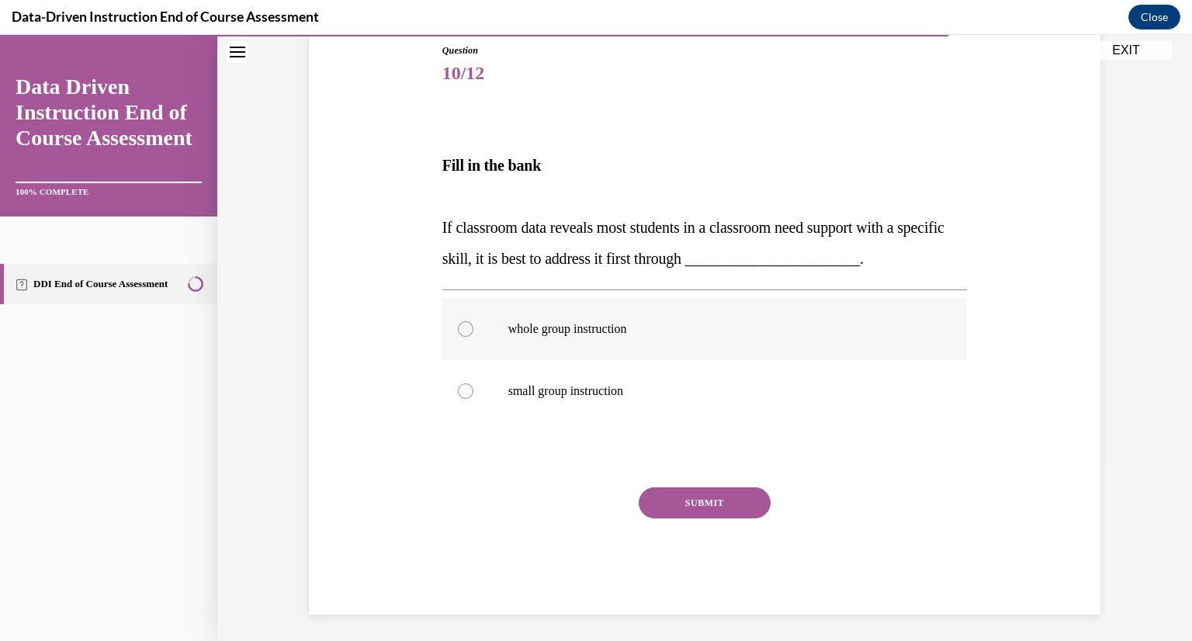
click at [460, 317] on label "whole group instruction" at bounding box center [704, 329] width 525 height 62
click at [460, 321] on input "whole group instruction" at bounding box center [466, 329] width 16 height 16
radio input "true"
click at [687, 489] on button "SUBMIT" at bounding box center [705, 502] width 132 height 31
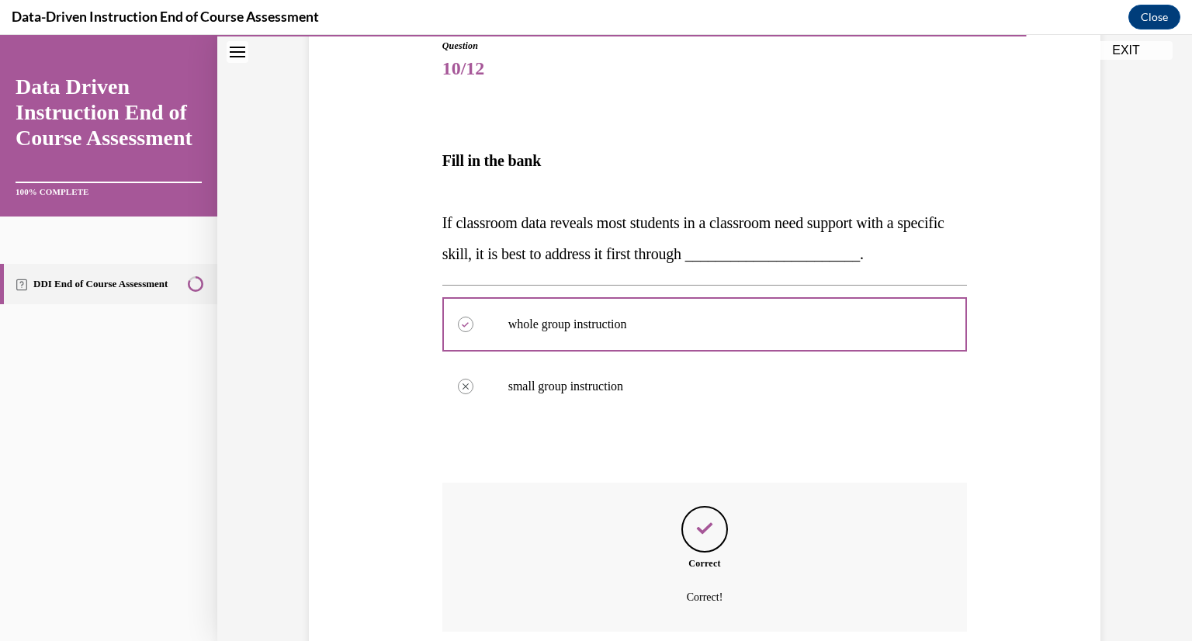
scroll to position [302, 0]
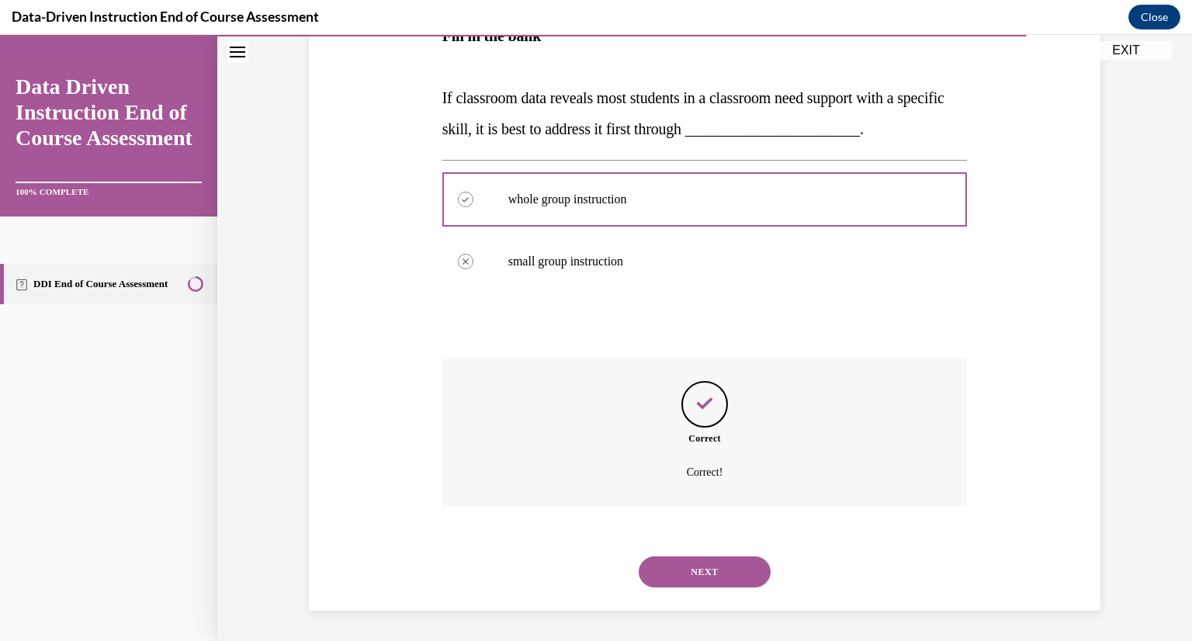
click at [685, 559] on button "NEXT" at bounding box center [705, 572] width 132 height 31
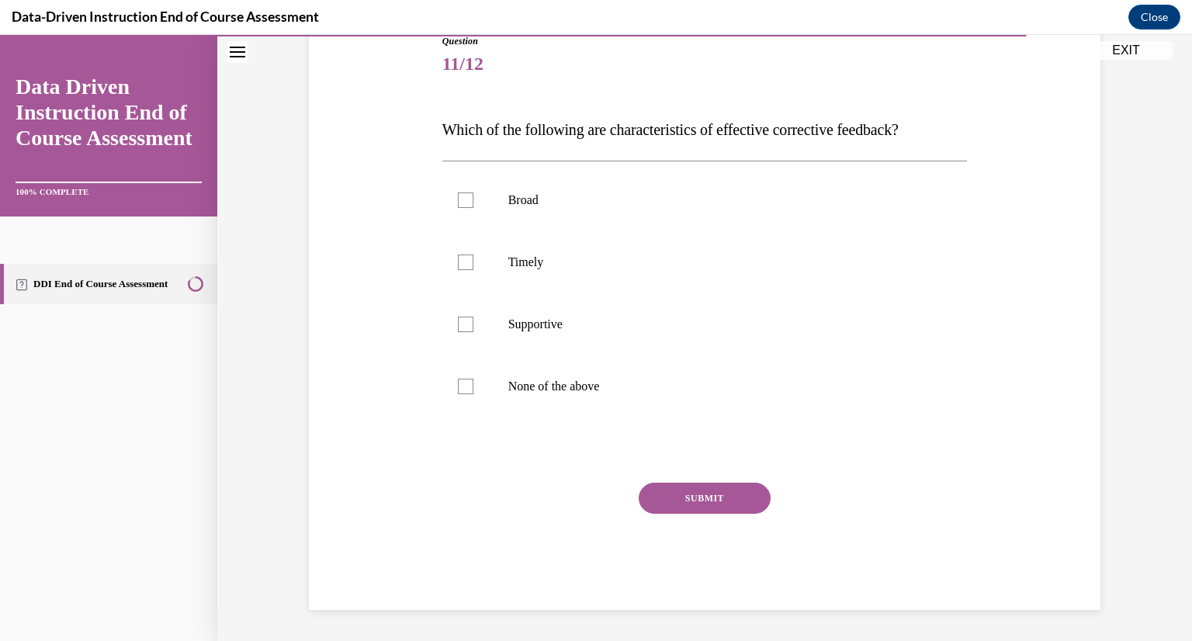
scroll to position [172, 0]
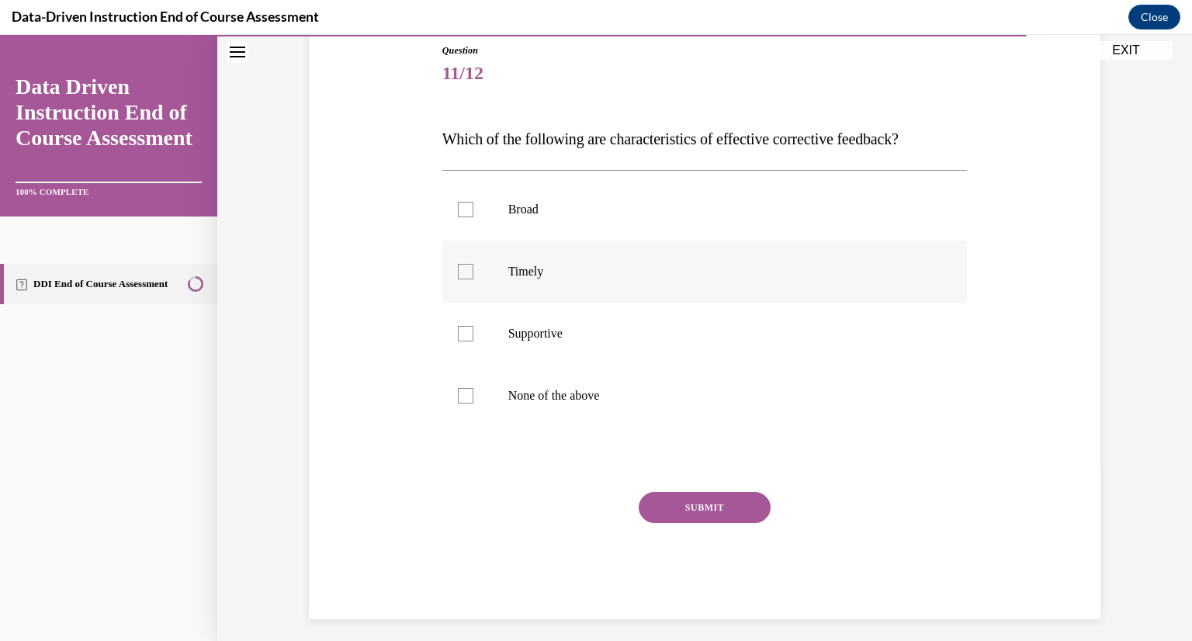
click at [464, 271] on div at bounding box center [466, 272] width 16 height 16
click at [464, 271] on input "Timely" at bounding box center [466, 272] width 16 height 16
checkbox input "true"
click at [458, 335] on div at bounding box center [466, 334] width 16 height 16
click at [458, 335] on input "Supportive" at bounding box center [466, 334] width 16 height 16
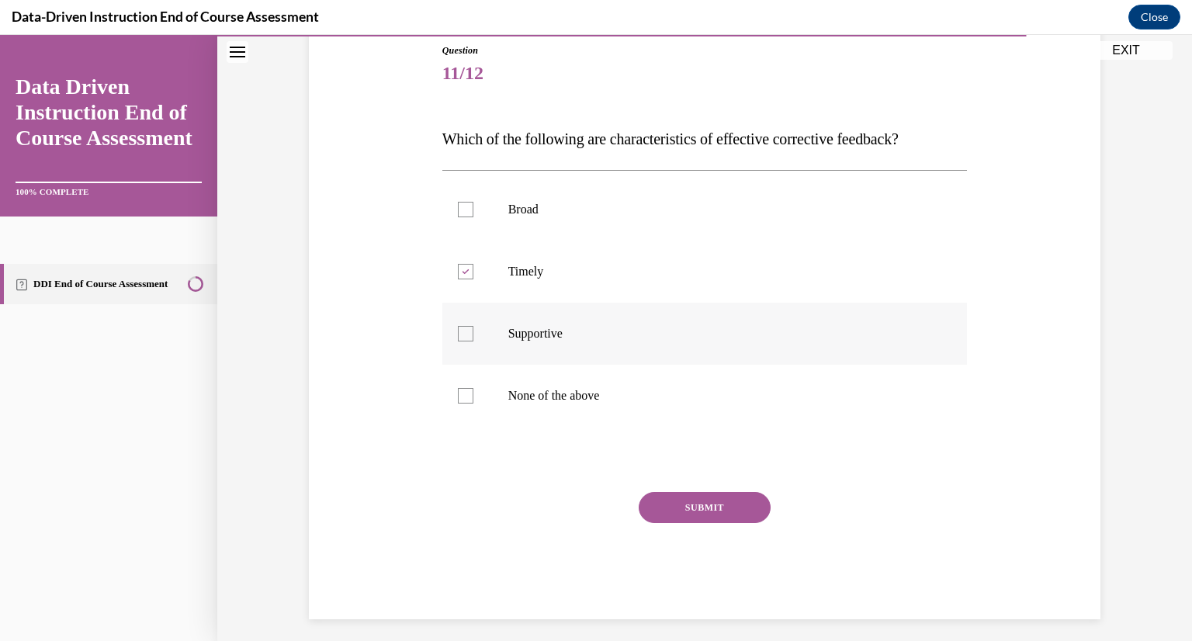
checkbox input "true"
click at [699, 507] on button "SUBMIT" at bounding box center [705, 507] width 132 height 31
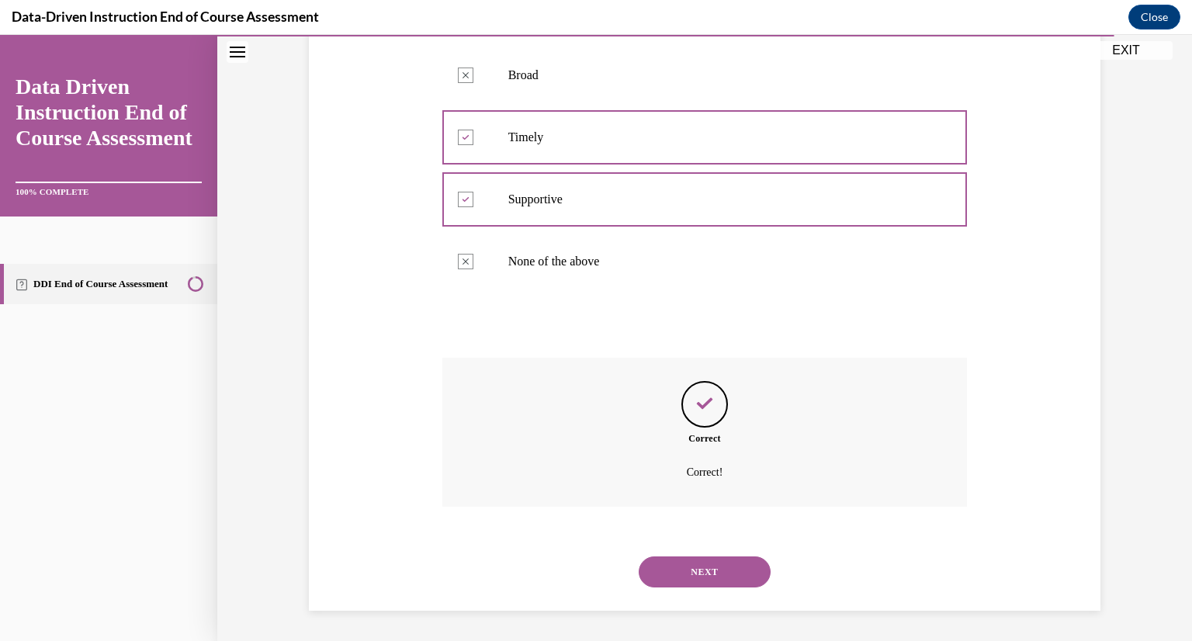
scroll to position [307, 0]
click at [694, 570] on button "NEXT" at bounding box center [705, 571] width 132 height 31
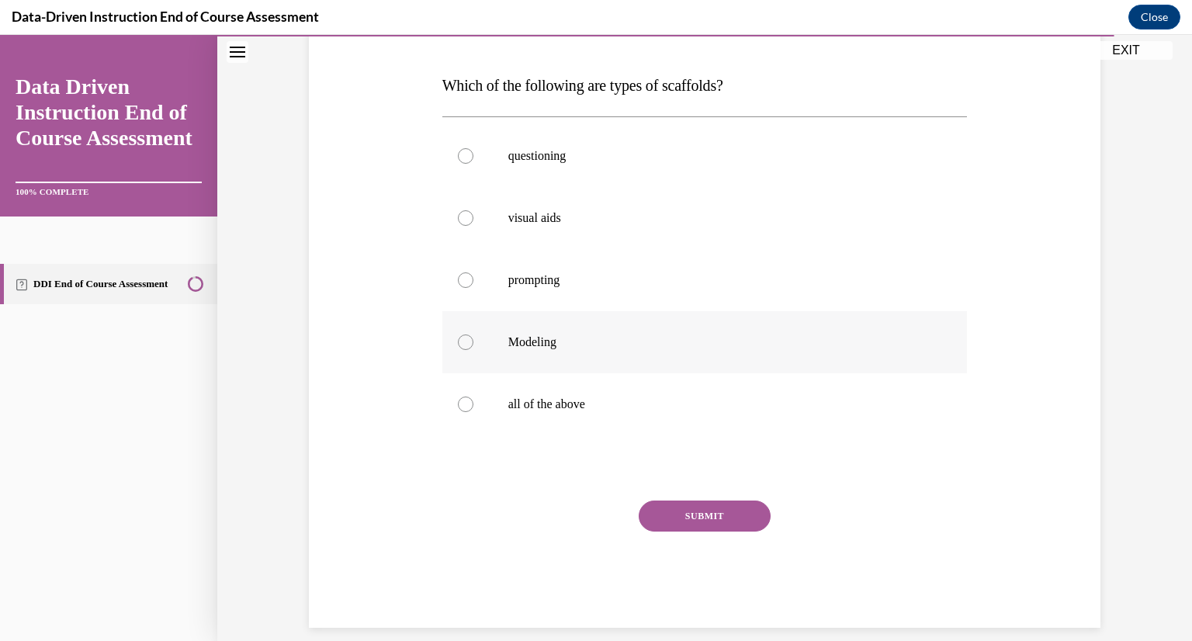
scroll to position [244, 0]
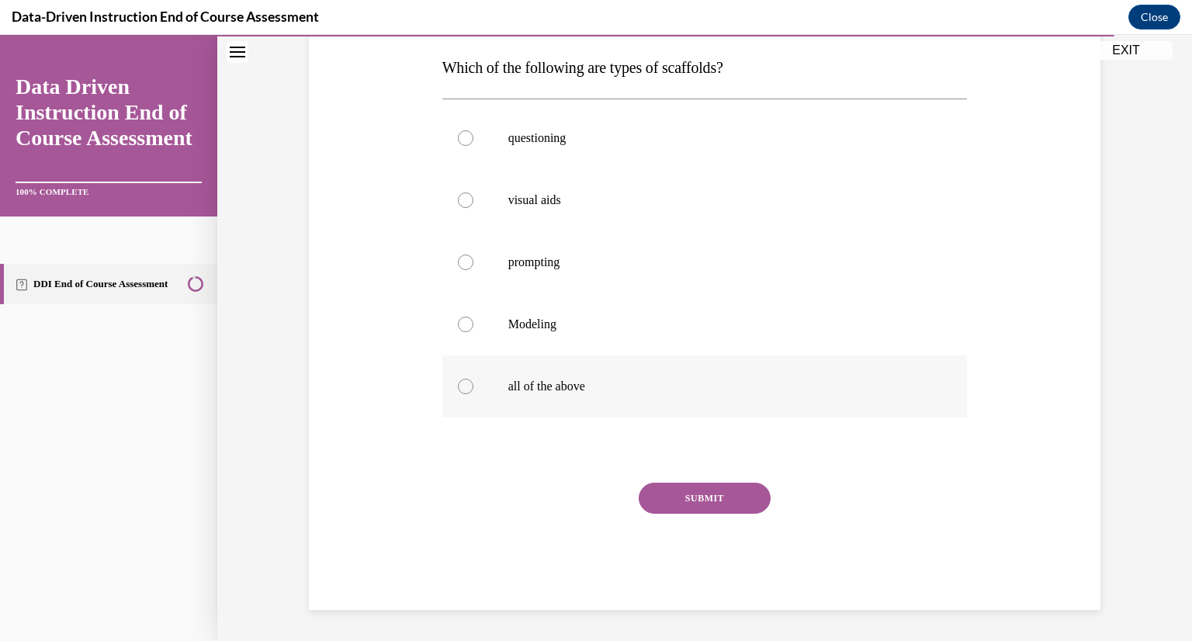
click at [466, 394] on label "all of the above" at bounding box center [704, 386] width 525 height 62
click at [466, 394] on input "all of the above" at bounding box center [466, 387] width 16 height 16
radio input "true"
click at [706, 487] on button "SUBMIT" at bounding box center [705, 498] width 132 height 31
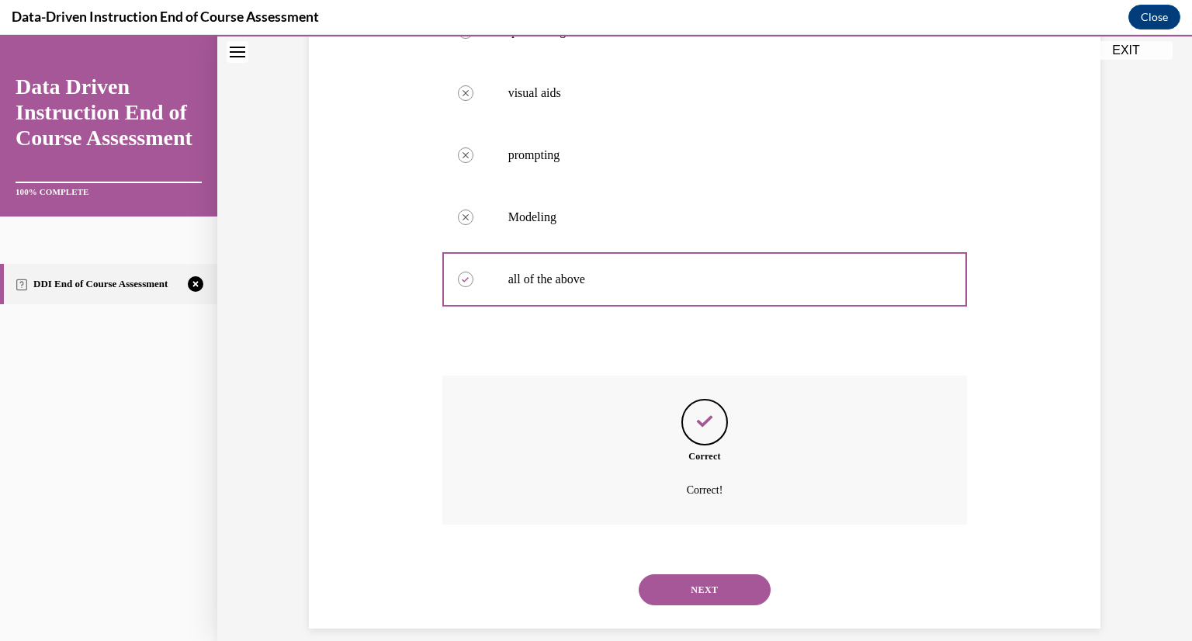
scroll to position [369, 0]
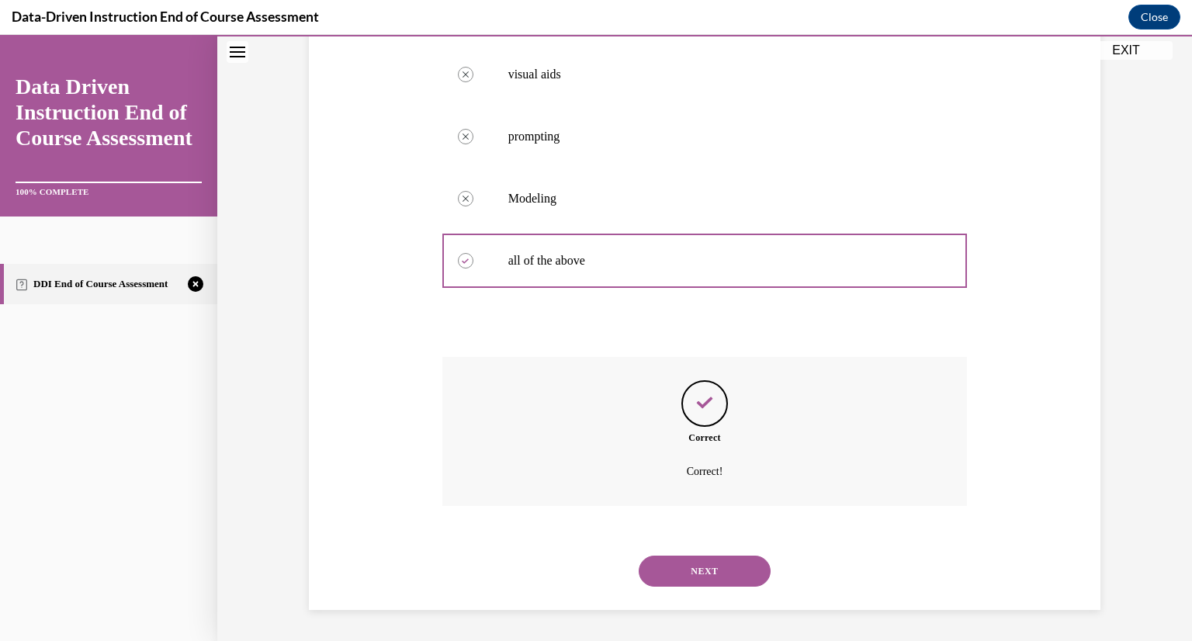
click at [676, 564] on button "NEXT" at bounding box center [705, 571] width 132 height 31
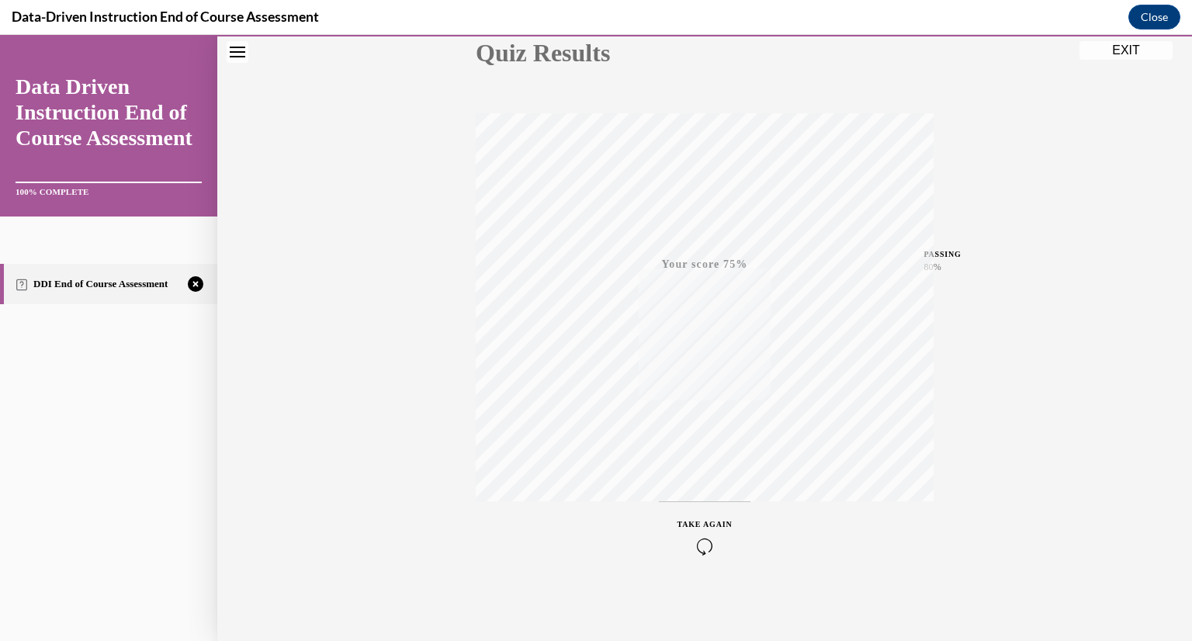
click at [695, 543] on icon "button" at bounding box center [705, 546] width 55 height 17
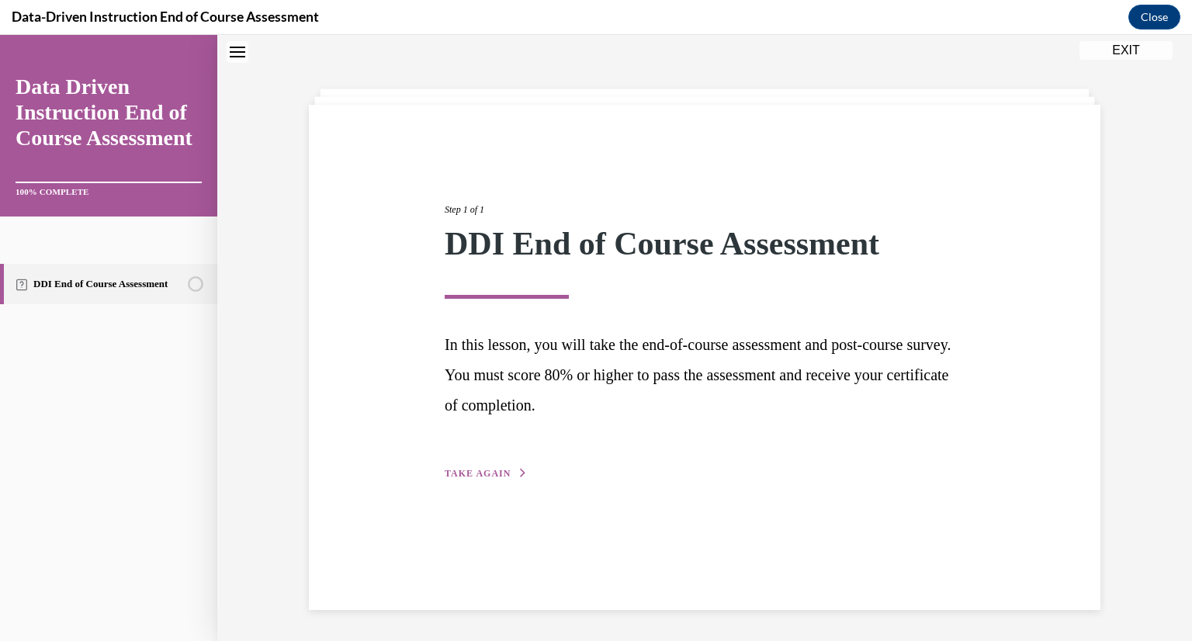
scroll to position [49, 0]
click at [470, 468] on span "TAKE AGAIN" at bounding box center [478, 473] width 66 height 11
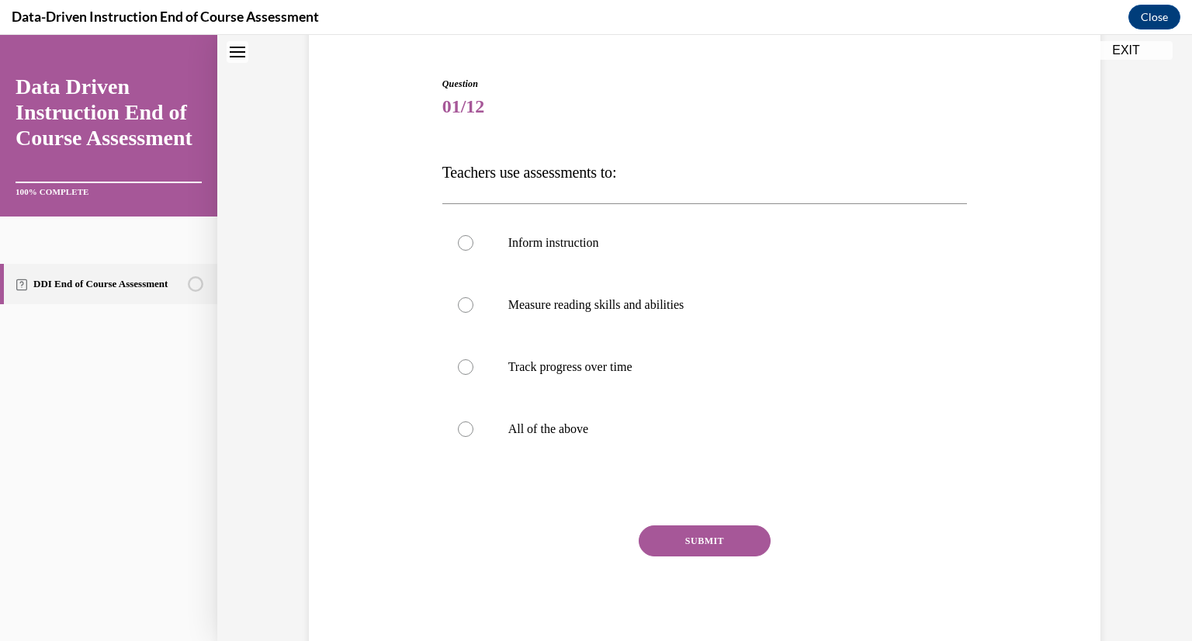
scroll to position [182, 0]
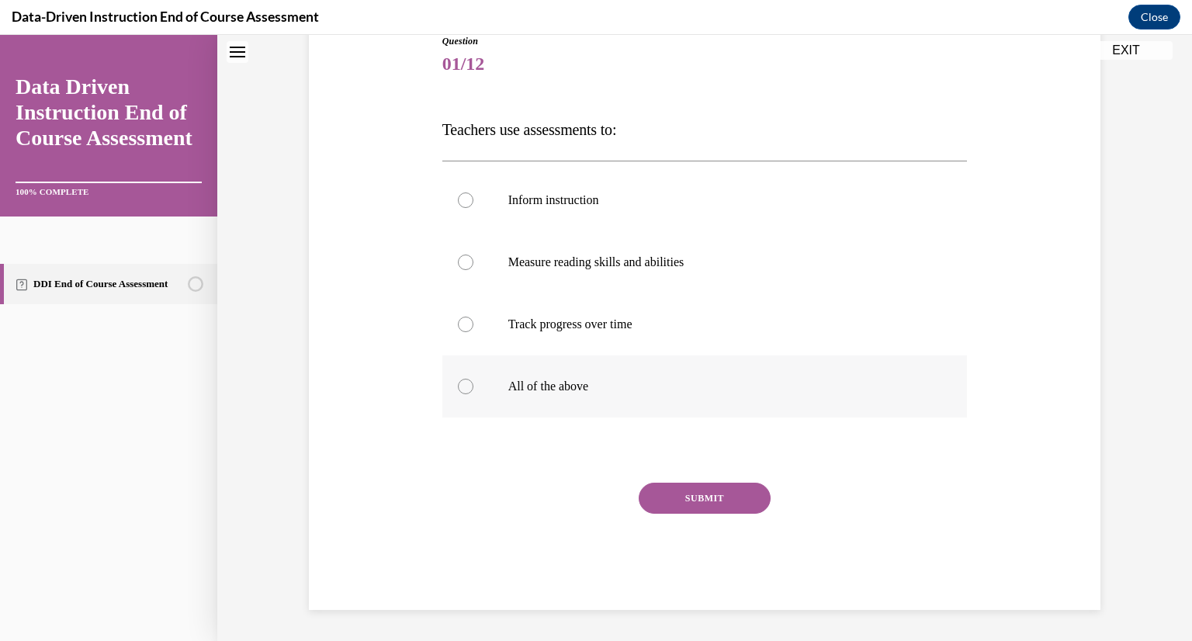
click at [450, 371] on label "All of the above" at bounding box center [704, 386] width 525 height 62
click at [458, 379] on input "All of the above" at bounding box center [466, 387] width 16 height 16
radio input "true"
click at [717, 490] on button "SUBMIT" at bounding box center [705, 498] width 132 height 31
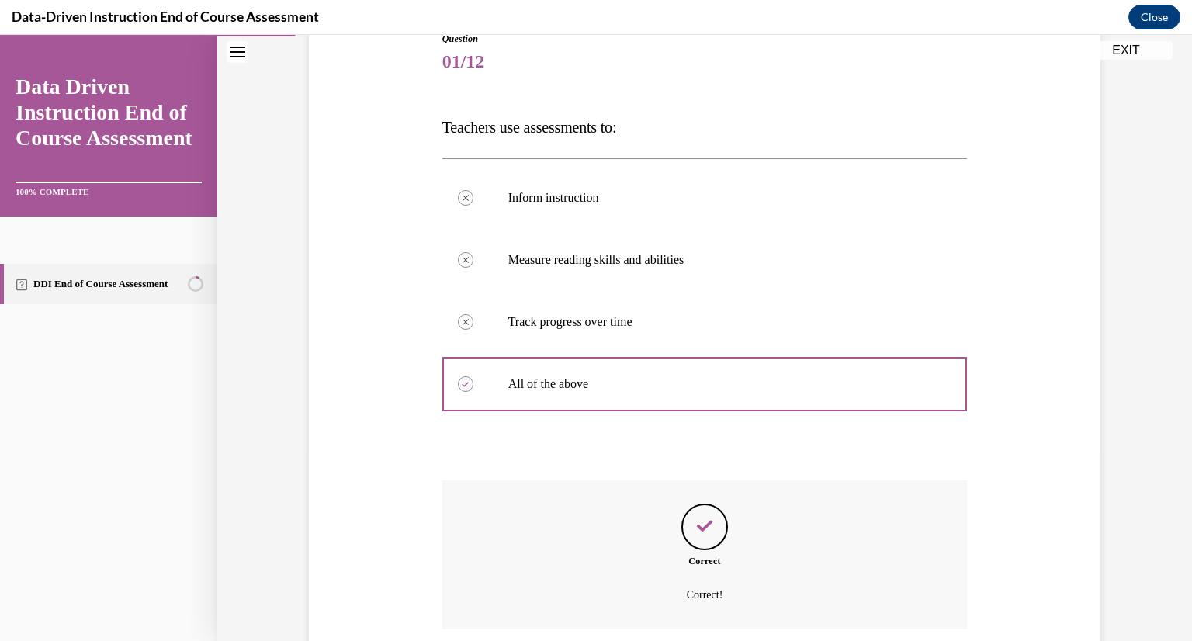
scroll to position [177, 0]
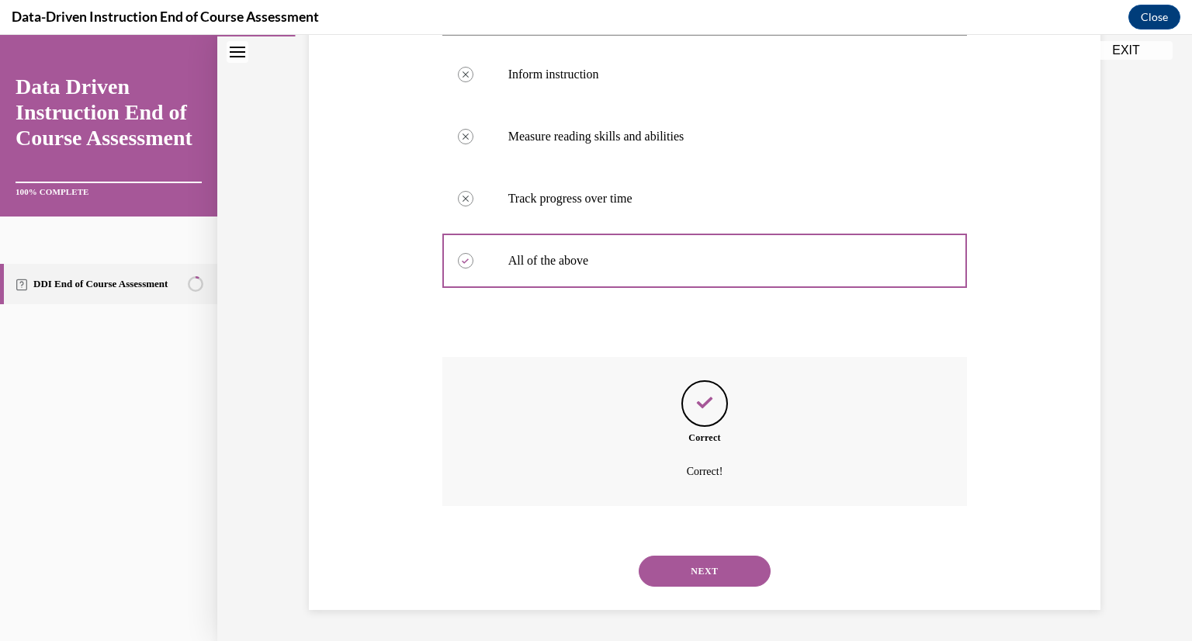
click at [699, 570] on button "NEXT" at bounding box center [705, 571] width 132 height 31
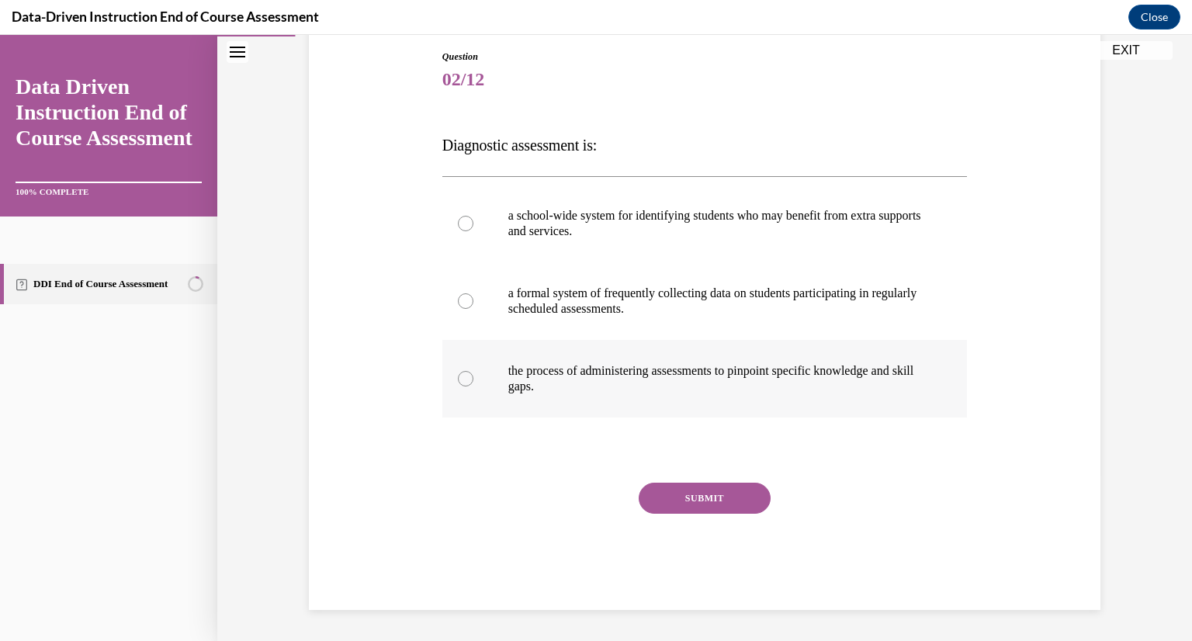
click at [459, 375] on div at bounding box center [466, 379] width 16 height 16
click at [459, 375] on input "the process of administering assessments to pinpoint specific knowledge and ski…" at bounding box center [466, 379] width 16 height 16
radio input "true"
click at [693, 500] on button "SUBMIT" at bounding box center [705, 498] width 132 height 31
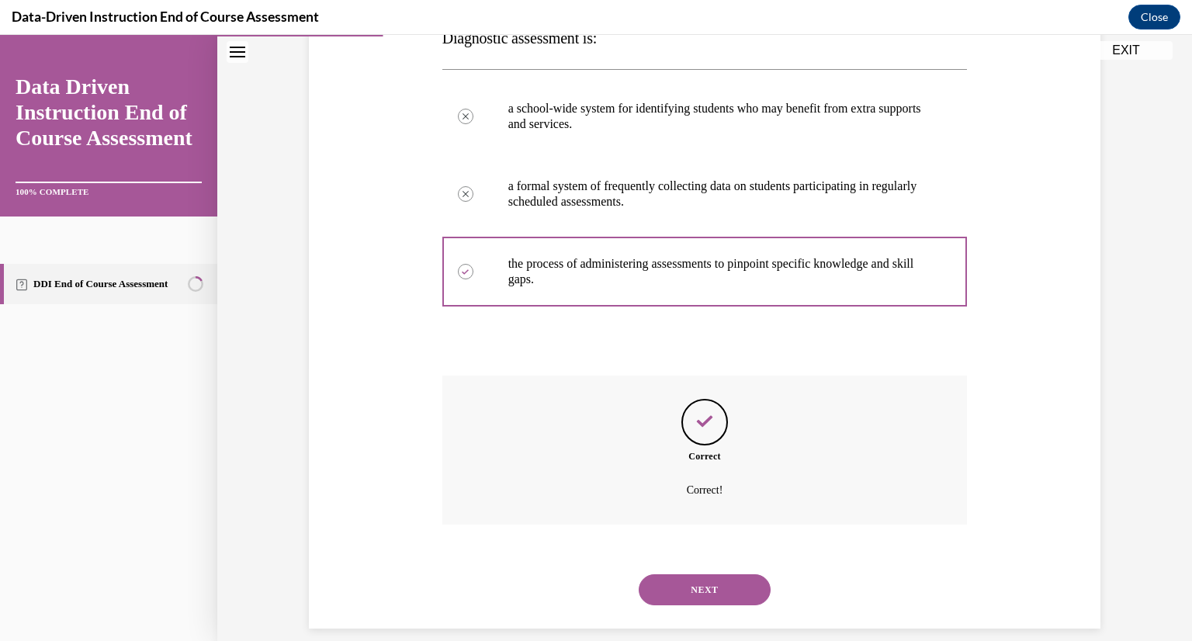
scroll to position [292, 0]
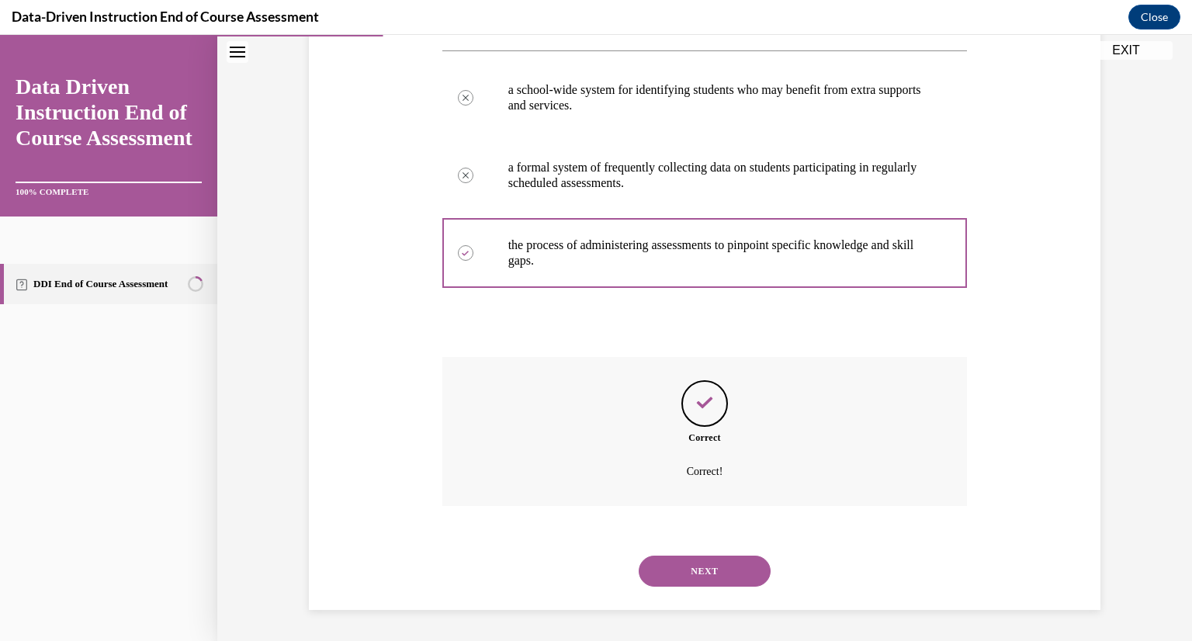
click at [716, 571] on button "NEXT" at bounding box center [705, 571] width 132 height 31
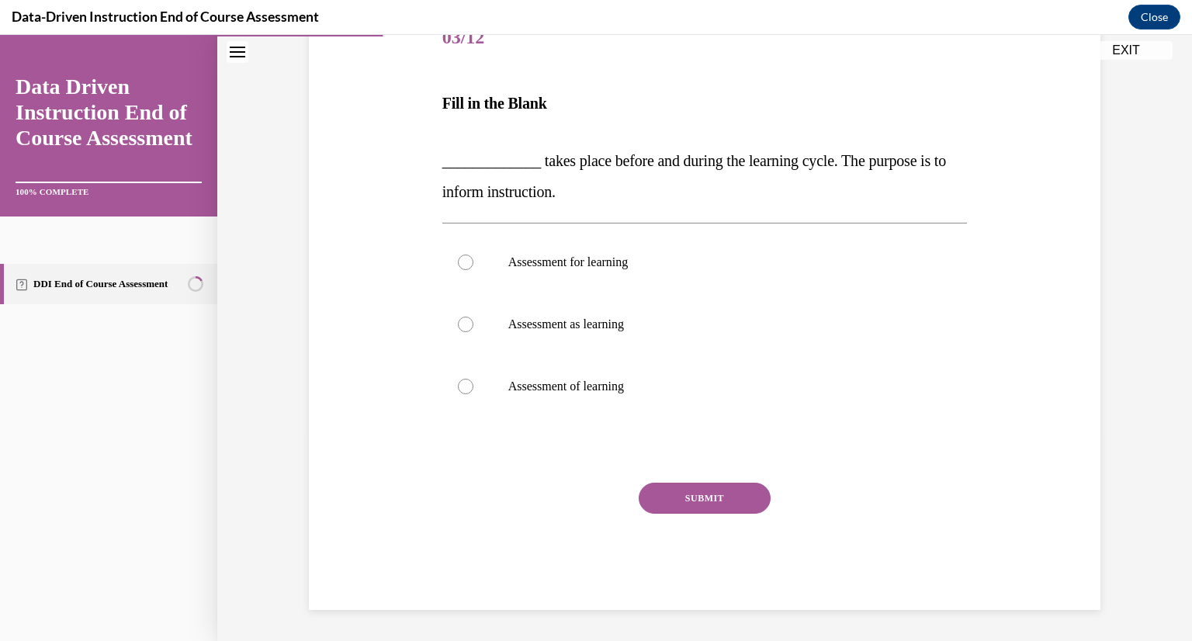
scroll to position [173, 0]
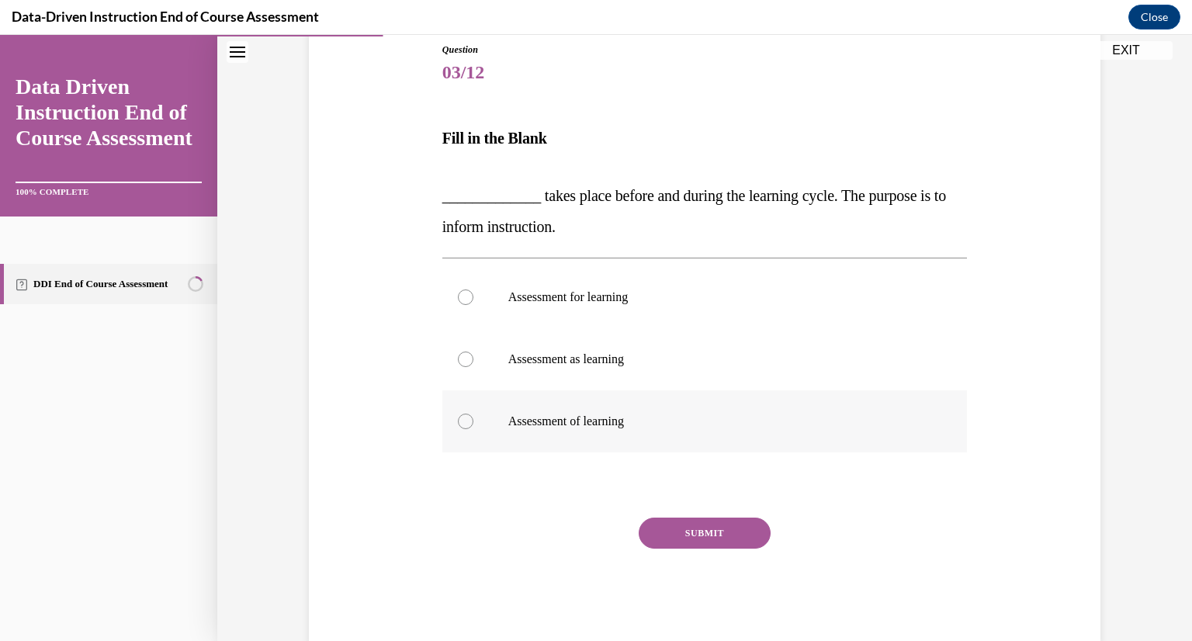
click at [459, 423] on div at bounding box center [466, 422] width 16 height 16
click at [459, 423] on input "Assessment of learning" at bounding box center [466, 422] width 16 height 16
radio input "true"
click at [693, 534] on button "SUBMIT" at bounding box center [705, 533] width 132 height 31
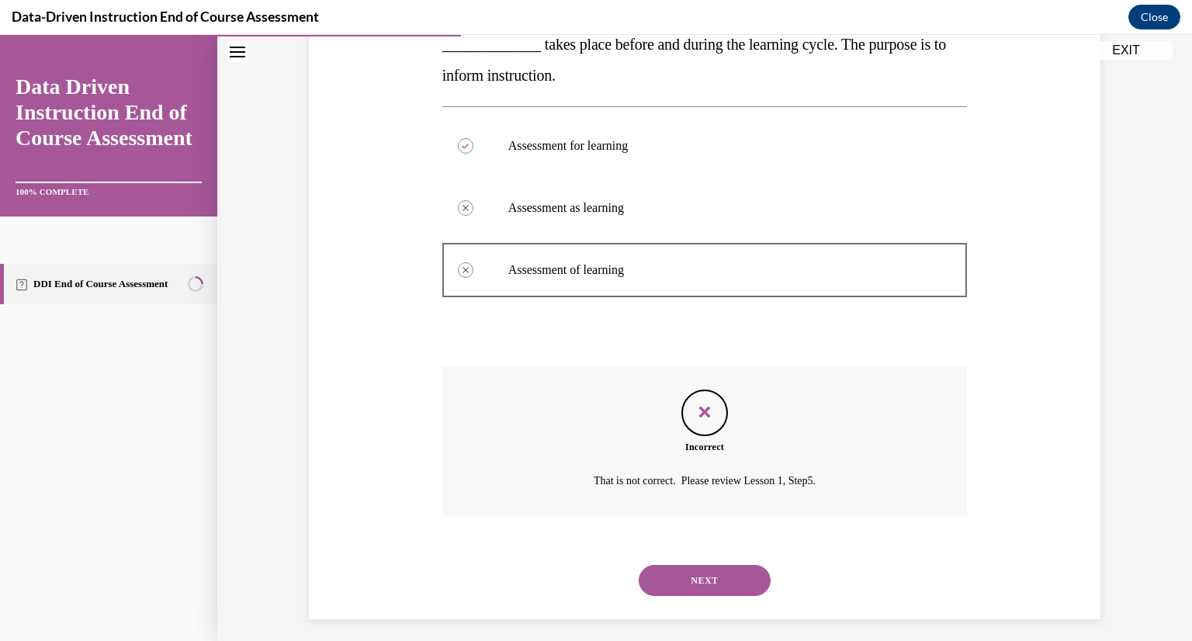
scroll to position [333, 0]
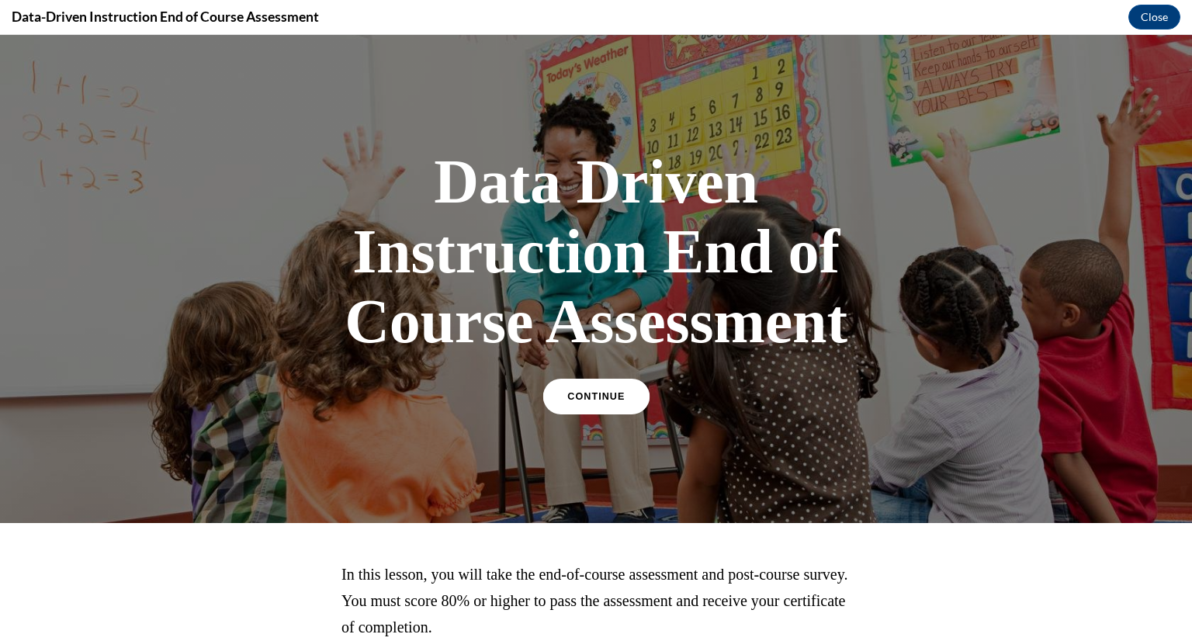
click at [597, 405] on link "CONTINUE" at bounding box center [596, 397] width 106 height 36
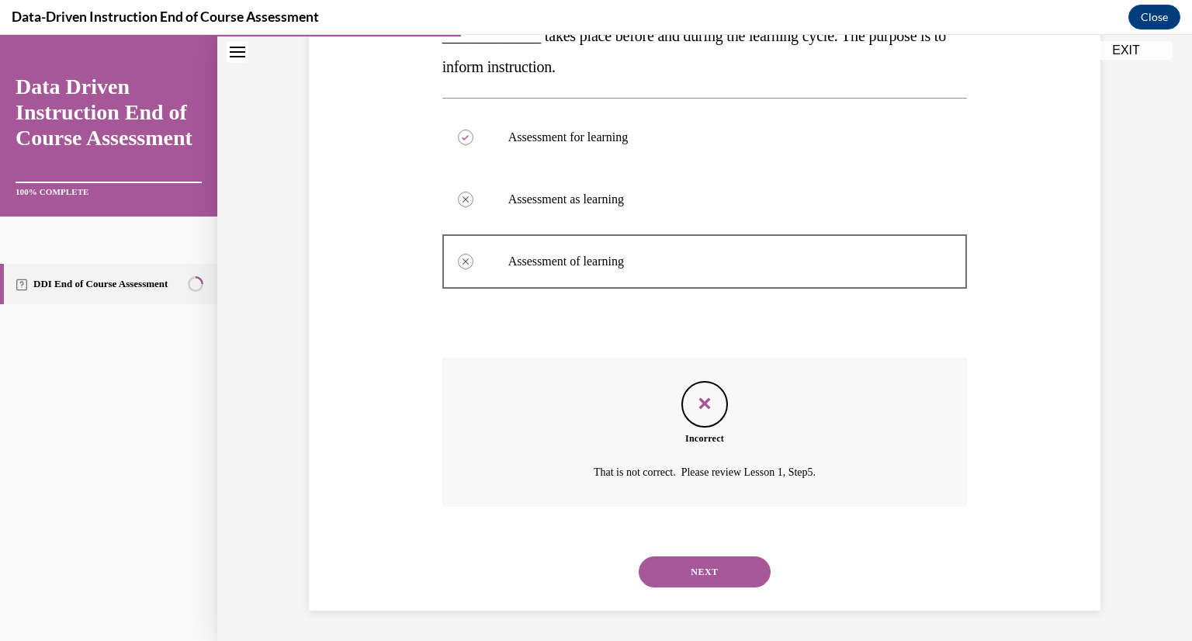
click at [709, 567] on button "NEXT" at bounding box center [705, 572] width 132 height 31
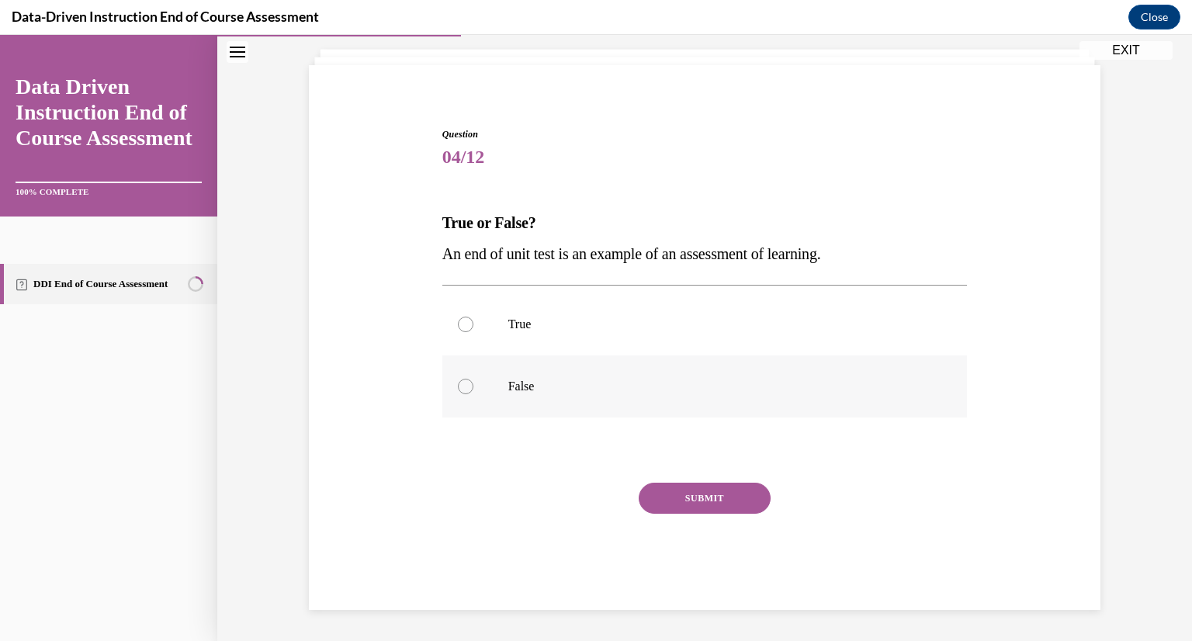
click at [464, 372] on label "False" at bounding box center [704, 386] width 525 height 62
click at [464, 379] on input "False" at bounding box center [466, 387] width 16 height 16
radio input "true"
click at [699, 497] on button "SUBMIT" at bounding box center [705, 498] width 132 height 31
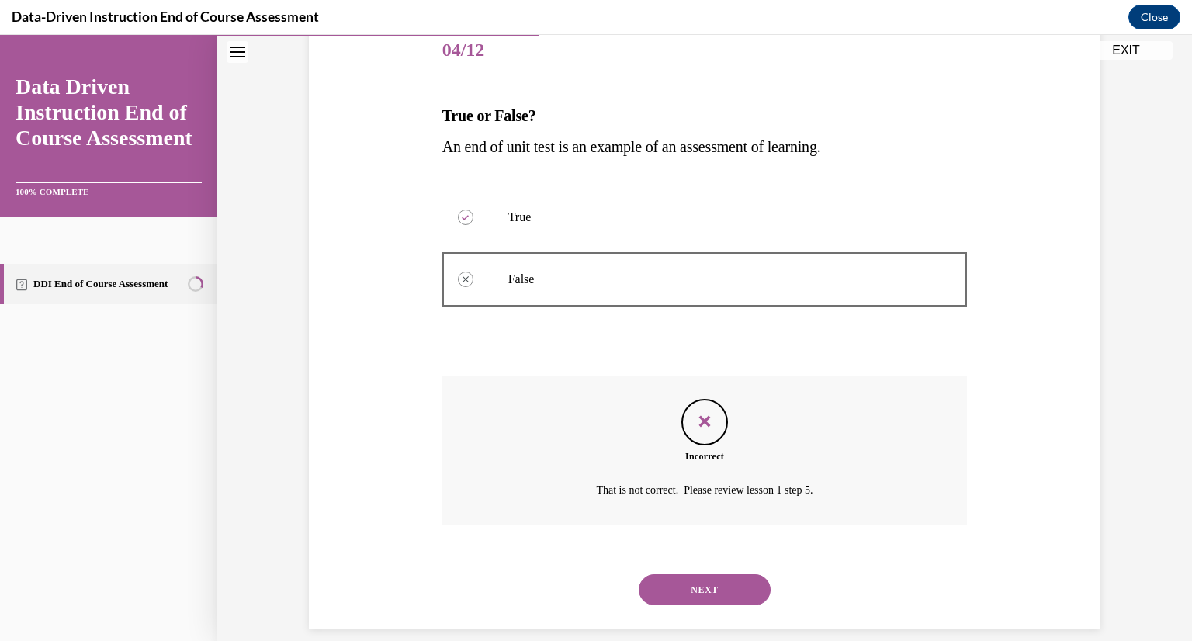
scroll to position [214, 0]
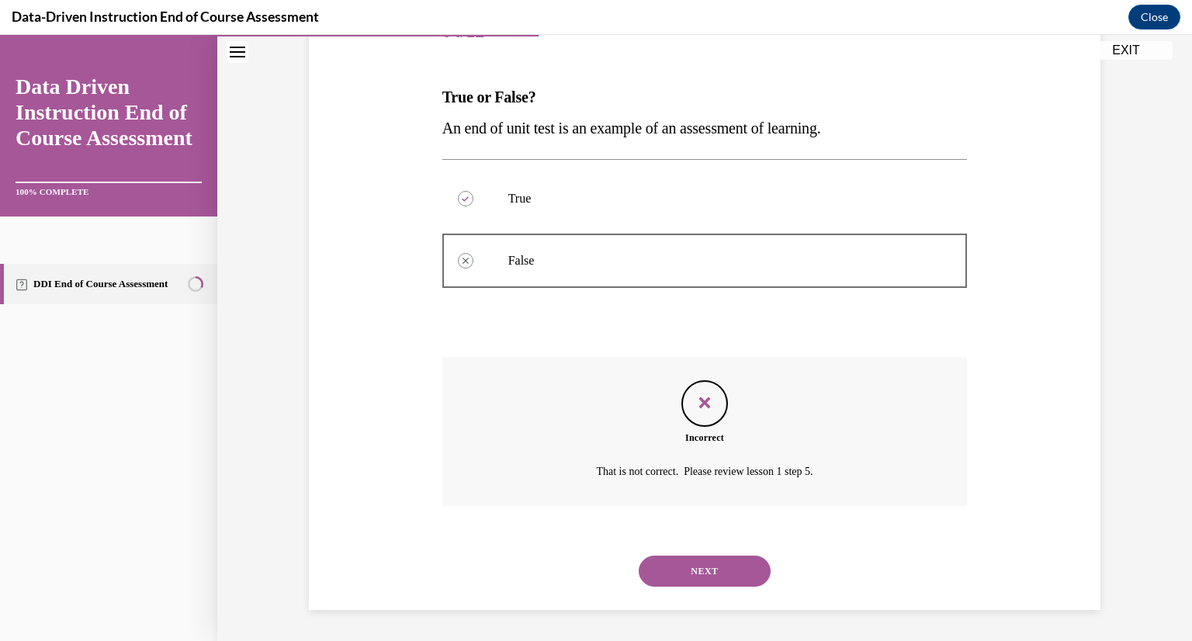
click at [711, 551] on div "NEXT" at bounding box center [704, 571] width 525 height 62
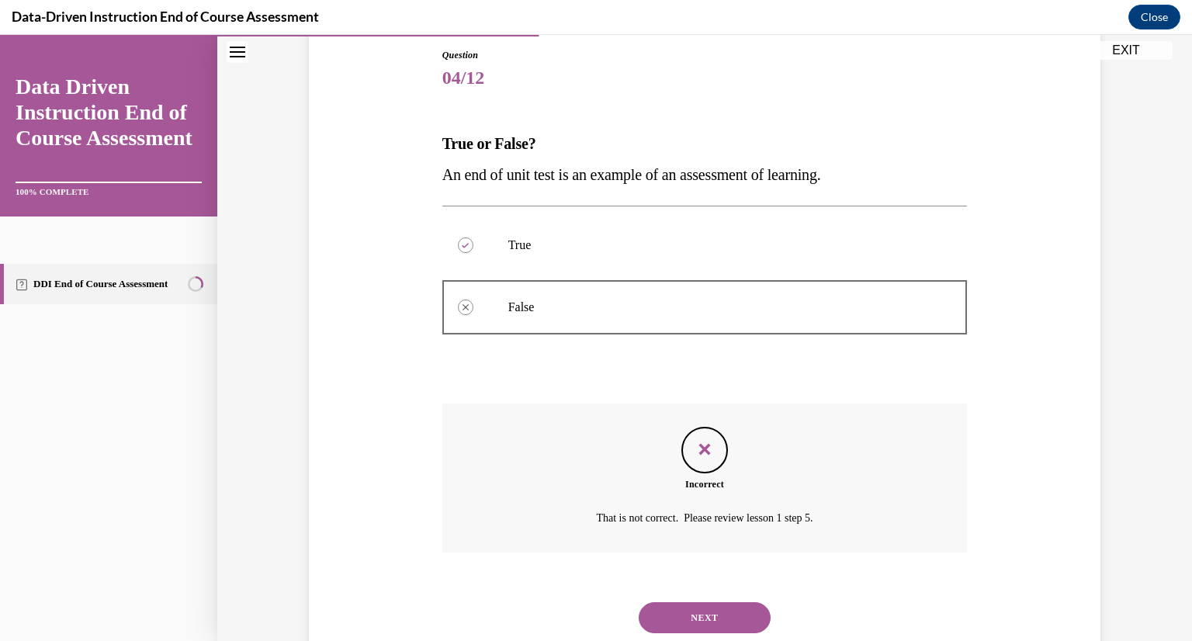
scroll to position [169, 0]
click at [692, 615] on button "NEXT" at bounding box center [705, 616] width 132 height 31
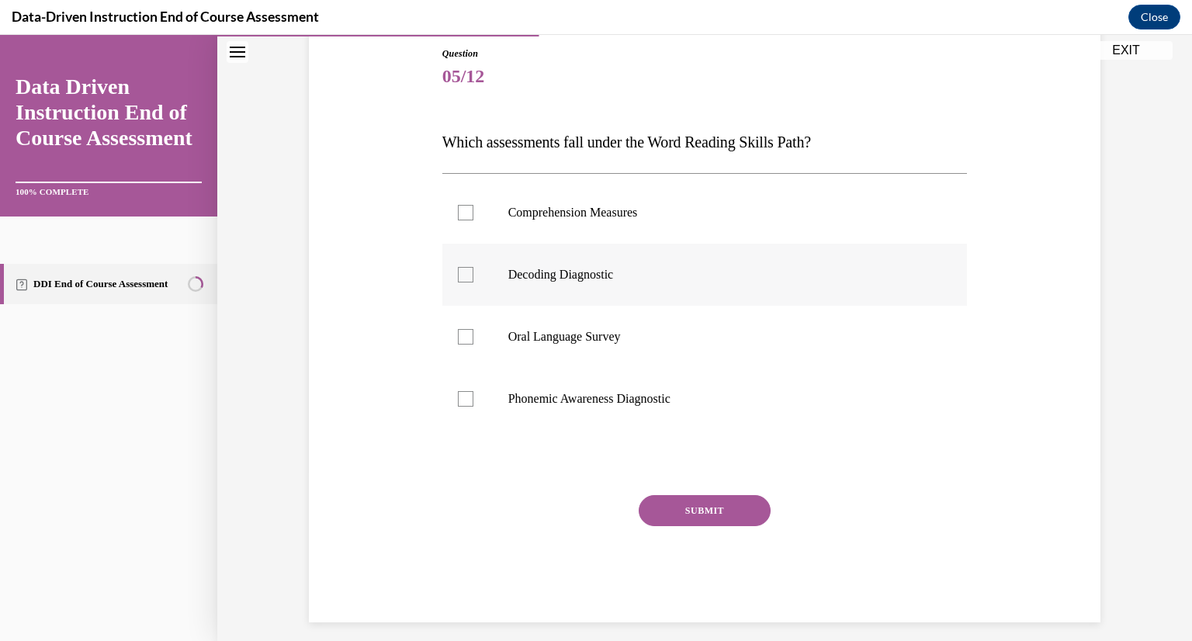
click at [519, 265] on label "Decoding Diagnostic" at bounding box center [704, 275] width 525 height 62
click at [473, 267] on input "Decoding Diagnostic" at bounding box center [466, 275] width 16 height 16
checkbox input "true"
click at [466, 404] on div at bounding box center [466, 399] width 16 height 16
click at [466, 404] on input "Phonemic Awareness Diagnostic" at bounding box center [466, 399] width 16 height 16
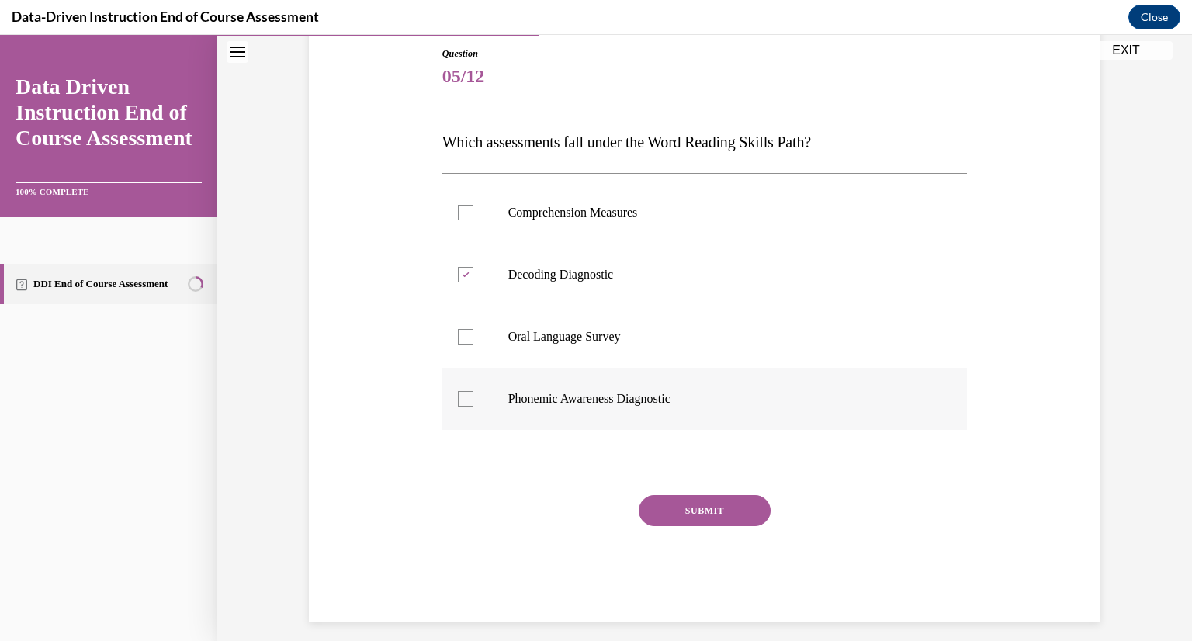
checkbox input "true"
click at [685, 509] on button "SUBMIT" at bounding box center [705, 510] width 132 height 31
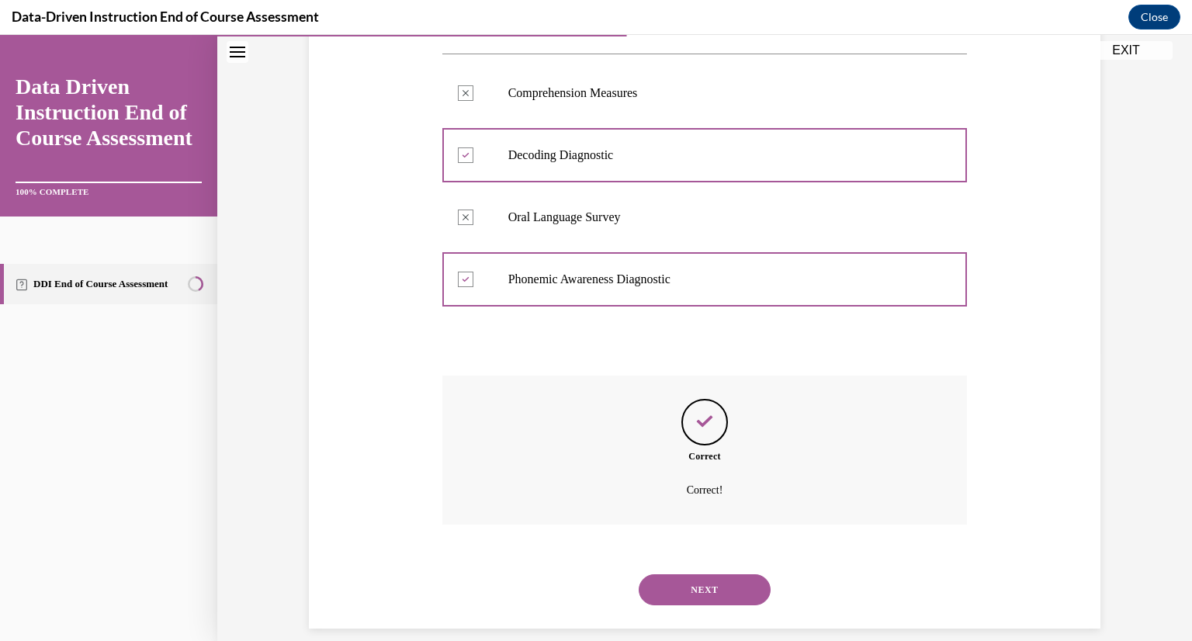
scroll to position [307, 0]
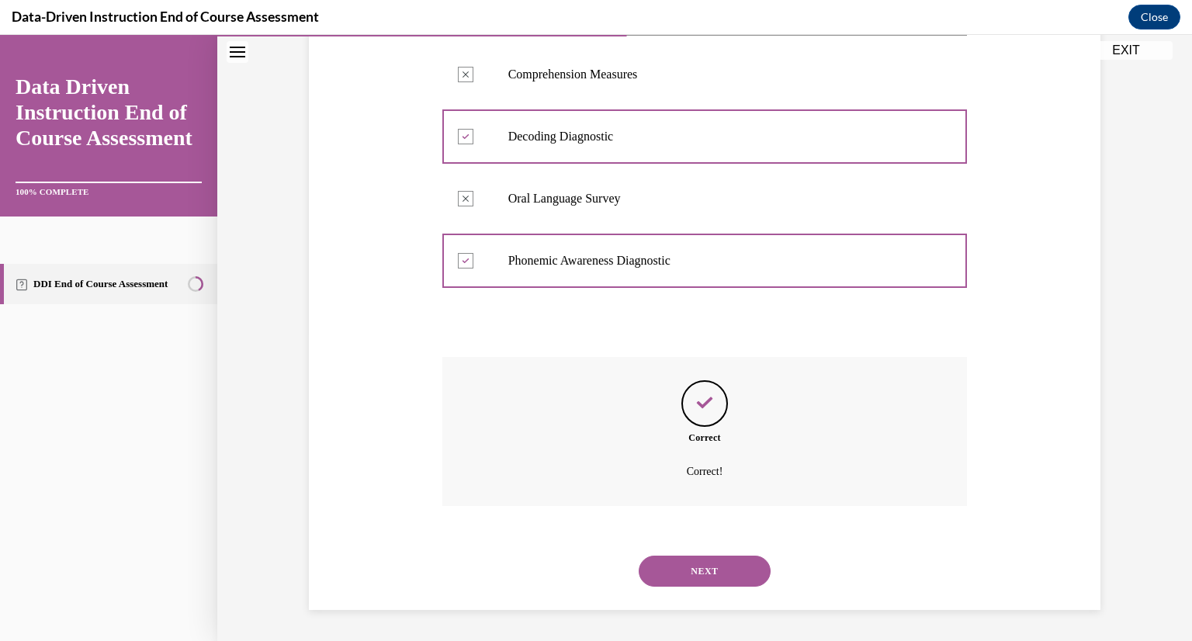
click at [695, 570] on button "NEXT" at bounding box center [705, 571] width 132 height 31
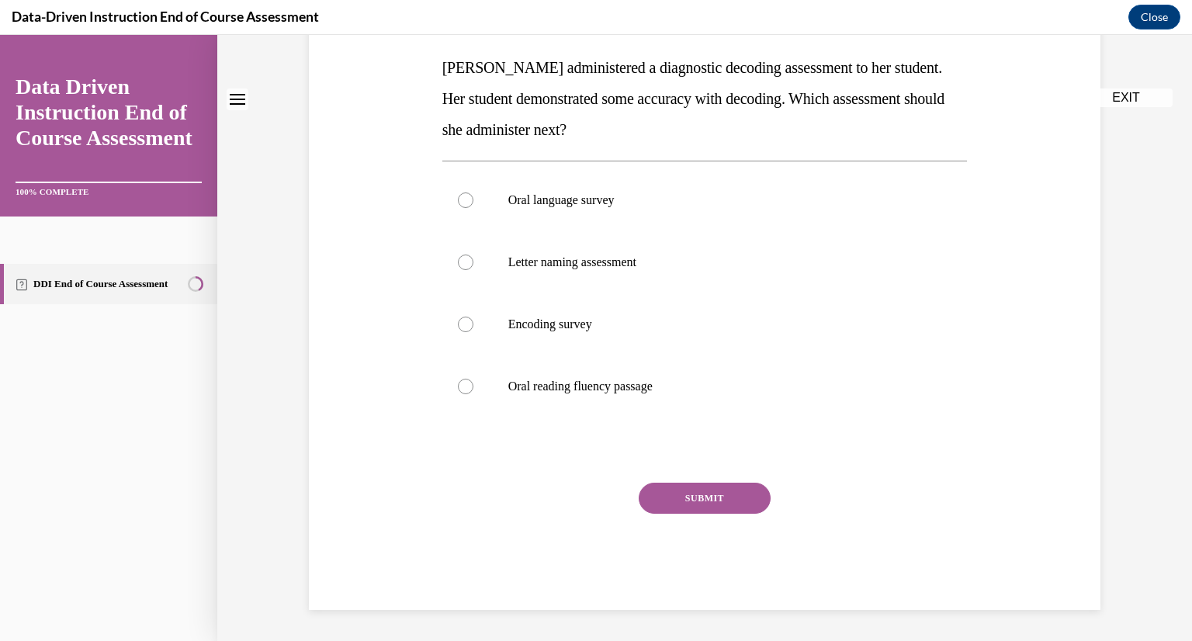
scroll to position [0, 0]
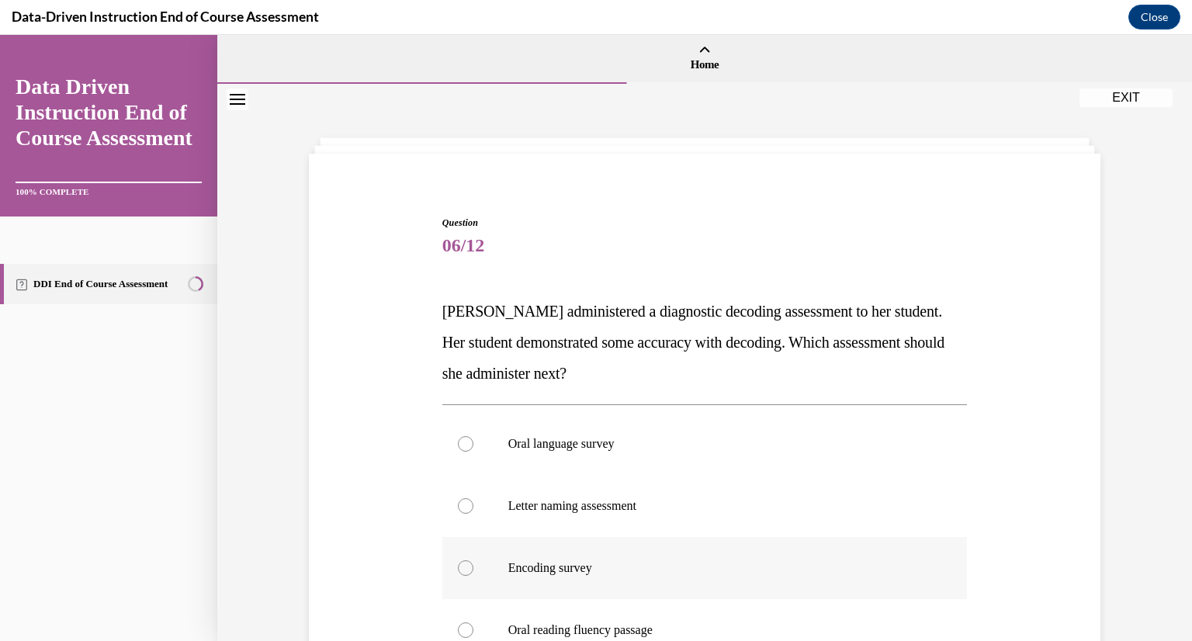
click at [463, 556] on label "Encoding survey" at bounding box center [704, 568] width 525 height 62
click at [463, 560] on input "Encoding survey" at bounding box center [466, 568] width 16 height 16
radio input "true"
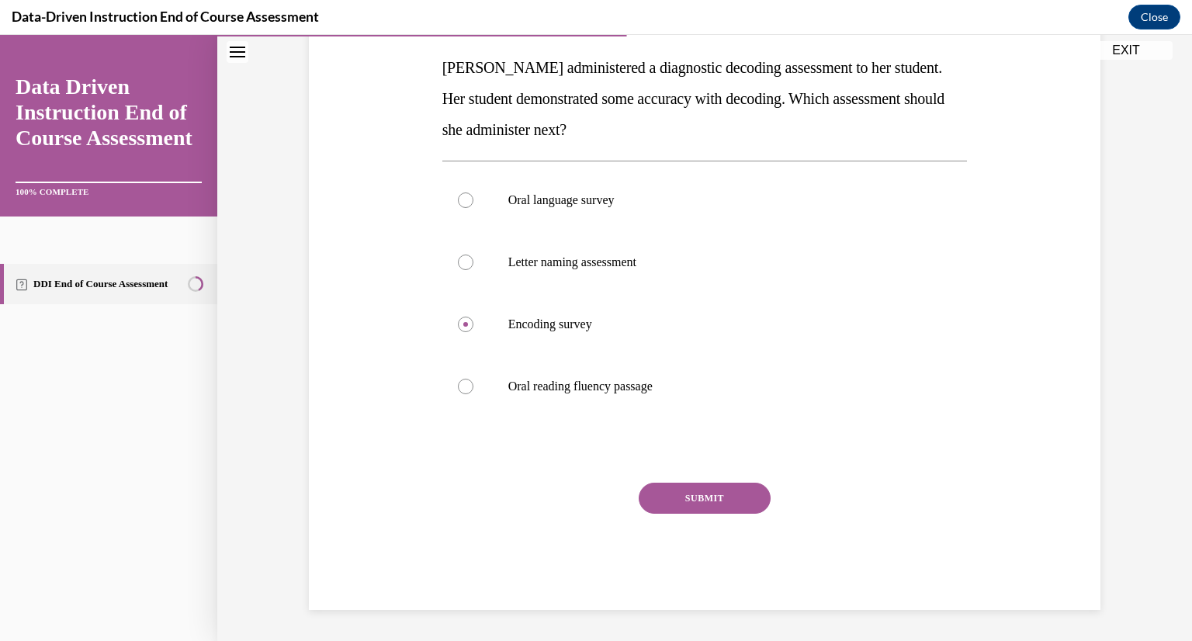
click at [688, 499] on button "SUBMIT" at bounding box center [705, 498] width 132 height 31
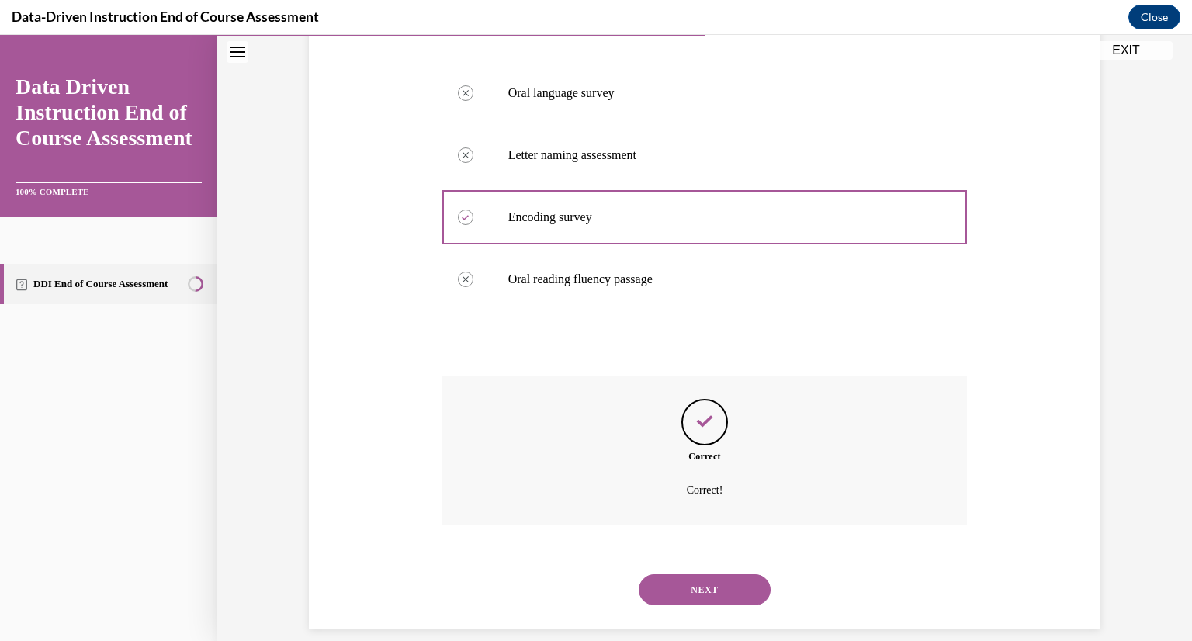
scroll to position [369, 0]
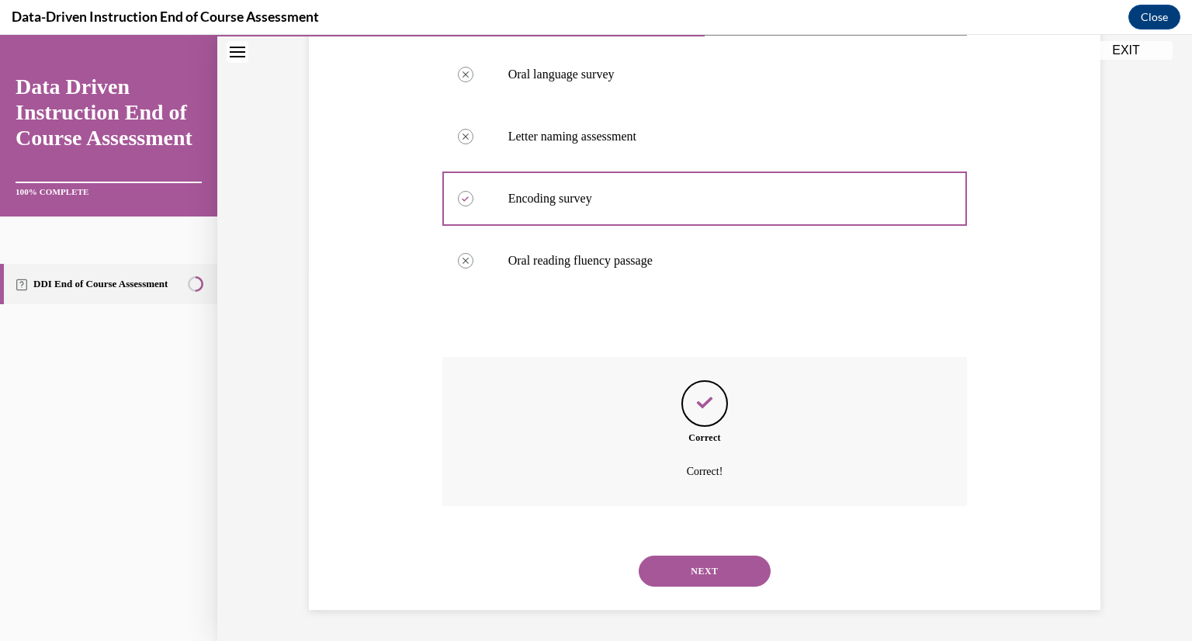
click at [696, 570] on button "NEXT" at bounding box center [705, 571] width 132 height 31
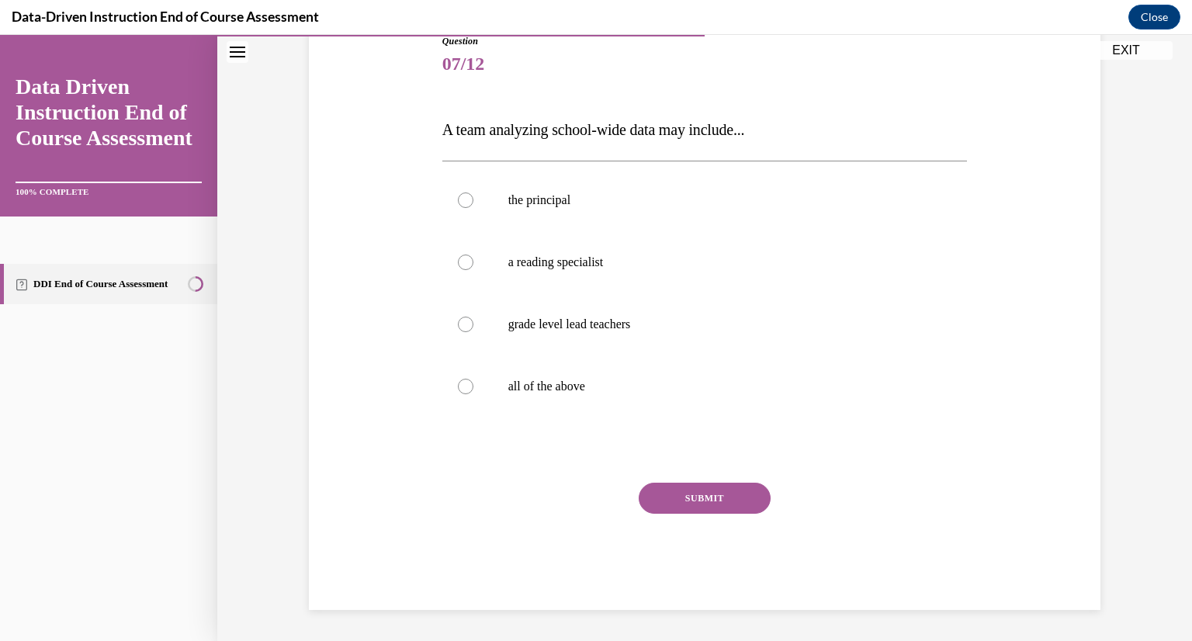
scroll to position [172, 0]
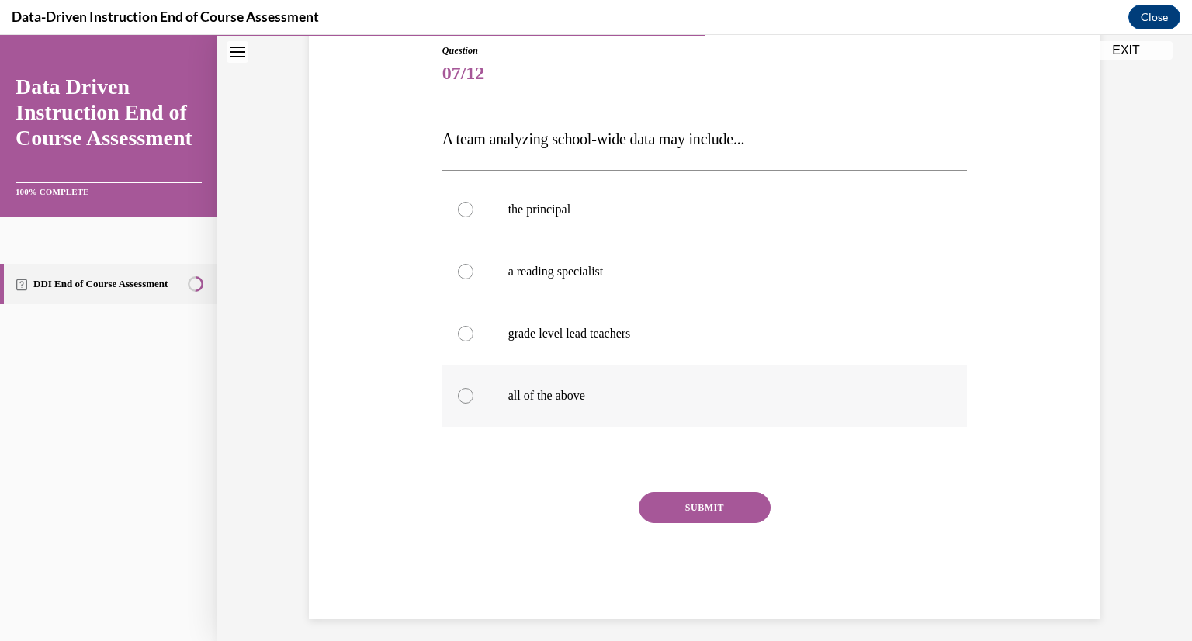
click at [464, 395] on div at bounding box center [466, 396] width 16 height 16
click at [464, 395] on input "all of the above" at bounding box center [466, 396] width 16 height 16
radio input "true"
click at [695, 502] on button "SUBMIT" at bounding box center [705, 507] width 132 height 31
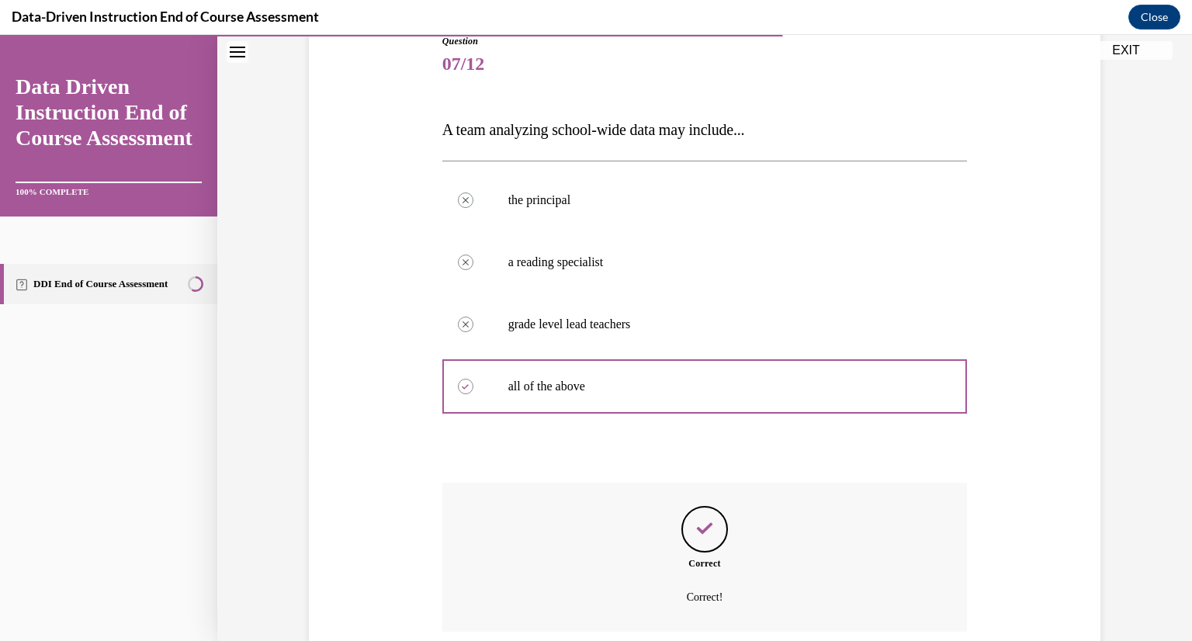
scroll to position [307, 0]
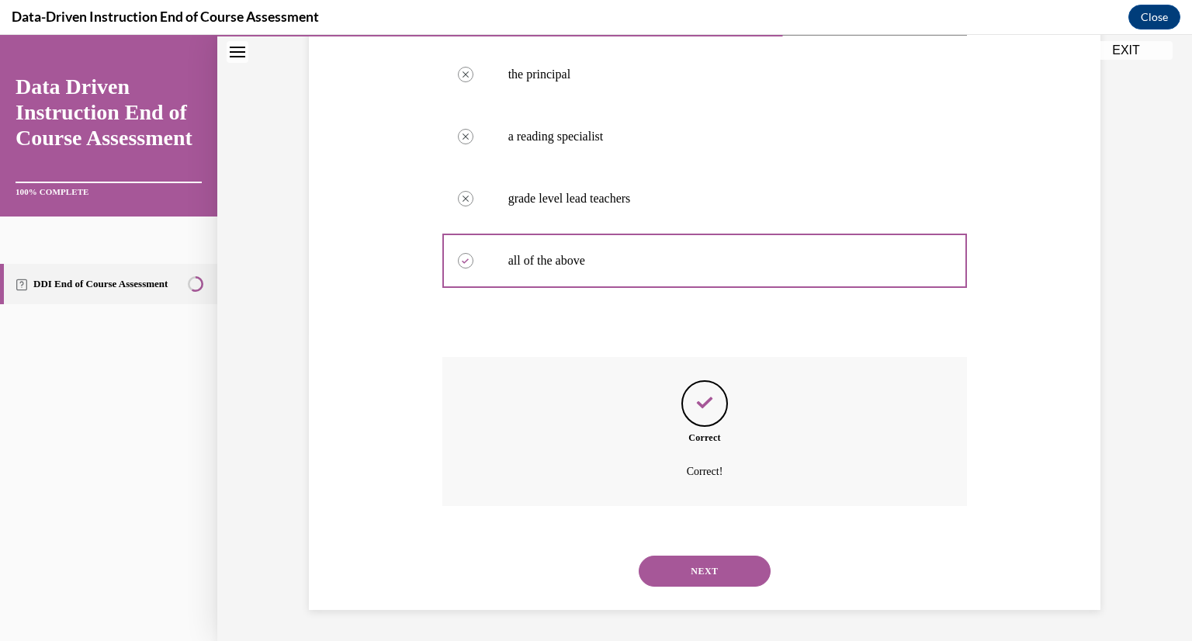
click at [699, 570] on button "NEXT" at bounding box center [705, 571] width 132 height 31
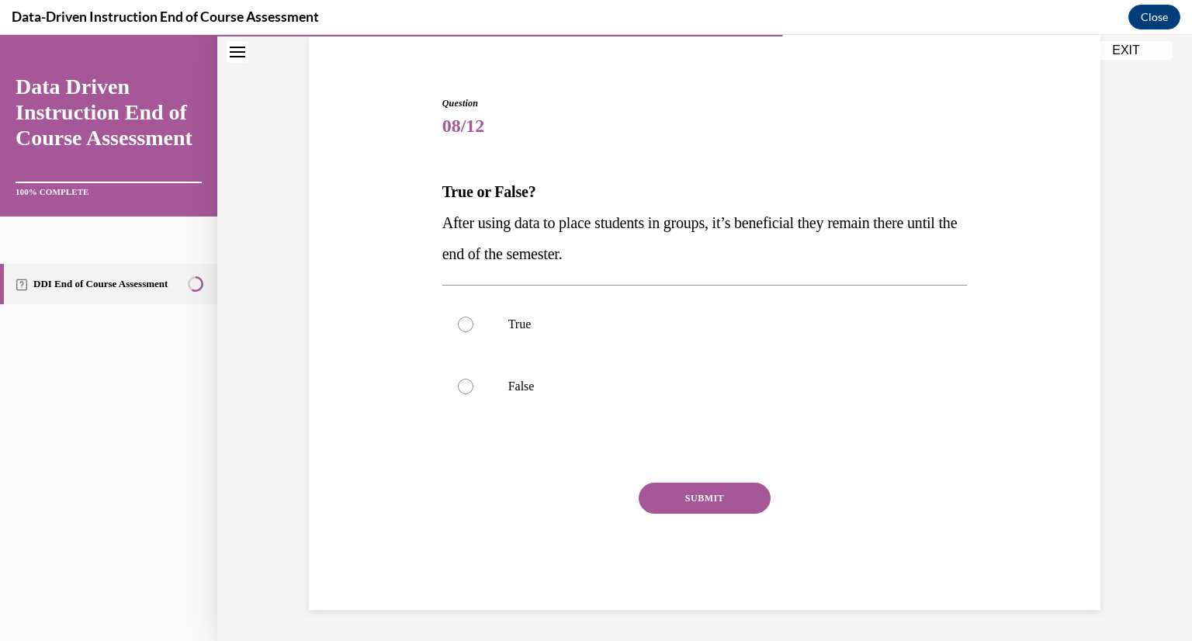
scroll to position [120, 0]
click at [459, 375] on label "False" at bounding box center [704, 386] width 525 height 62
click at [459, 379] on input "False" at bounding box center [466, 387] width 16 height 16
radio input "true"
click at [695, 497] on button "SUBMIT" at bounding box center [705, 498] width 132 height 31
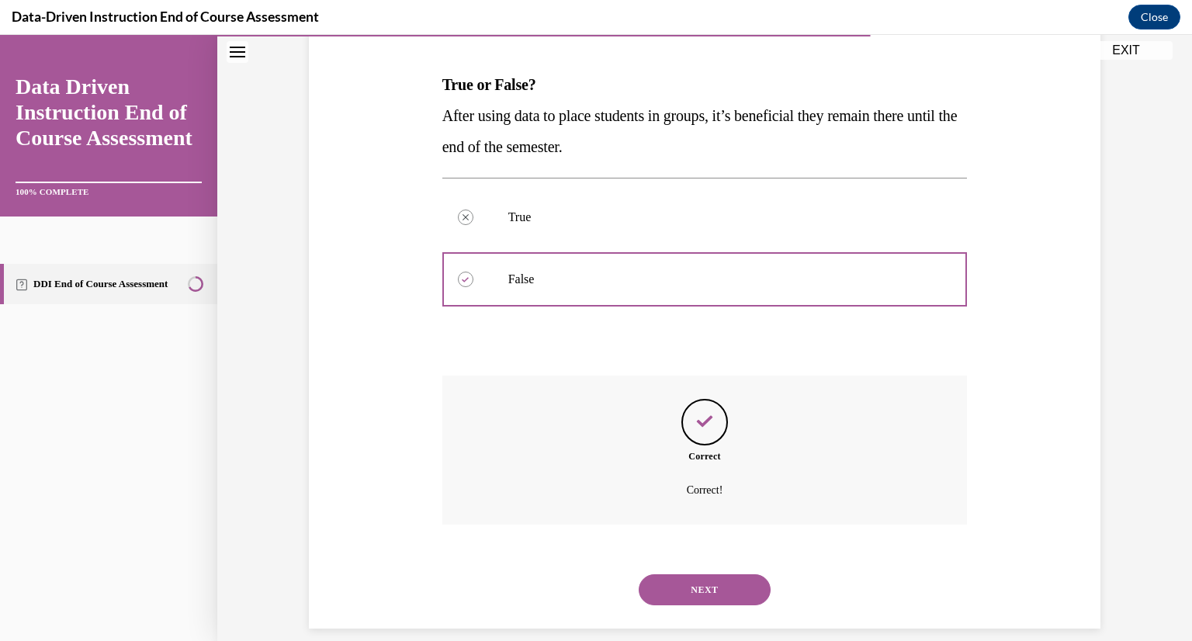
scroll to position [245, 0]
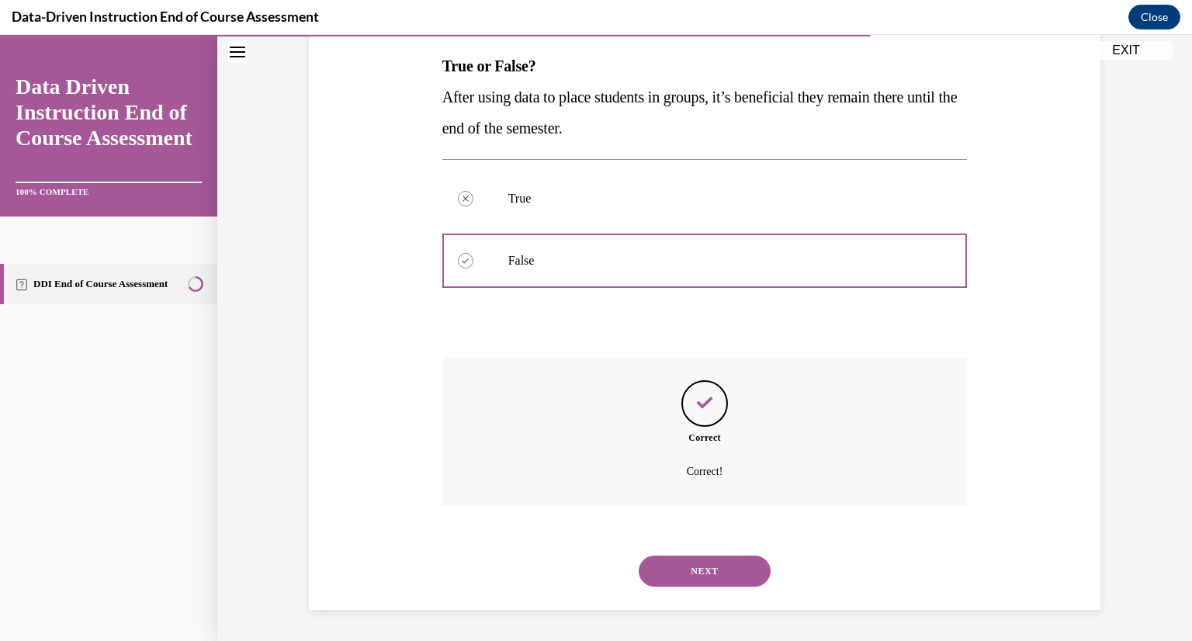
click at [700, 570] on button "NEXT" at bounding box center [705, 571] width 132 height 31
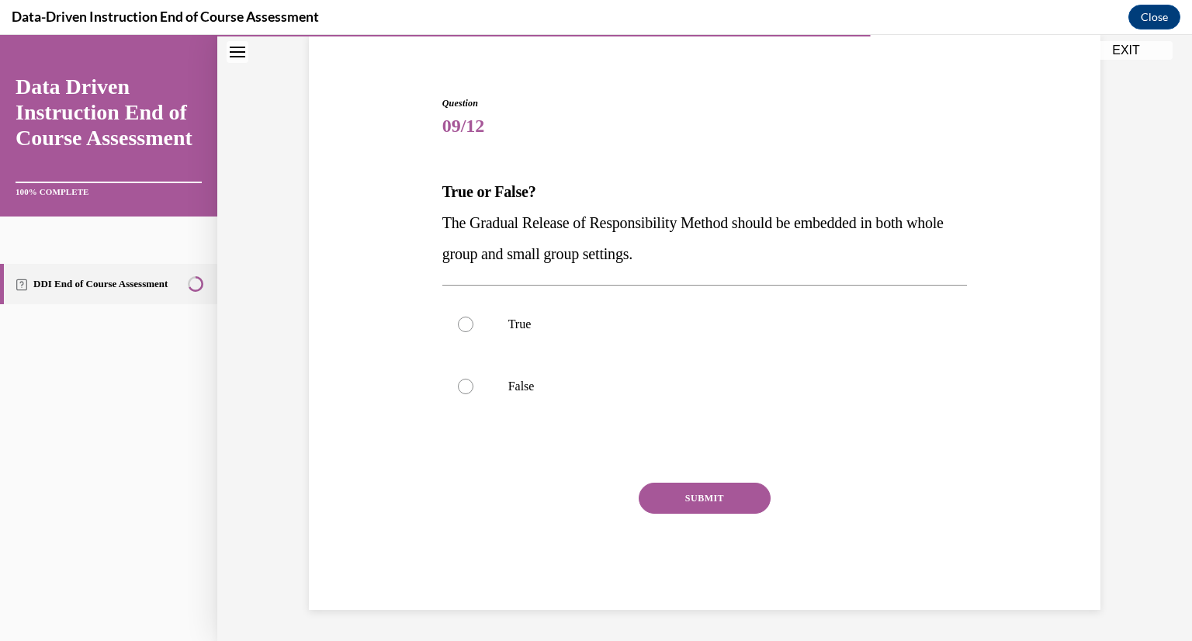
scroll to position [120, 0]
click at [458, 319] on div at bounding box center [466, 325] width 16 height 16
click at [458, 319] on input "True" at bounding box center [466, 325] width 16 height 16
radio input "true"
click at [677, 491] on button "SUBMIT" at bounding box center [705, 498] width 132 height 31
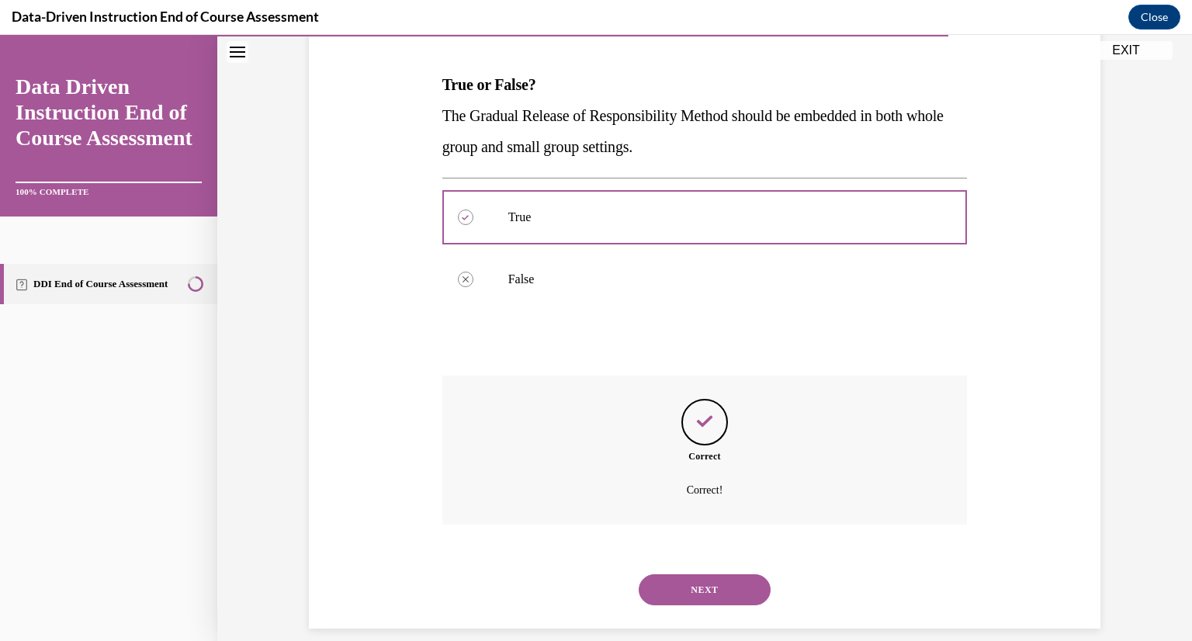
scroll to position [245, 0]
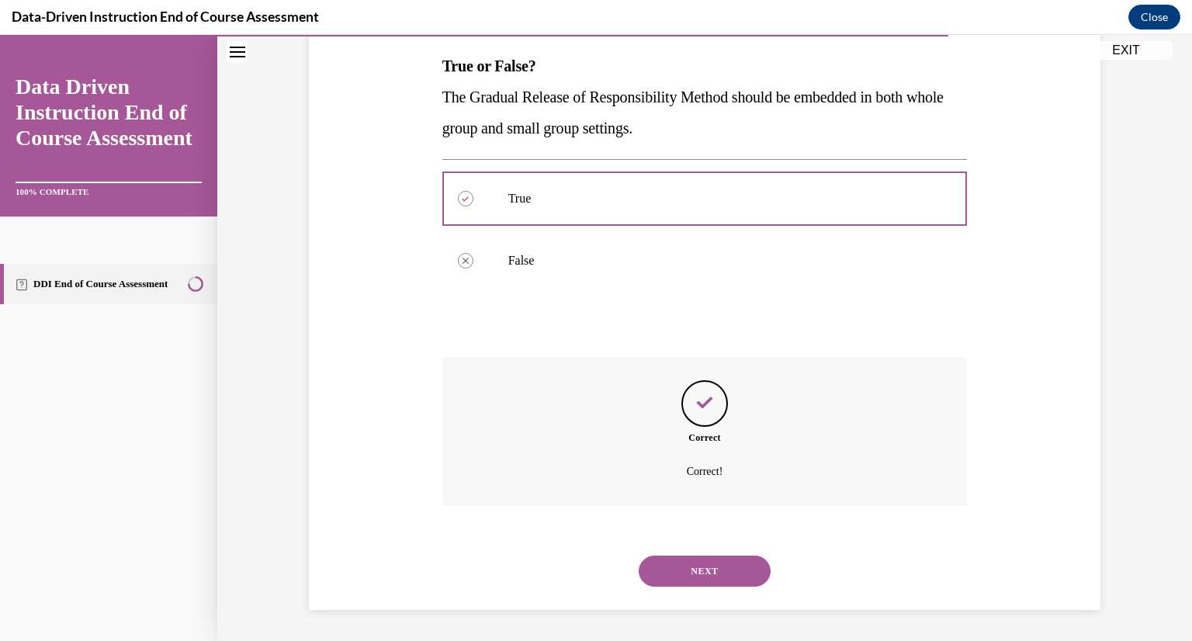
click at [695, 573] on button "NEXT" at bounding box center [705, 571] width 132 height 31
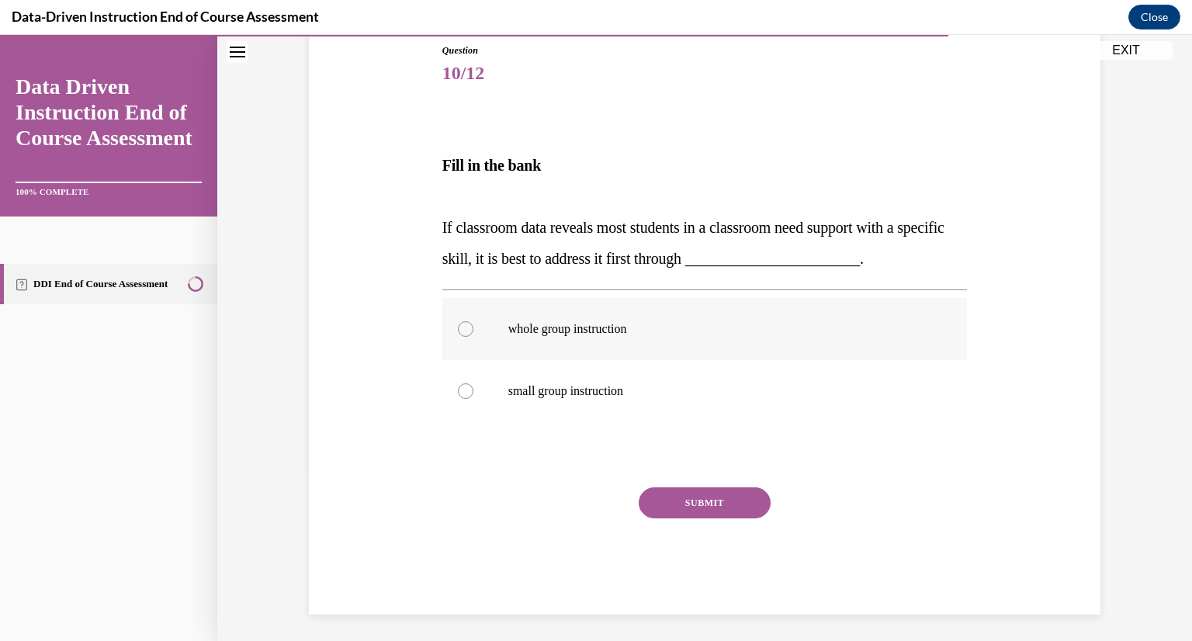
click at [532, 335] on p "whole group instruction" at bounding box center [718, 329] width 421 height 16
click at [473, 335] on input "whole group instruction" at bounding box center [466, 329] width 16 height 16
radio input "true"
click at [681, 491] on button "SUBMIT" at bounding box center [705, 502] width 132 height 31
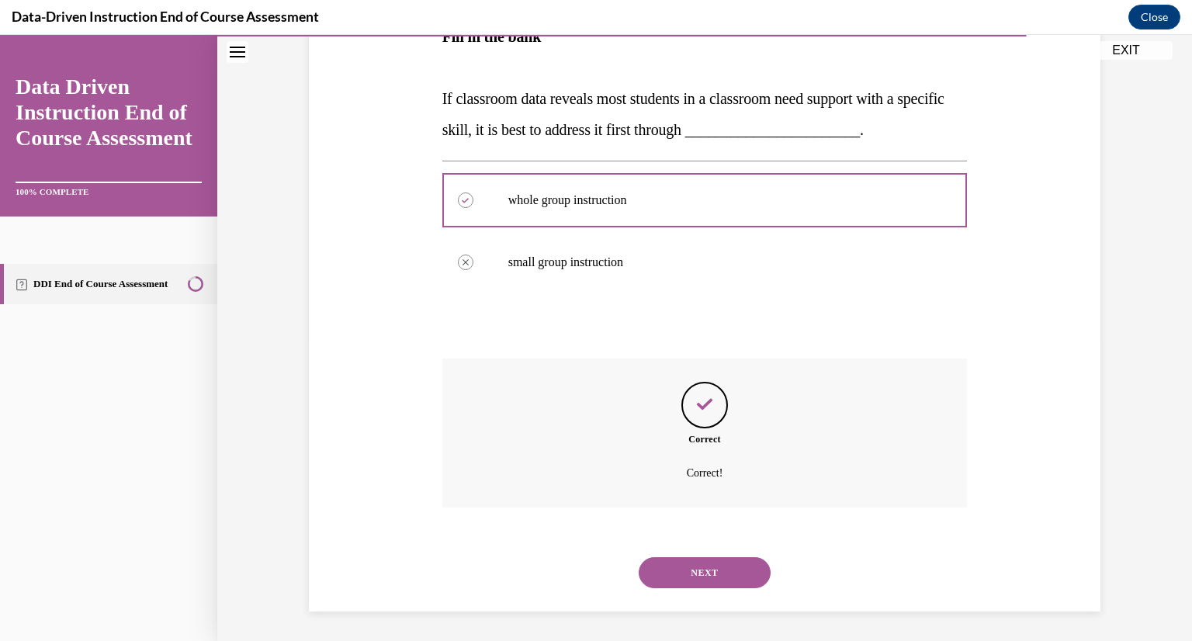
scroll to position [302, 0]
click at [687, 563] on button "NEXT" at bounding box center [705, 572] width 132 height 31
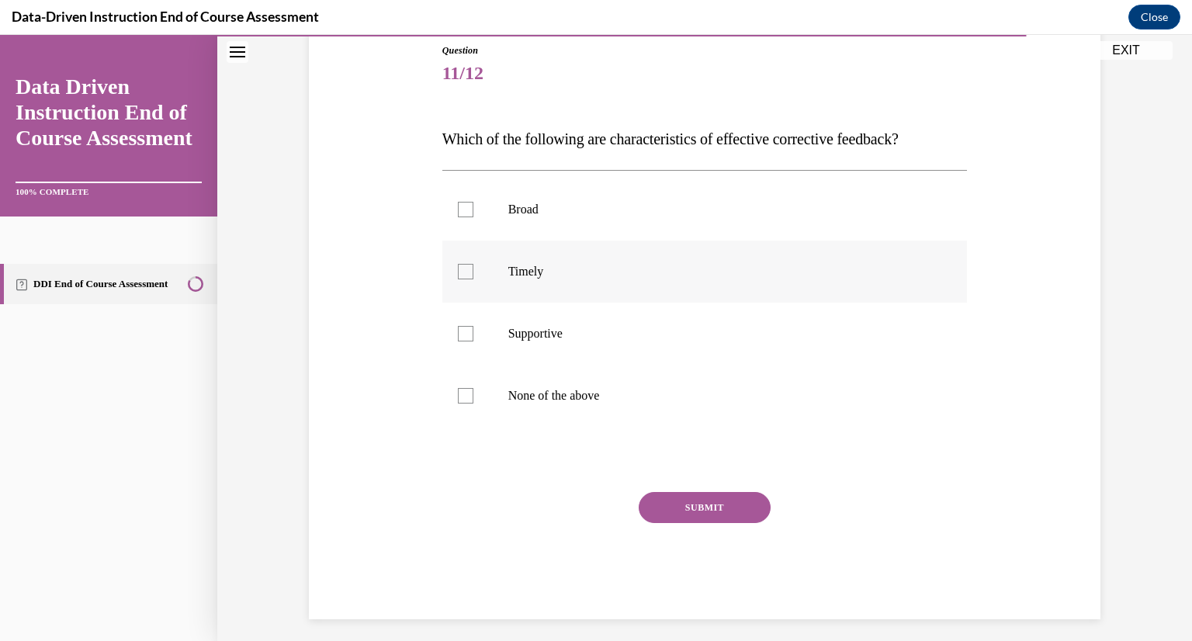
click at [463, 270] on div at bounding box center [466, 272] width 16 height 16
click at [463, 270] on input "Timely" at bounding box center [466, 272] width 16 height 16
checkbox input "true"
click at [470, 340] on label "Supportive" at bounding box center [704, 334] width 525 height 62
click at [470, 340] on input "Supportive" at bounding box center [466, 334] width 16 height 16
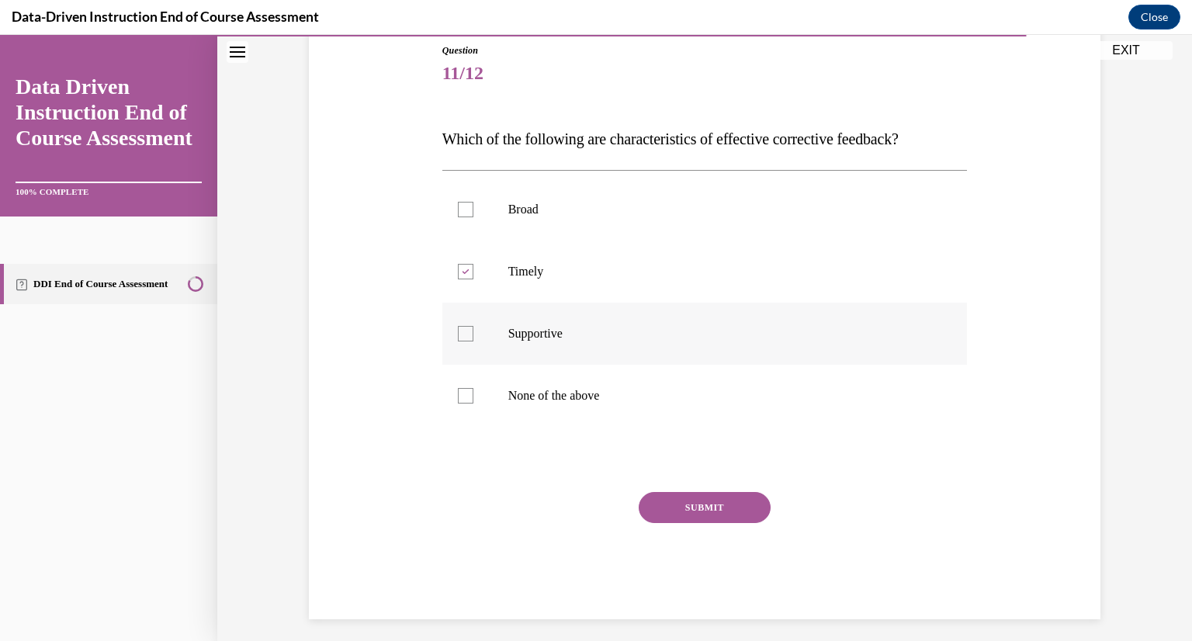
checkbox input "true"
click at [697, 496] on button "SUBMIT" at bounding box center [705, 507] width 132 height 31
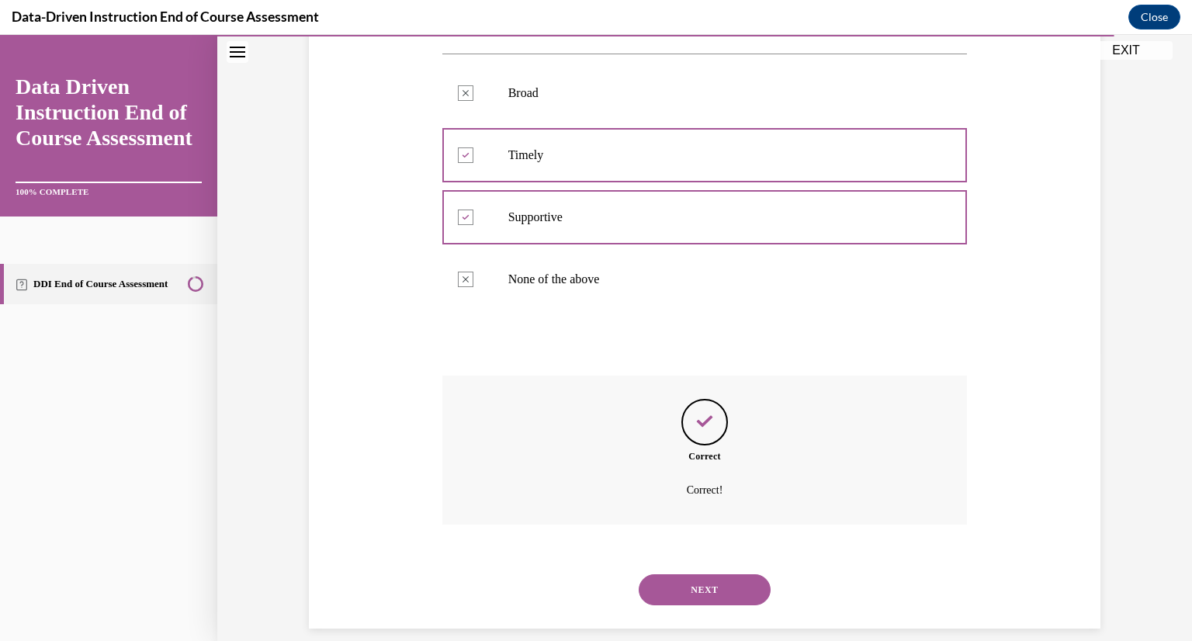
scroll to position [307, 0]
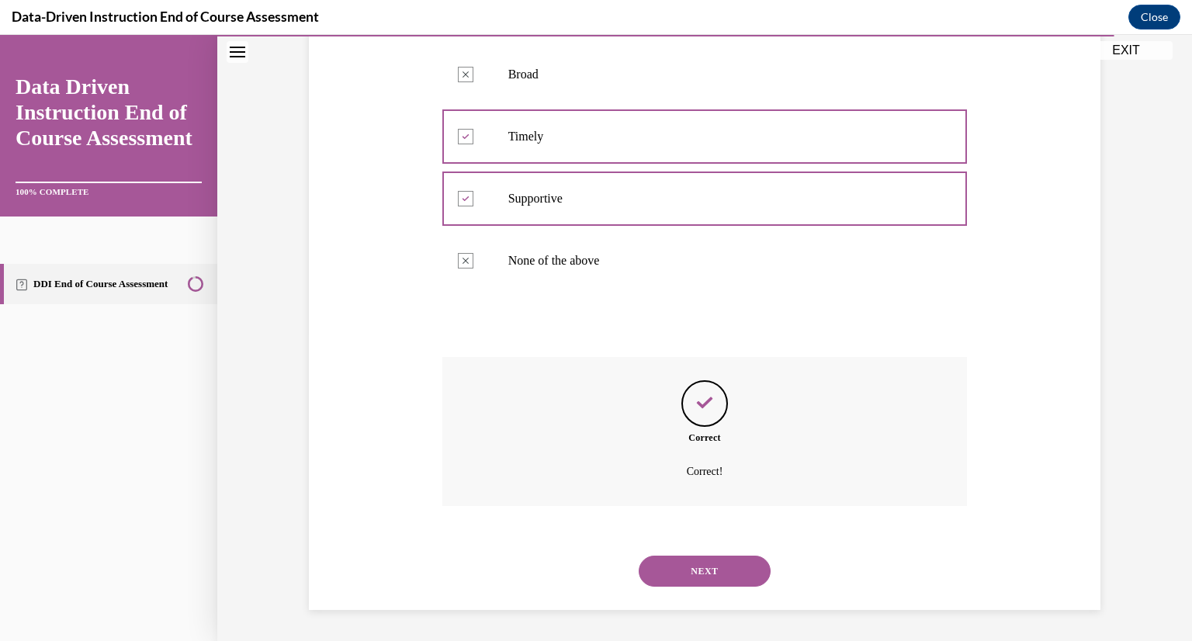
click at [692, 571] on button "NEXT" at bounding box center [705, 571] width 132 height 31
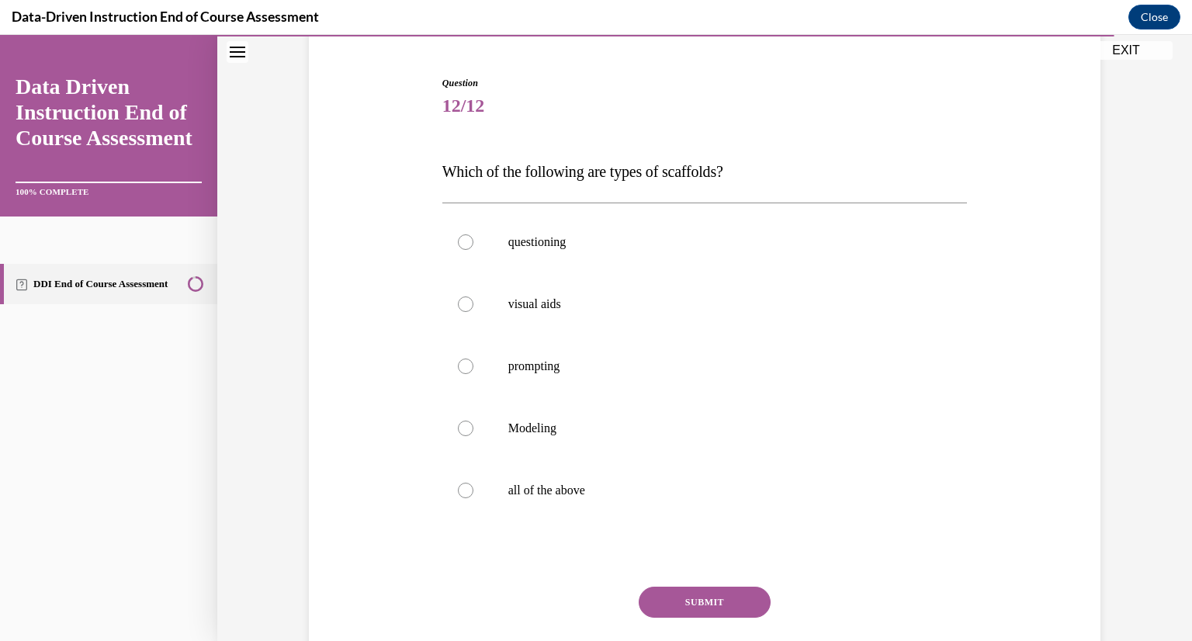
scroll to position [140, 0]
click at [469, 477] on label "all of the above" at bounding box center [704, 490] width 525 height 62
click at [469, 482] on input "all of the above" at bounding box center [466, 490] width 16 height 16
radio input "true"
click at [683, 596] on button "SUBMIT" at bounding box center [705, 601] width 132 height 31
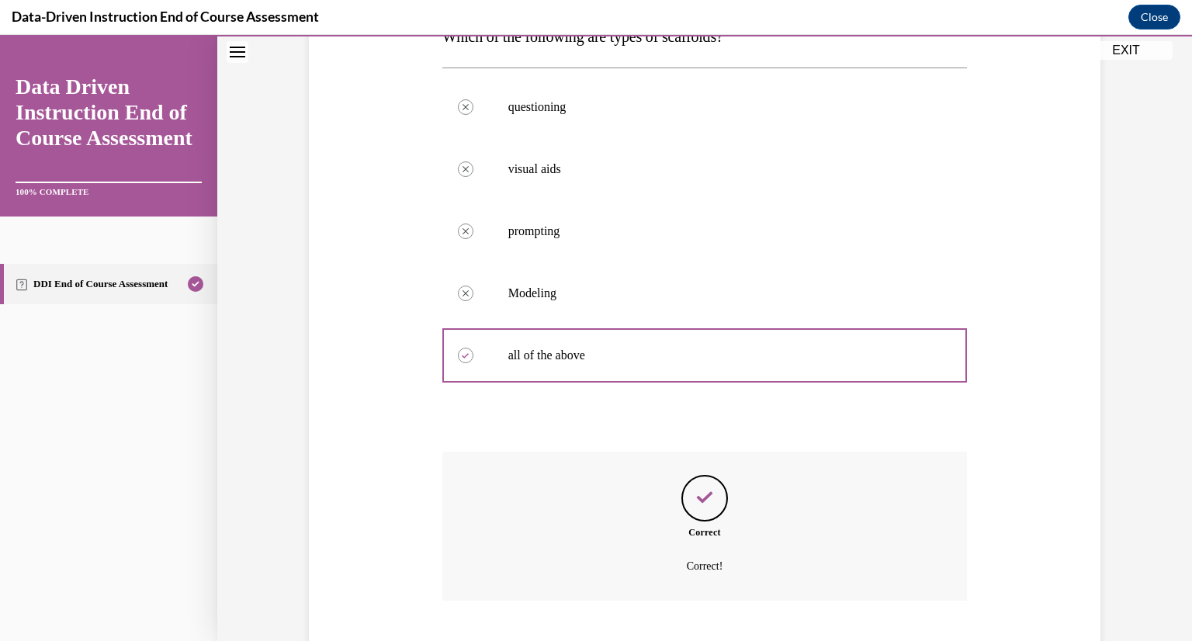
scroll to position [369, 0]
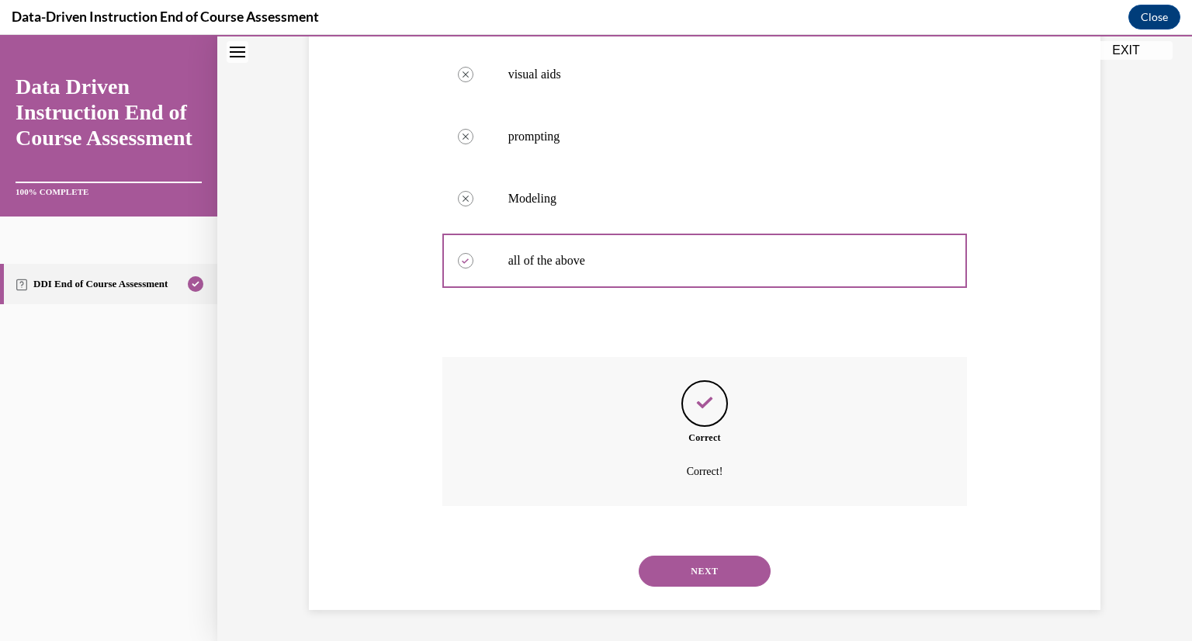
click at [702, 574] on button "NEXT" at bounding box center [705, 571] width 132 height 31
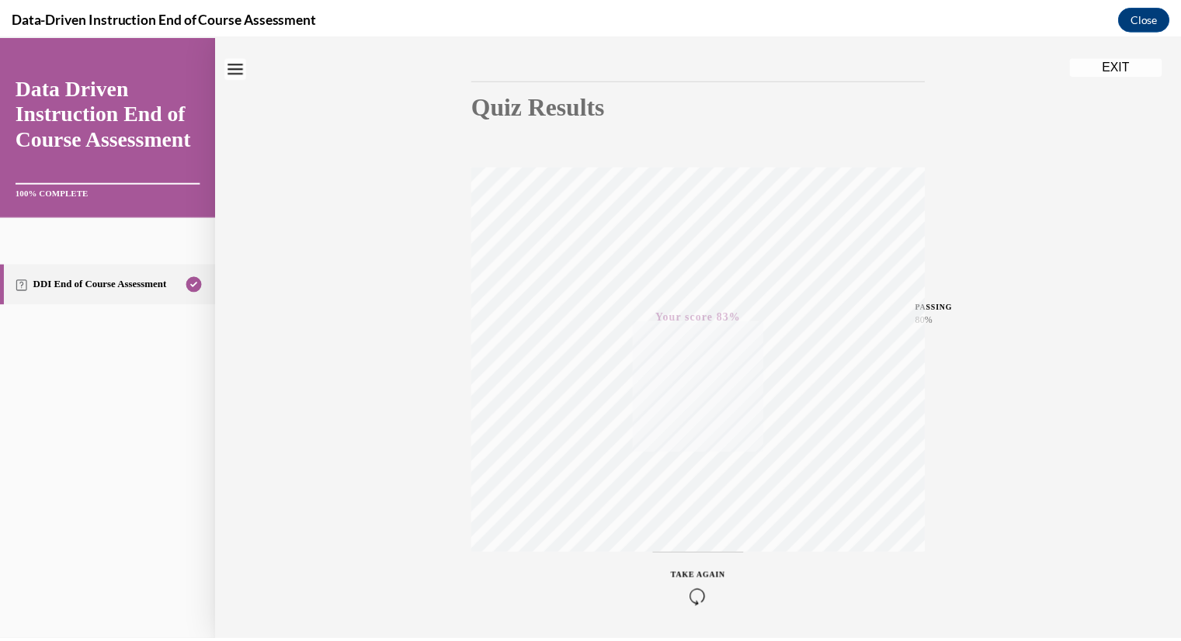
scroll to position [189, 0]
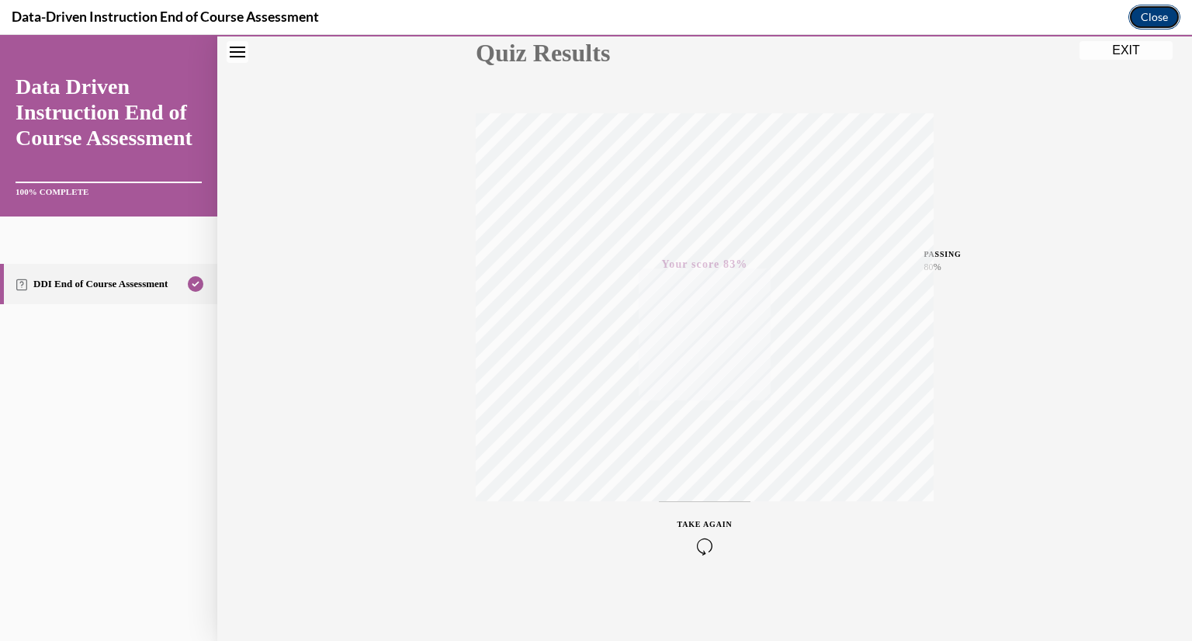
click at [1158, 21] on button "Close" at bounding box center [1155, 17] width 52 height 25
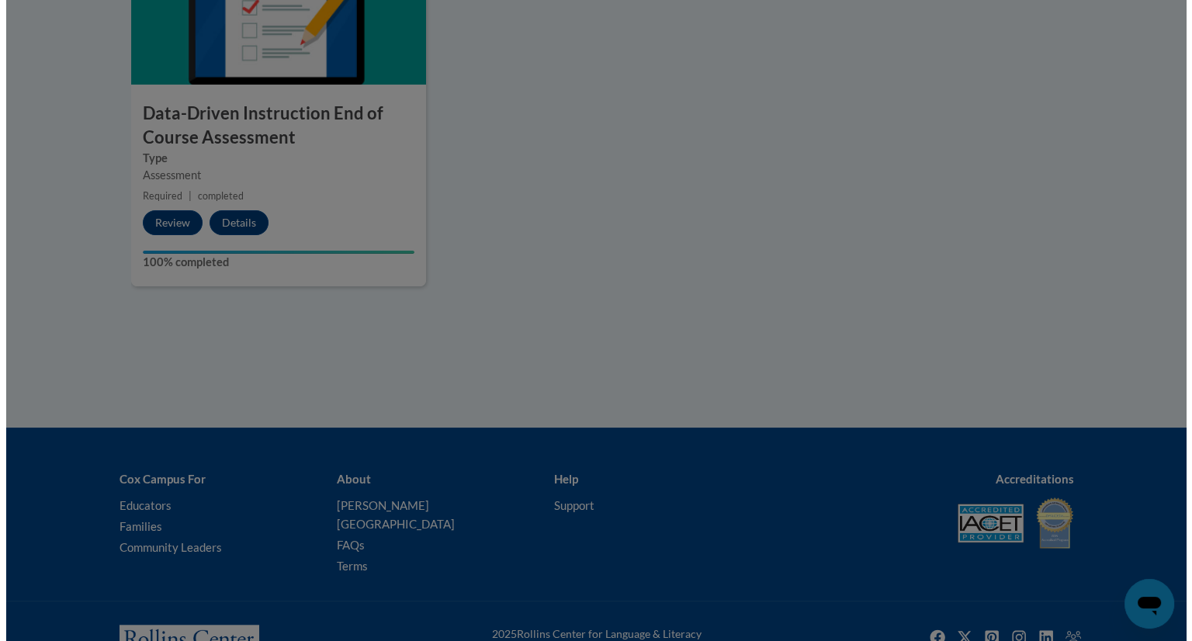
scroll to position [1012, 0]
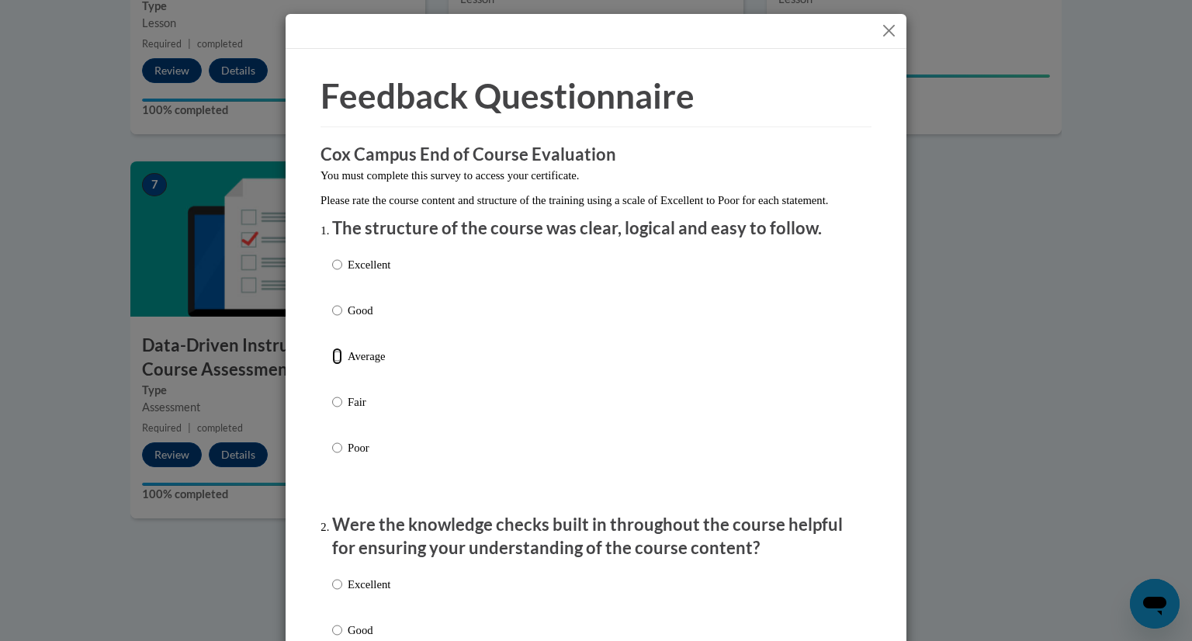
click at [335, 365] on input "Average" at bounding box center [337, 356] width 10 height 17
radio input "true"
click at [332, 365] on input "Average" at bounding box center [337, 356] width 10 height 17
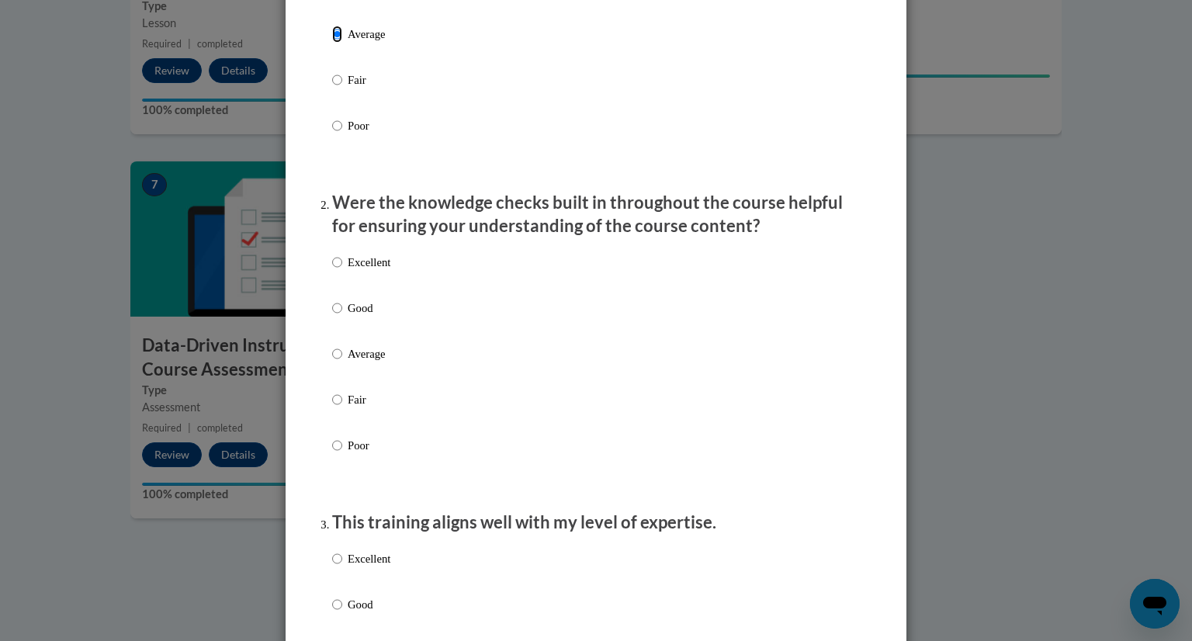
scroll to position [360, 0]
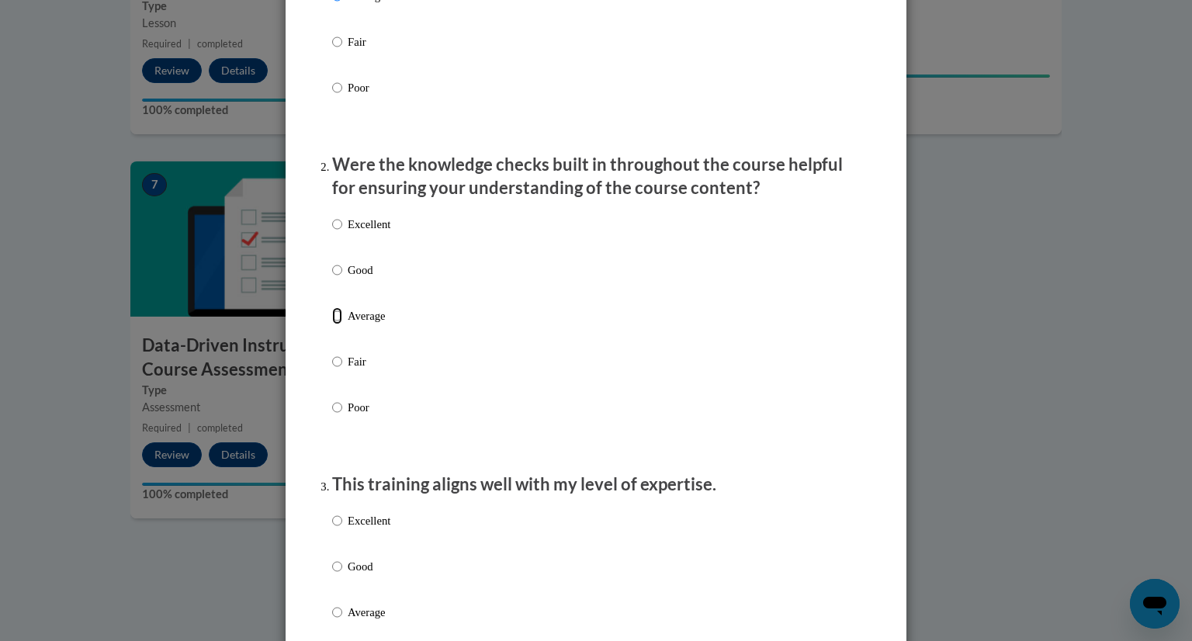
click at [332, 324] on input "Average" at bounding box center [337, 315] width 10 height 17
radio input "true"
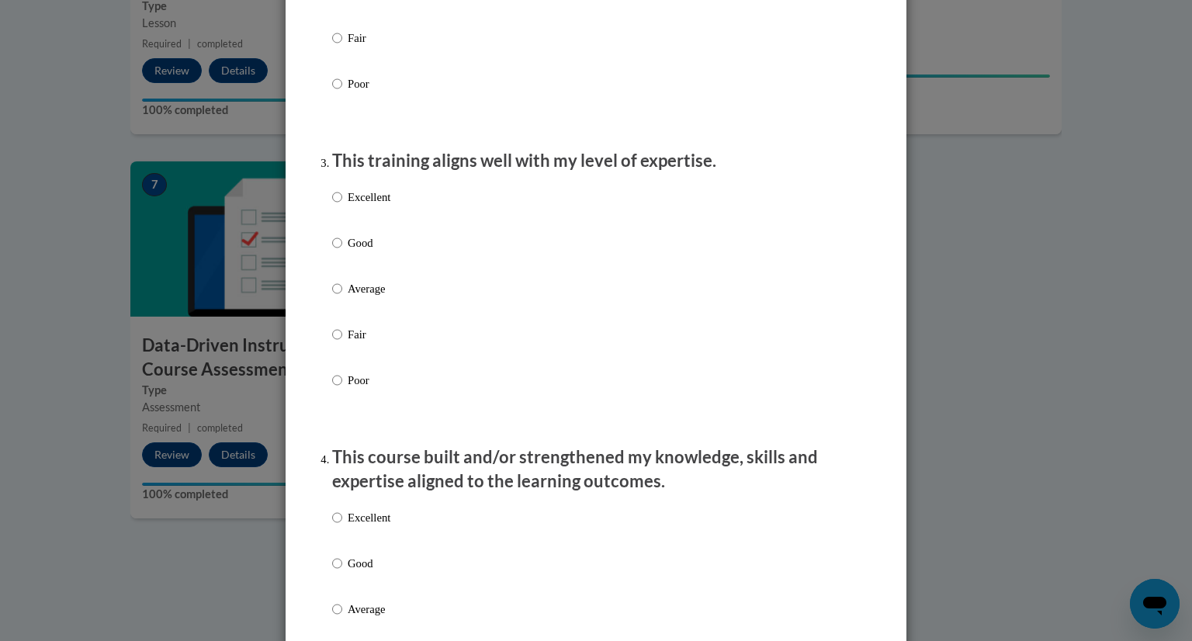
scroll to position [692, 0]
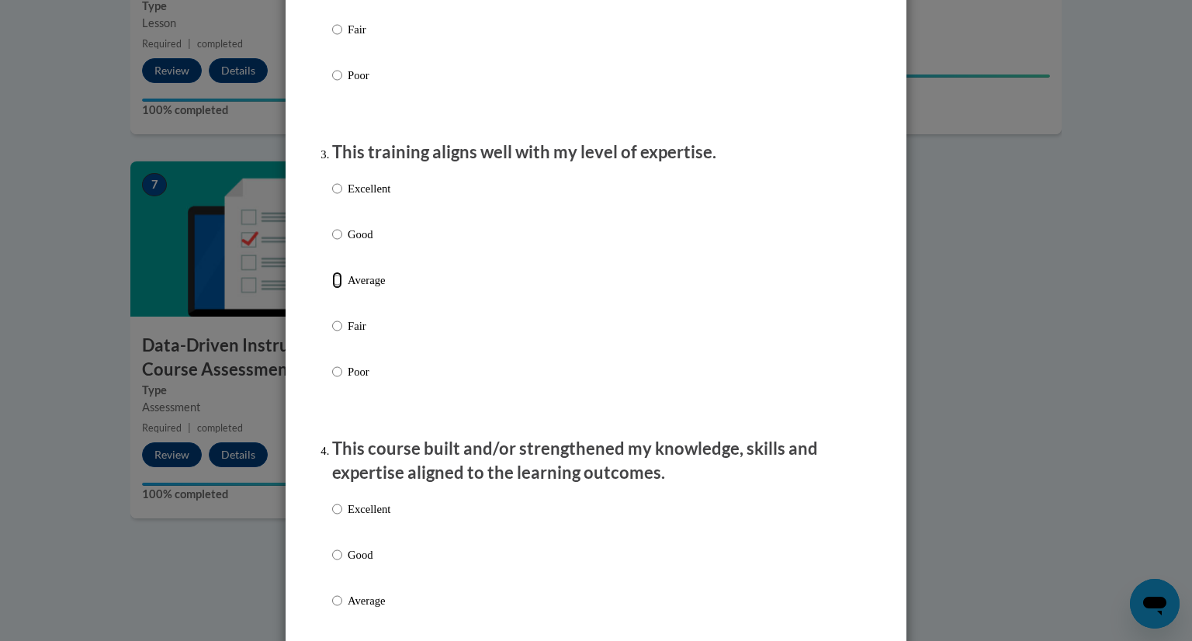
click at [332, 289] on input "Average" at bounding box center [337, 280] width 10 height 17
radio input "true"
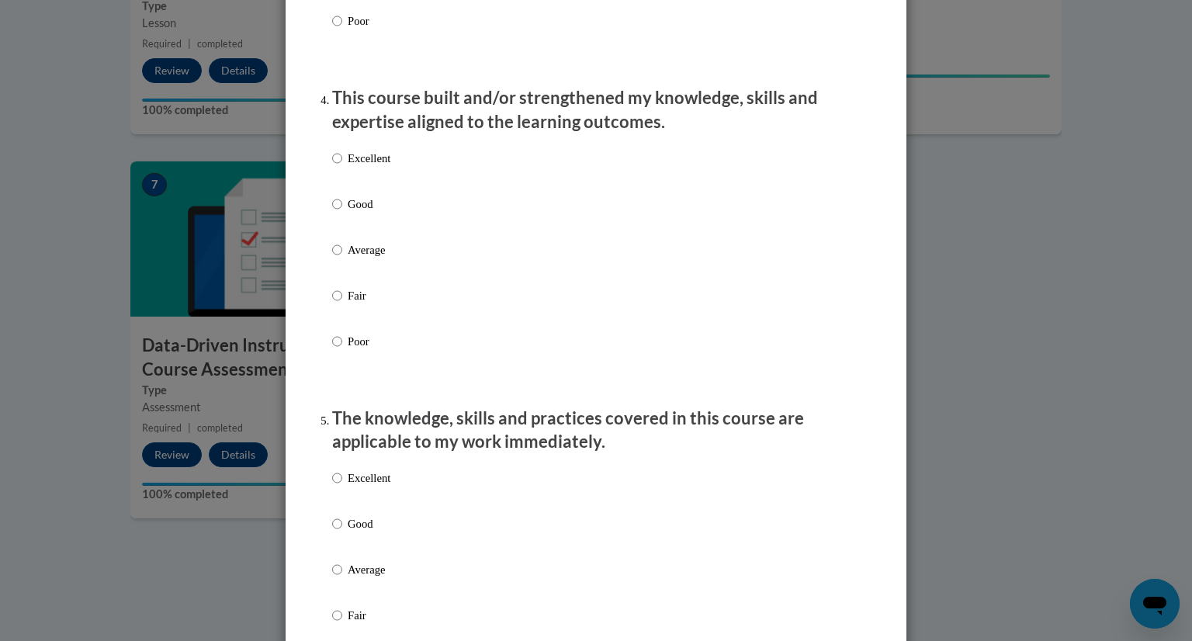
scroll to position [1046, 0]
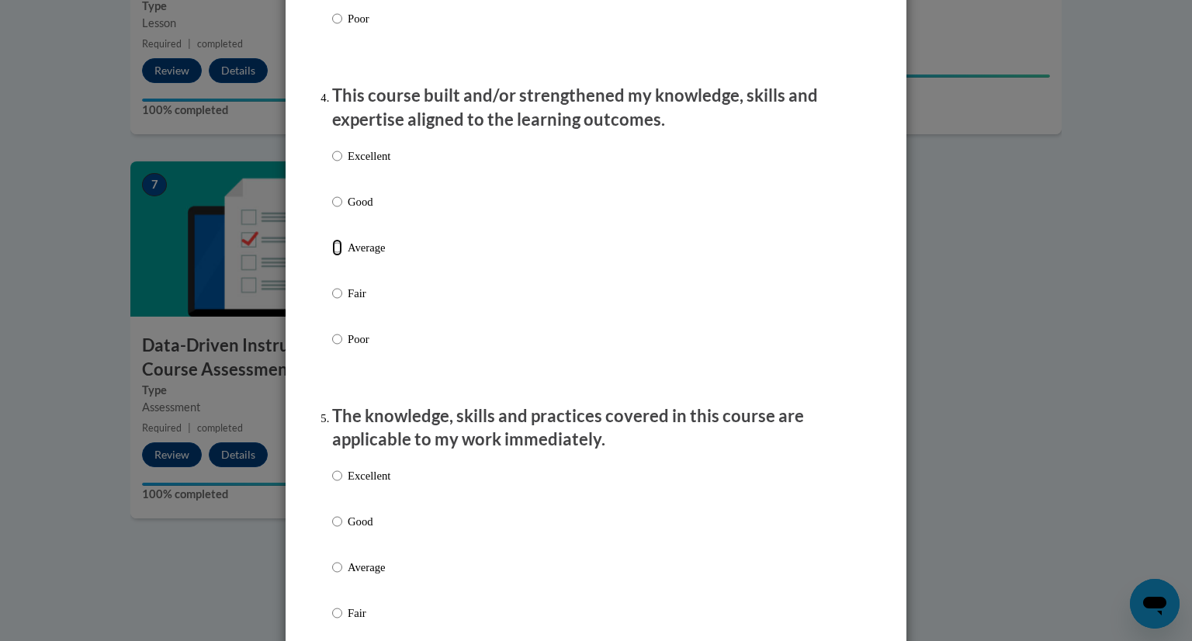
click at [332, 256] on input "Average" at bounding box center [337, 247] width 10 height 17
radio input "true"
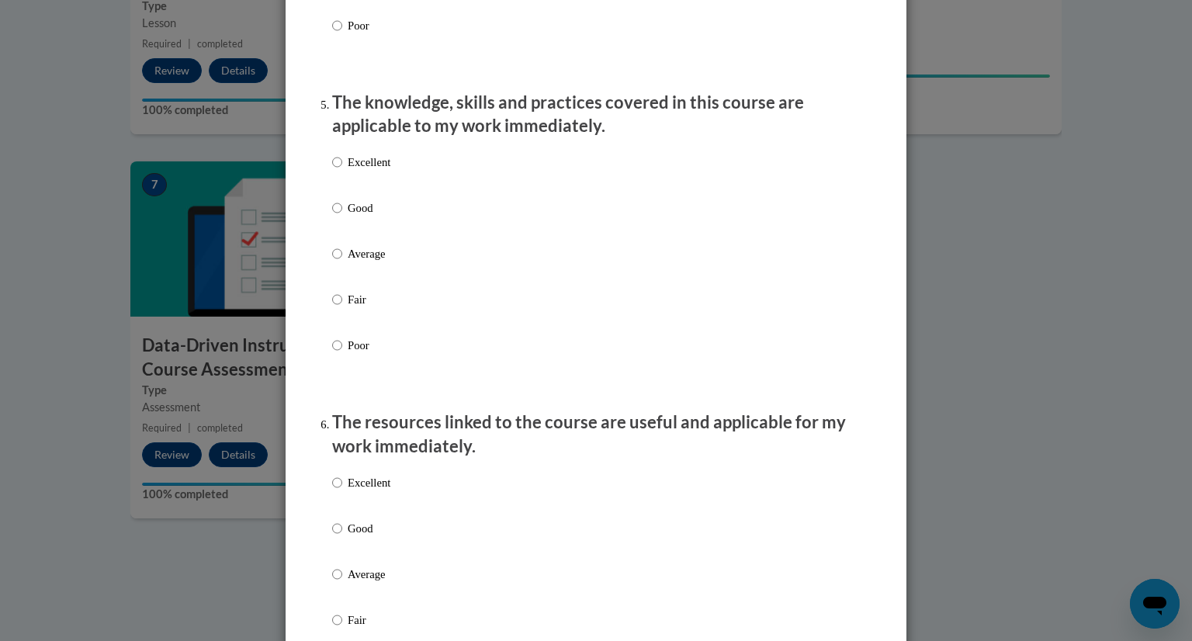
scroll to position [1366, 0]
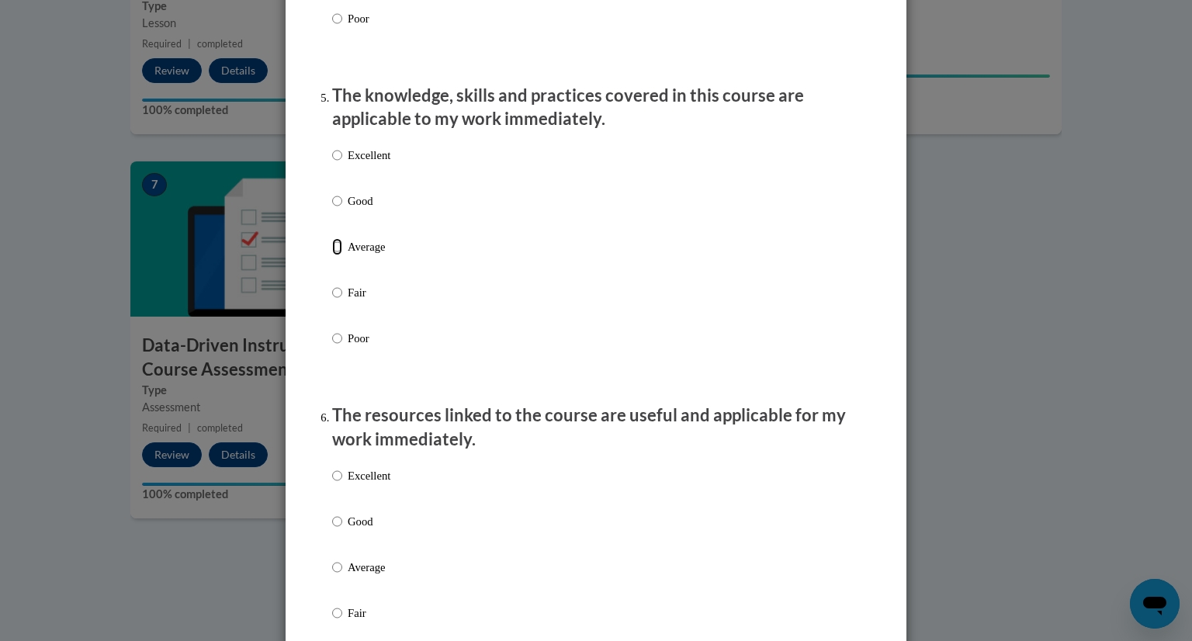
click at [335, 255] on input "Average" at bounding box center [337, 246] width 10 height 17
radio input "true"
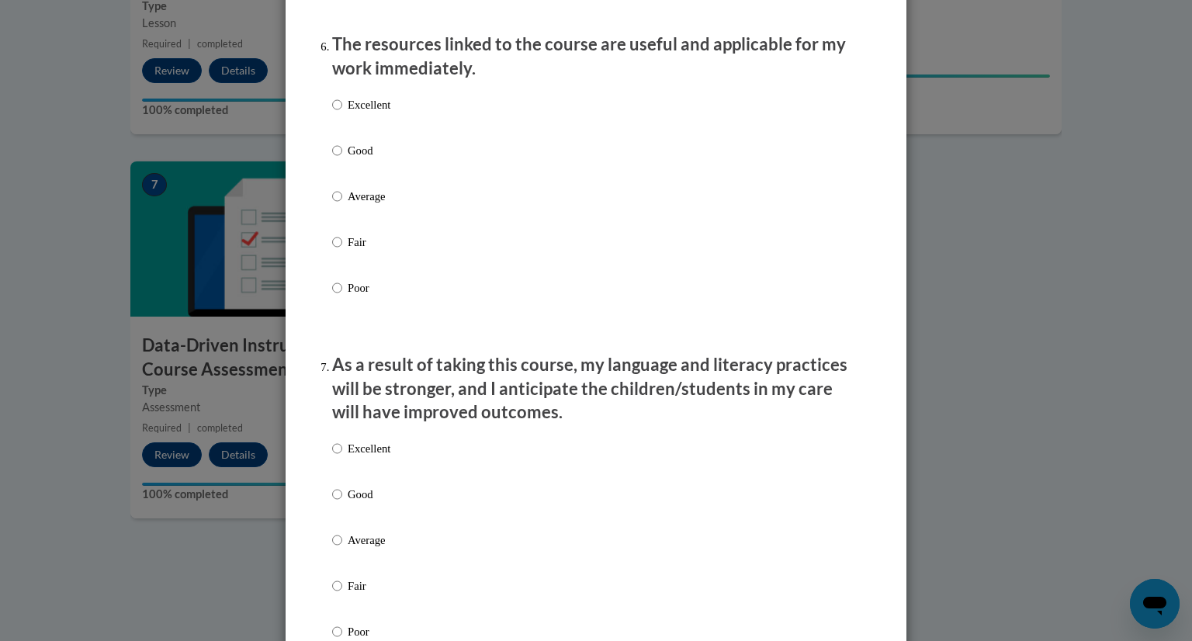
scroll to position [1745, 0]
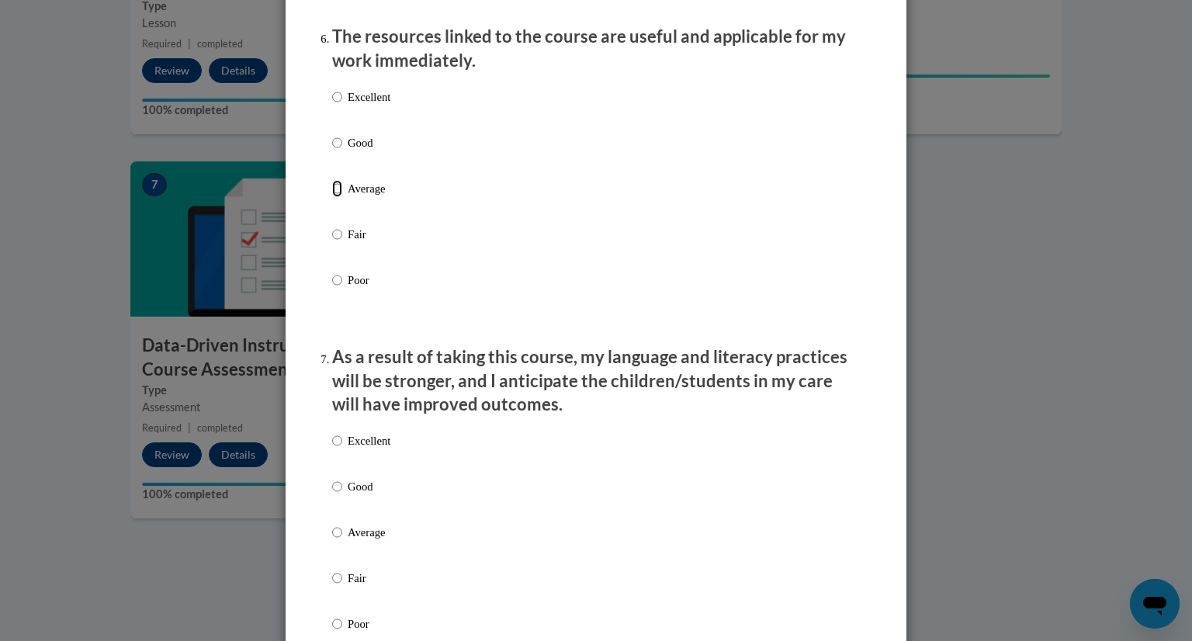
click at [332, 197] on input "Average" at bounding box center [337, 188] width 10 height 17
radio input "true"
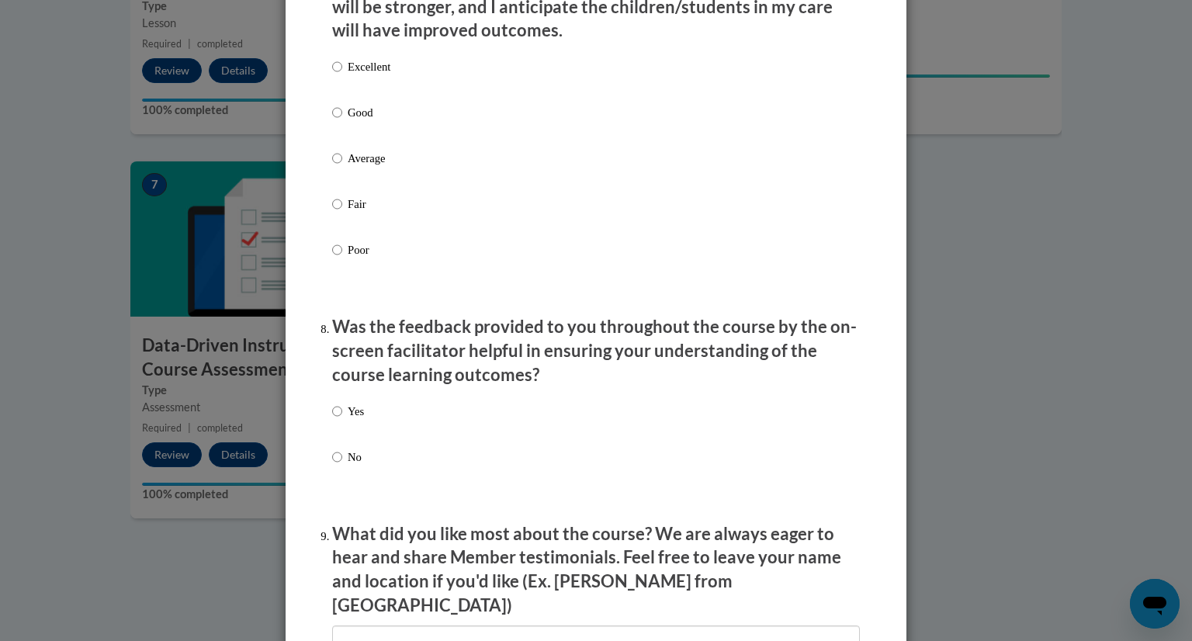
scroll to position [2136, 0]
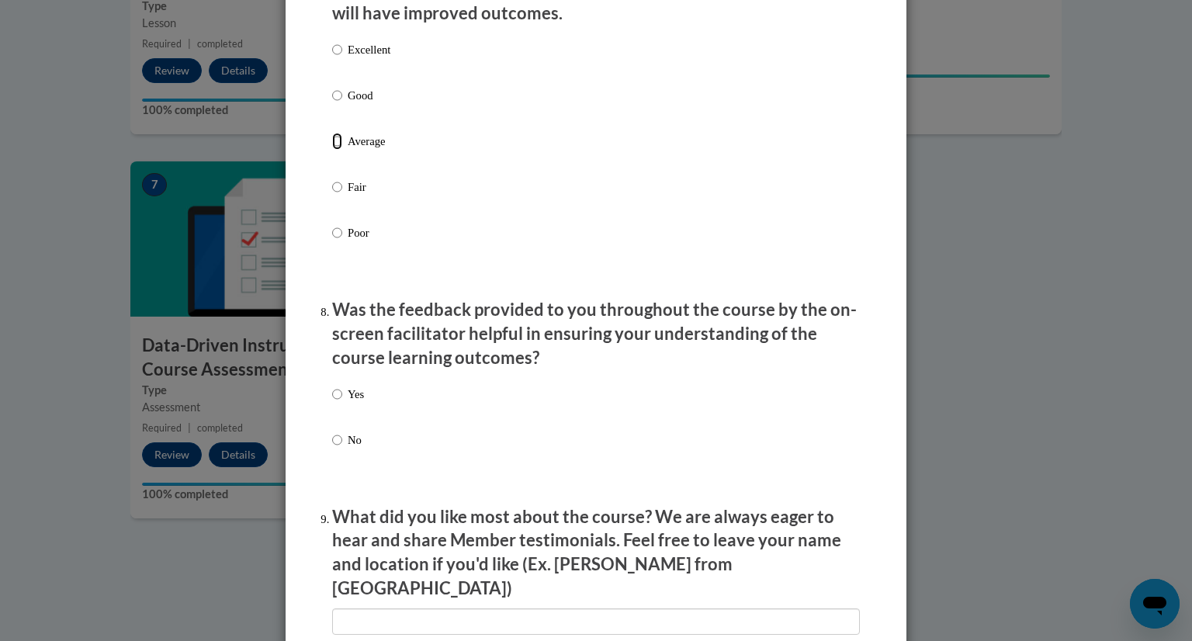
click at [332, 150] on input "Average" at bounding box center [337, 141] width 10 height 17
radio input "true"
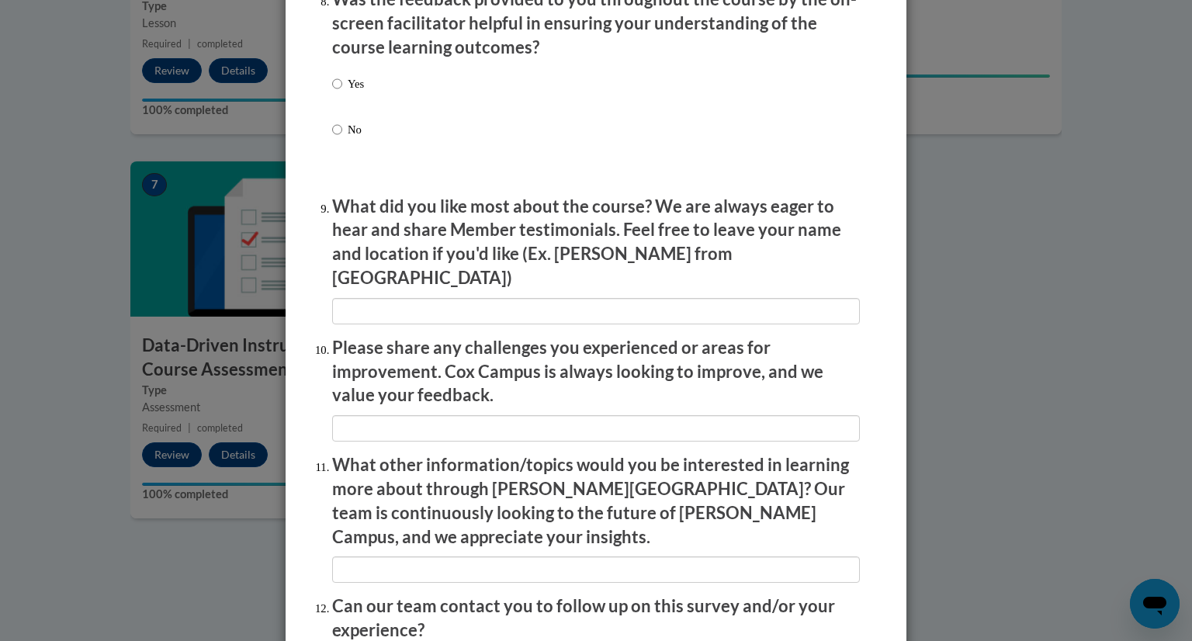
scroll to position [2454, 0]
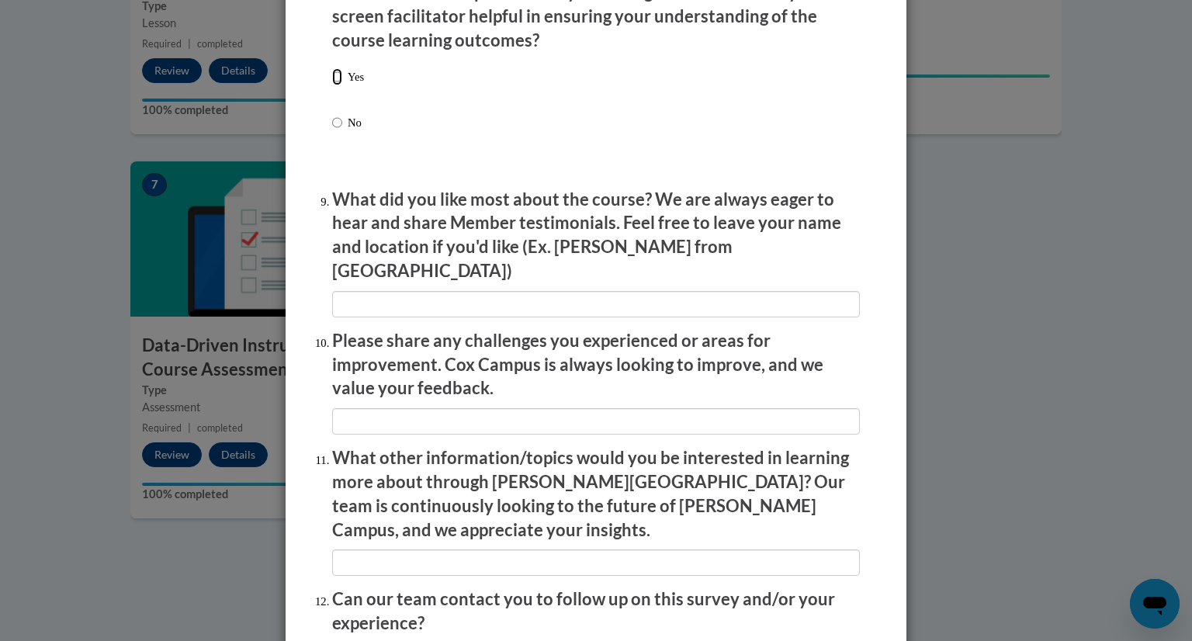
click at [333, 85] on input "Yes" at bounding box center [337, 76] width 10 height 17
radio input "true"
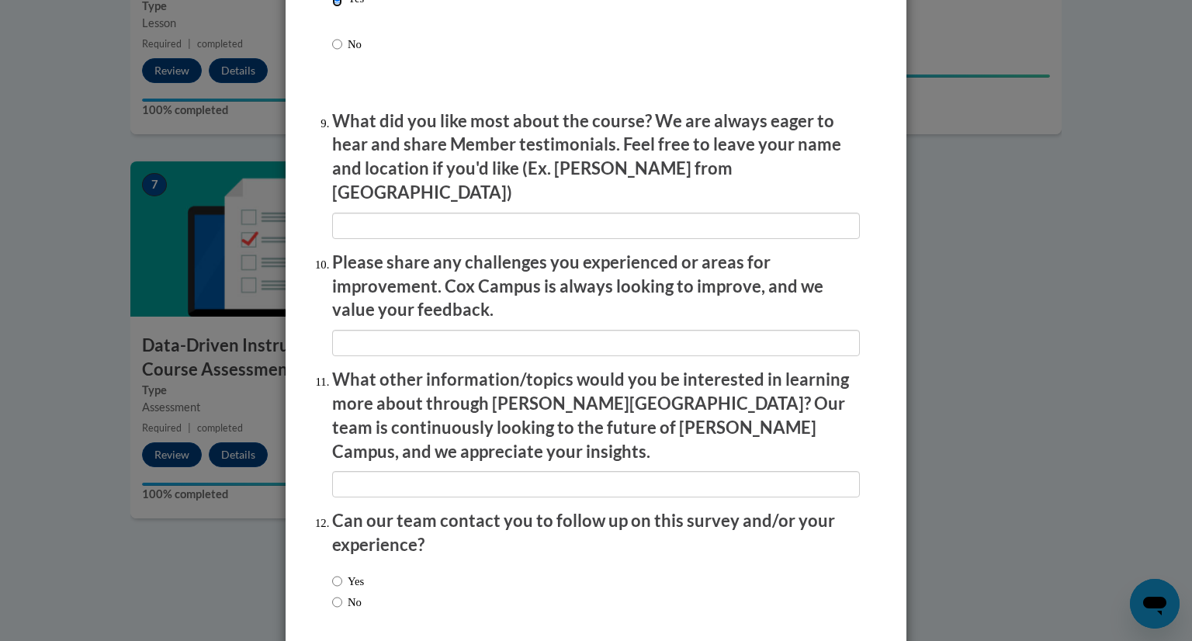
scroll to position [2592, 0]
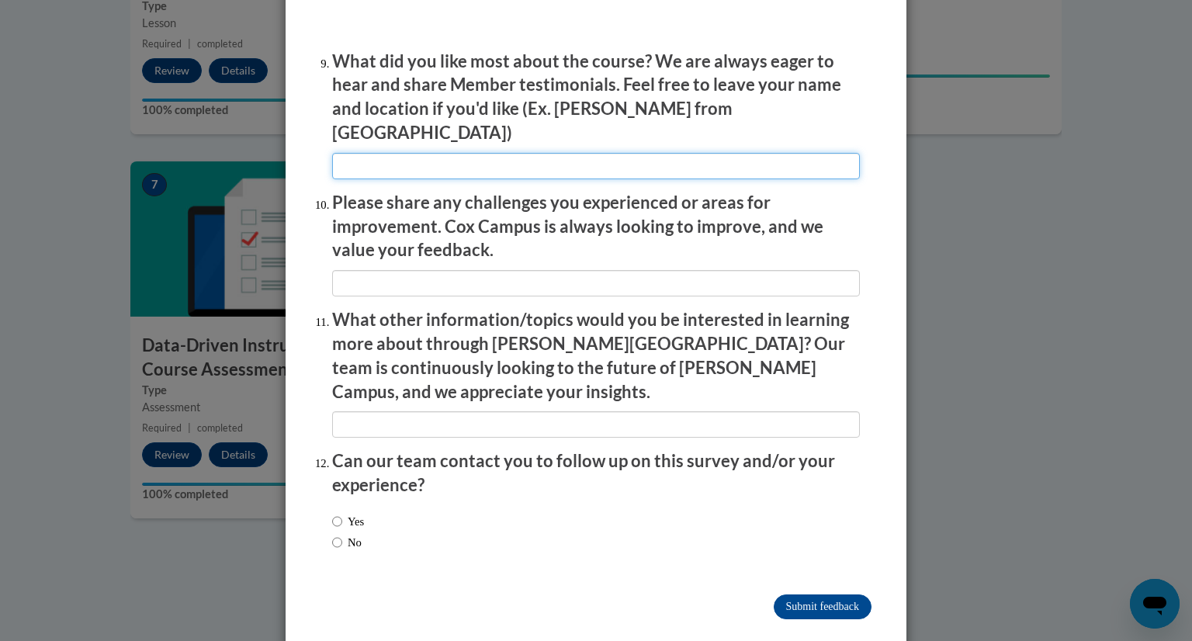
click at [536, 158] on input "textbox" at bounding box center [596, 166] width 528 height 26
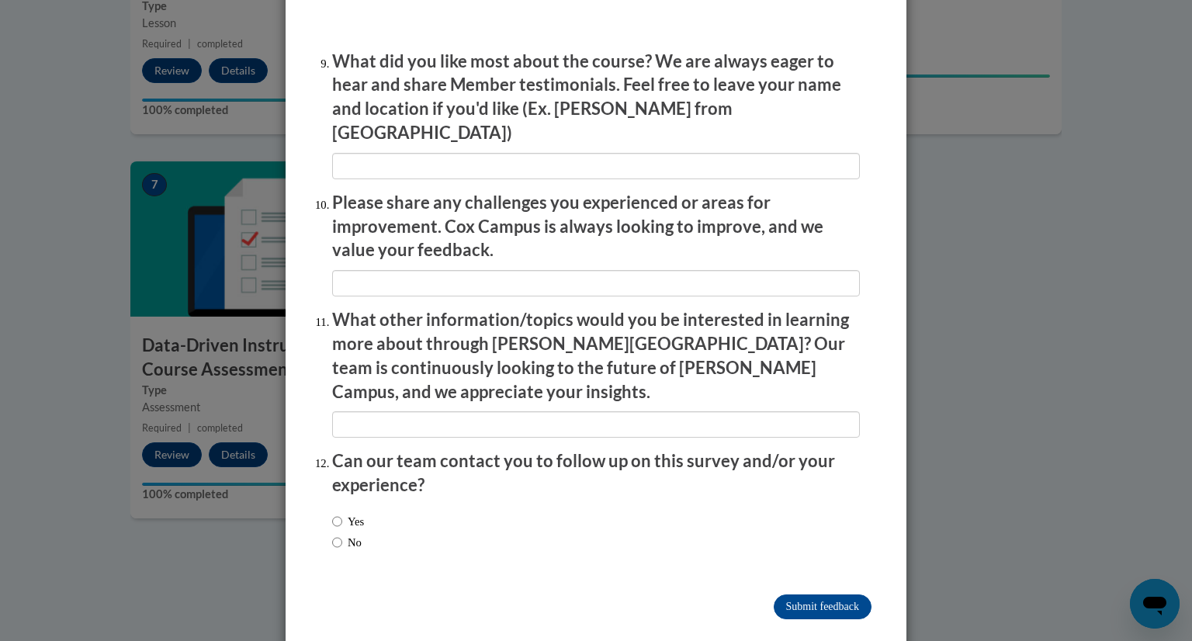
click at [571, 249] on p "Please share any challenges you experienced or areas for improvement. Cox Campu…" at bounding box center [596, 226] width 528 height 71
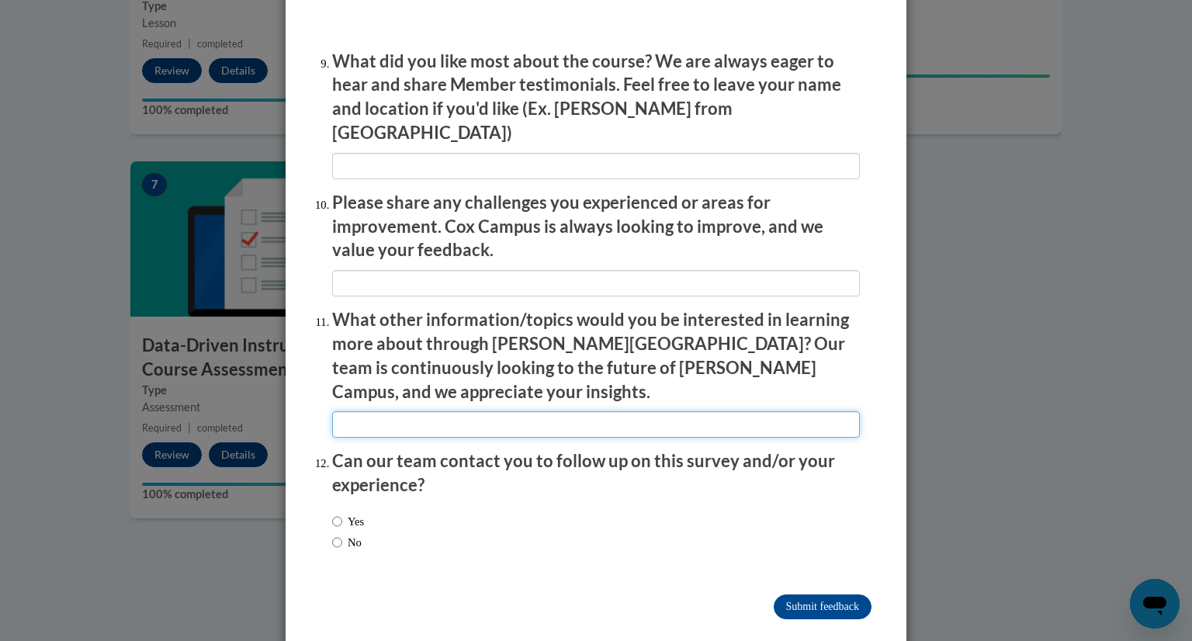
click at [543, 411] on input "textbox" at bounding box center [596, 424] width 528 height 26
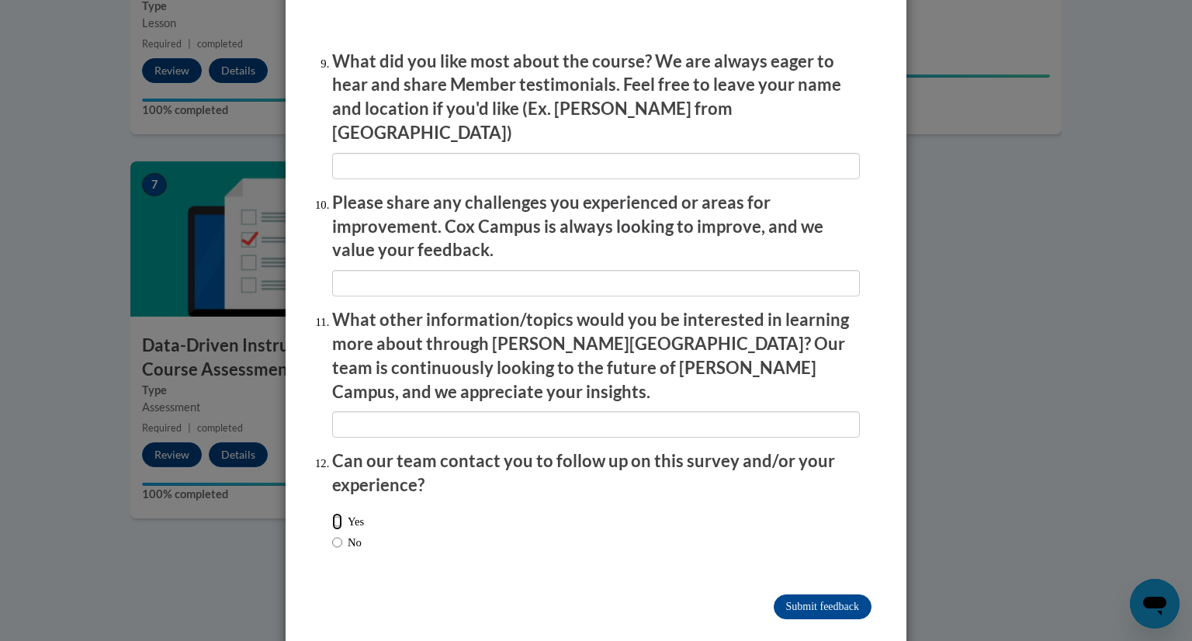
click at [332, 513] on input "Yes" at bounding box center [337, 521] width 10 height 17
radio input "true"
click at [798, 595] on input "Submit feedback" at bounding box center [823, 607] width 98 height 25
click at [801, 595] on input "Submitting" at bounding box center [823, 607] width 98 height 25
click at [792, 595] on input "Submitting" at bounding box center [823, 607] width 98 height 25
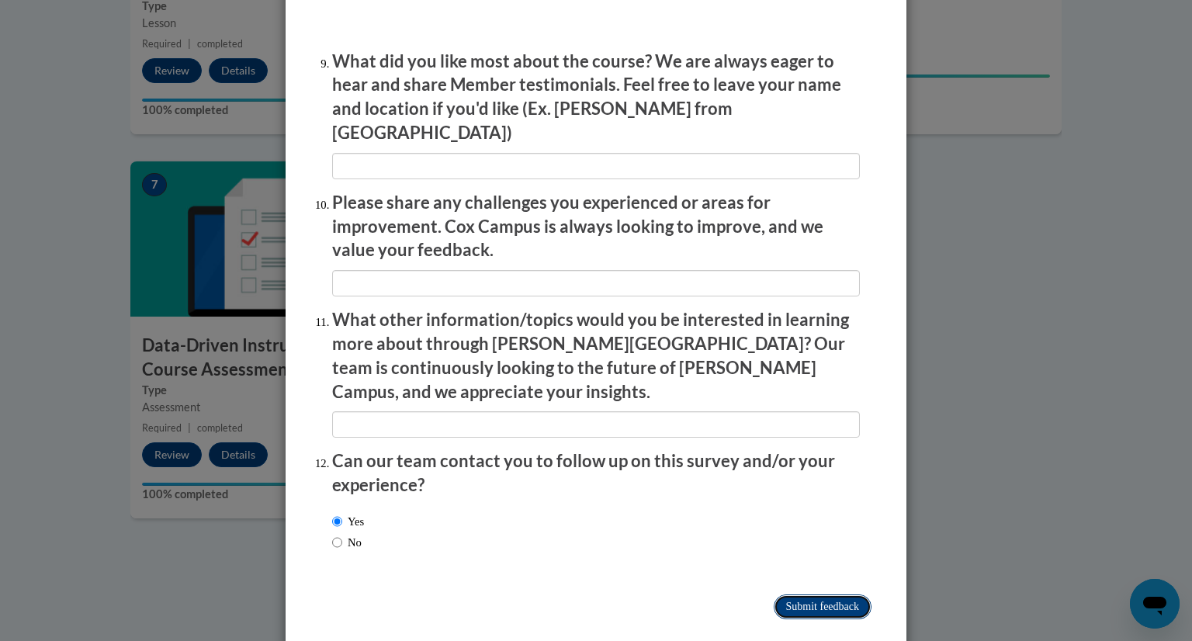
click at [819, 595] on input "Submitting" at bounding box center [823, 607] width 98 height 25
click at [789, 595] on input "Submitting" at bounding box center [823, 607] width 98 height 25
click at [813, 595] on input "Submitting" at bounding box center [823, 607] width 98 height 25
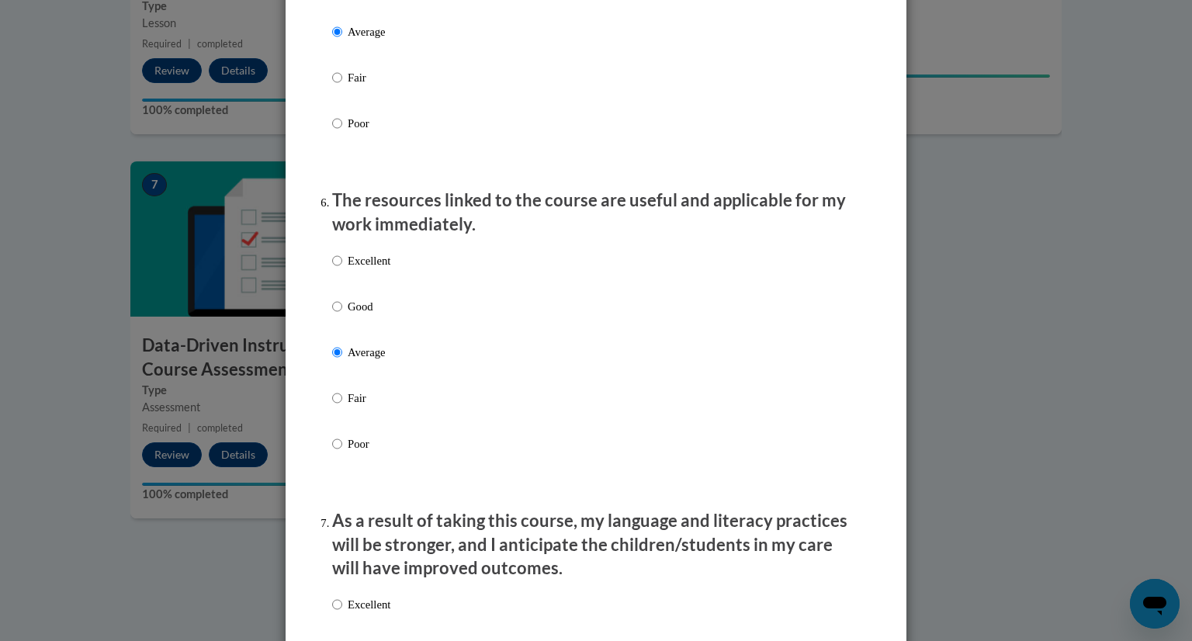
scroll to position [1237, 0]
